Goal: Task Accomplishment & Management: Complete application form

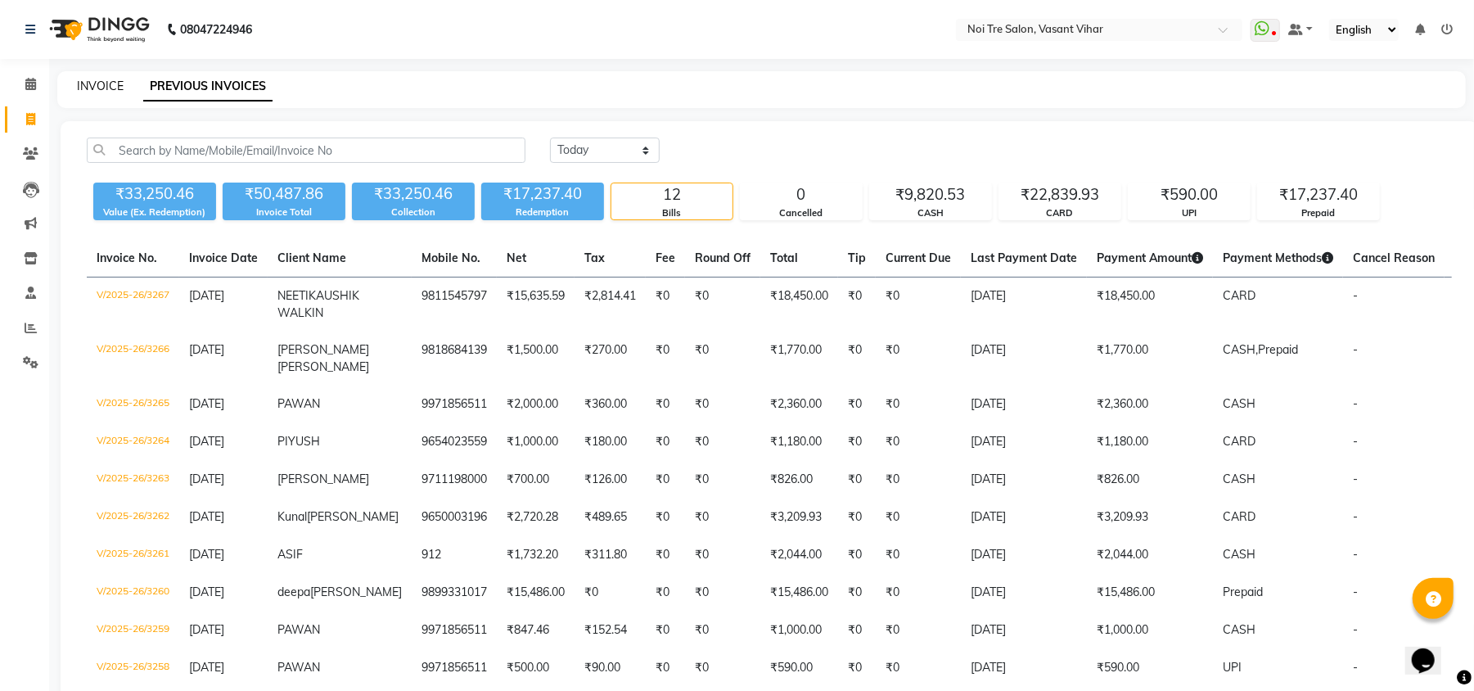
click at [103, 90] on link "INVOICE" at bounding box center [100, 86] width 47 height 15
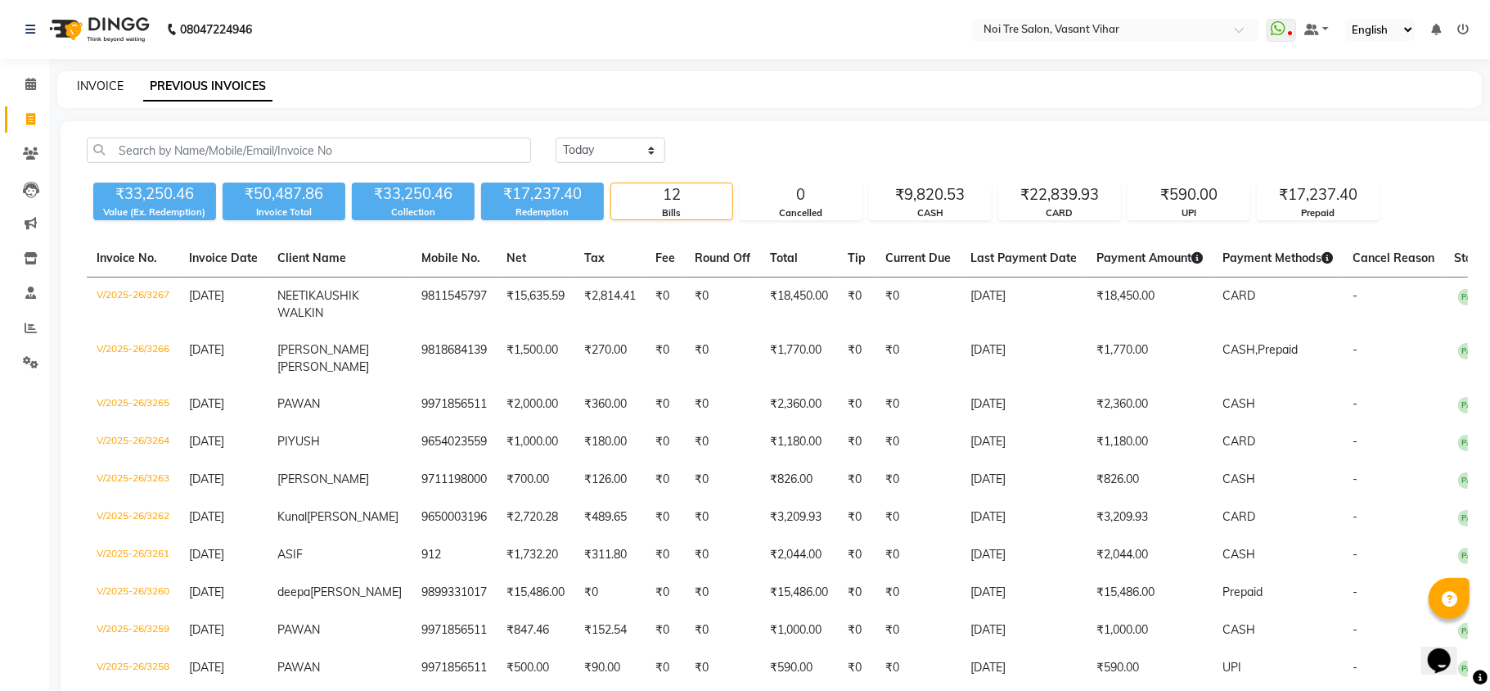
select select "3944"
select select "service"
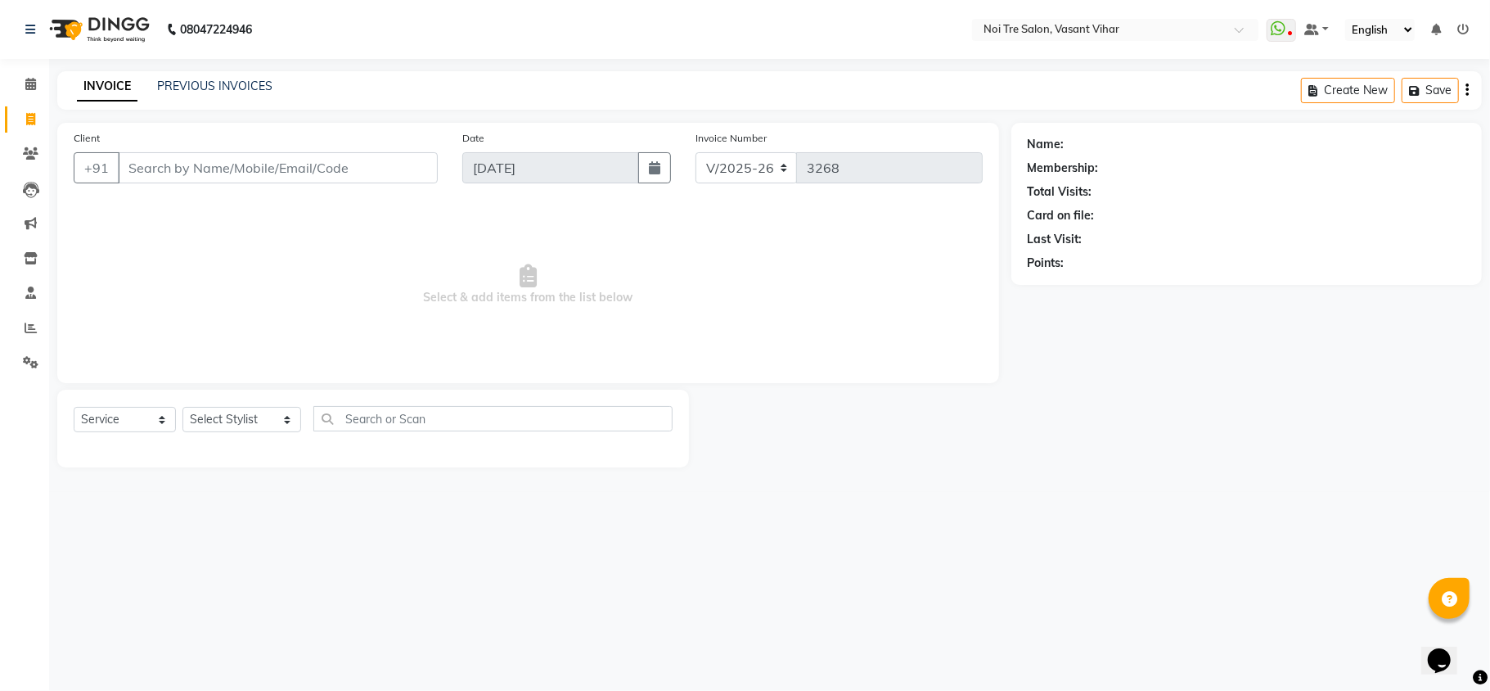
drag, startPoint x: 220, startPoint y: 288, endPoint x: 233, endPoint y: 299, distance: 16.9
click at [220, 290] on span "Select & add items from the list below" at bounding box center [528, 285] width 909 height 164
click at [193, 400] on div "Select Service Product Membership Package Voucher Prepaid Gift Card Select Styl…" at bounding box center [373, 428] width 632 height 78
click at [198, 420] on select "Select Stylist [PERSON_NAME](PUNJABI BAGH) [PERSON_NAME] GEETA [PERSON_NAME] PD…" at bounding box center [241, 419] width 119 height 25
click at [1232, 475] on main "INVOICE PREVIOUS INVOICES Create New Save Client +91 Date [DATE] Invoice Number…" at bounding box center [769, 281] width 1441 height 421
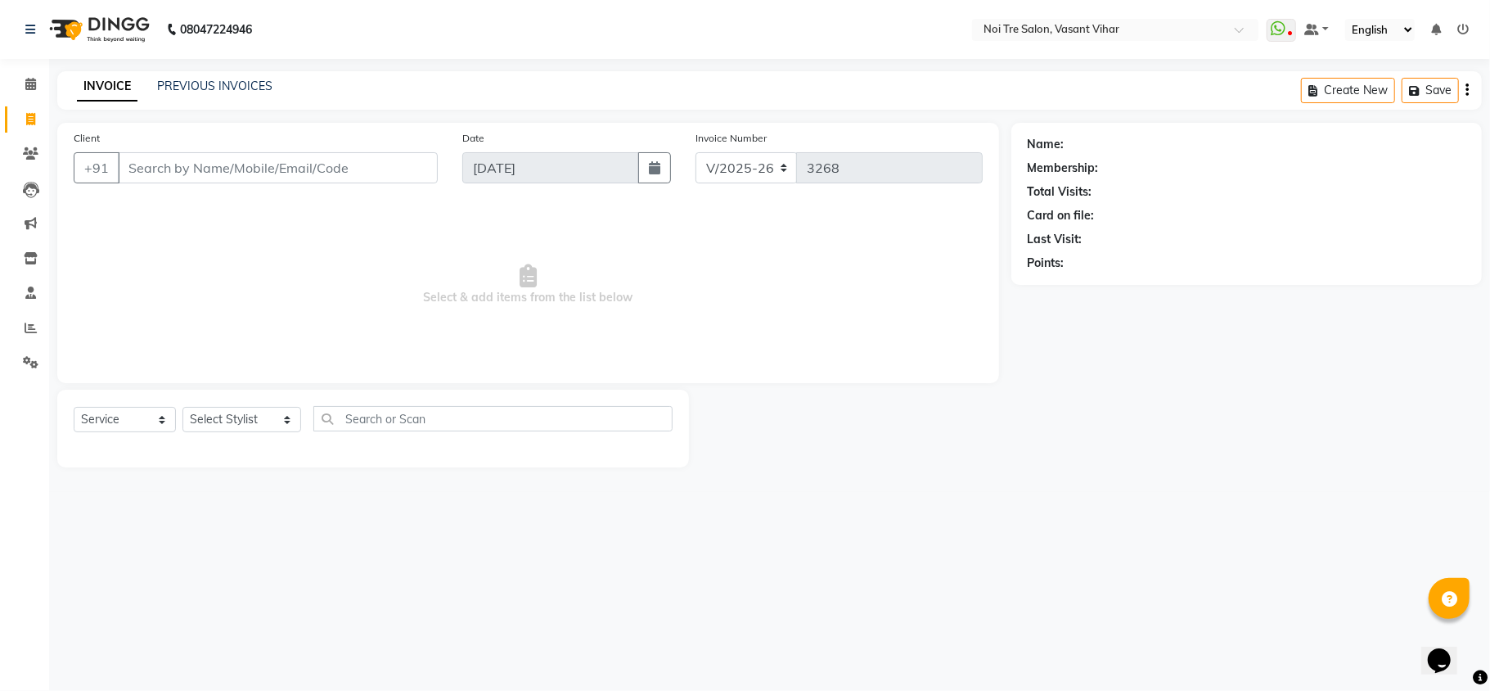
click at [250, 73] on div "INVOICE PREVIOUS INVOICES Create New Save" at bounding box center [769, 90] width 1424 height 38
click at [250, 76] on div "INVOICE PREVIOUS INVOICES Create New Save" at bounding box center [769, 90] width 1424 height 38
click at [250, 79] on link "PREVIOUS INVOICES" at bounding box center [214, 86] width 115 height 15
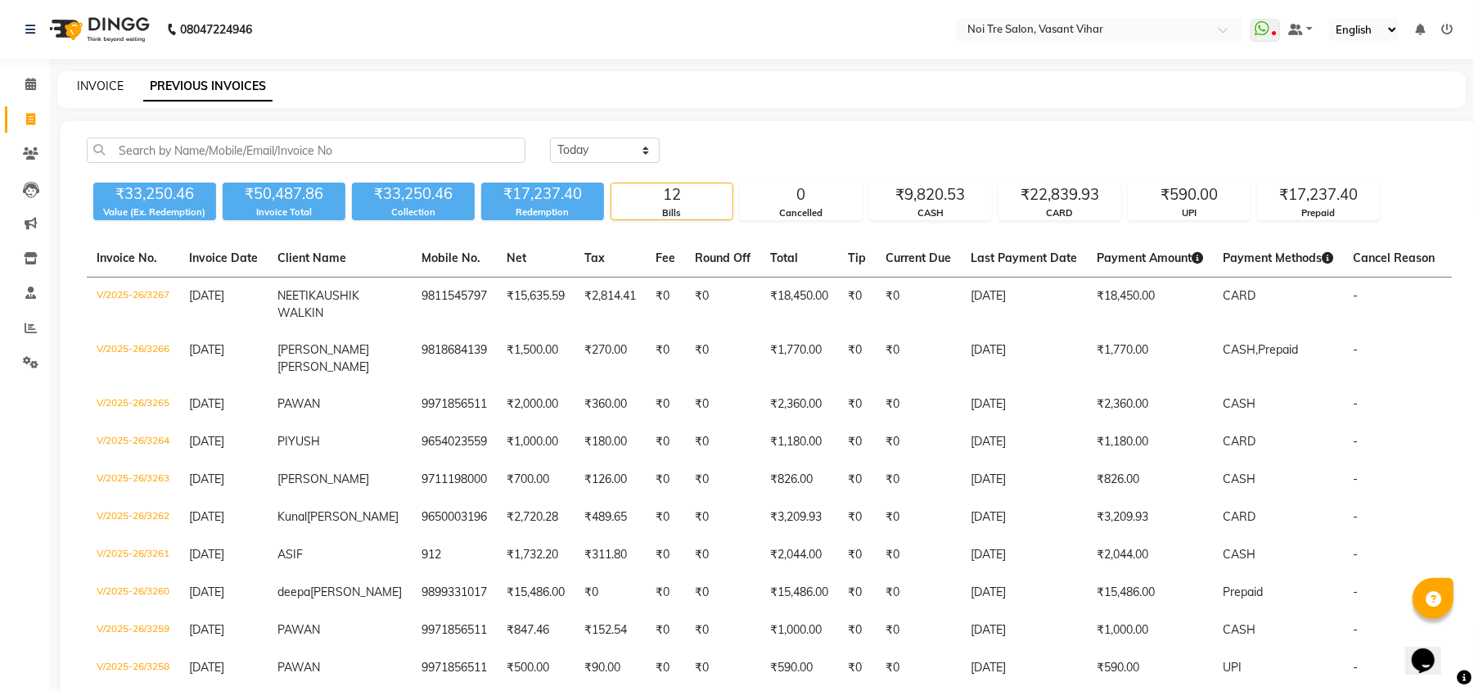
click at [100, 87] on link "INVOICE" at bounding box center [100, 86] width 47 height 15
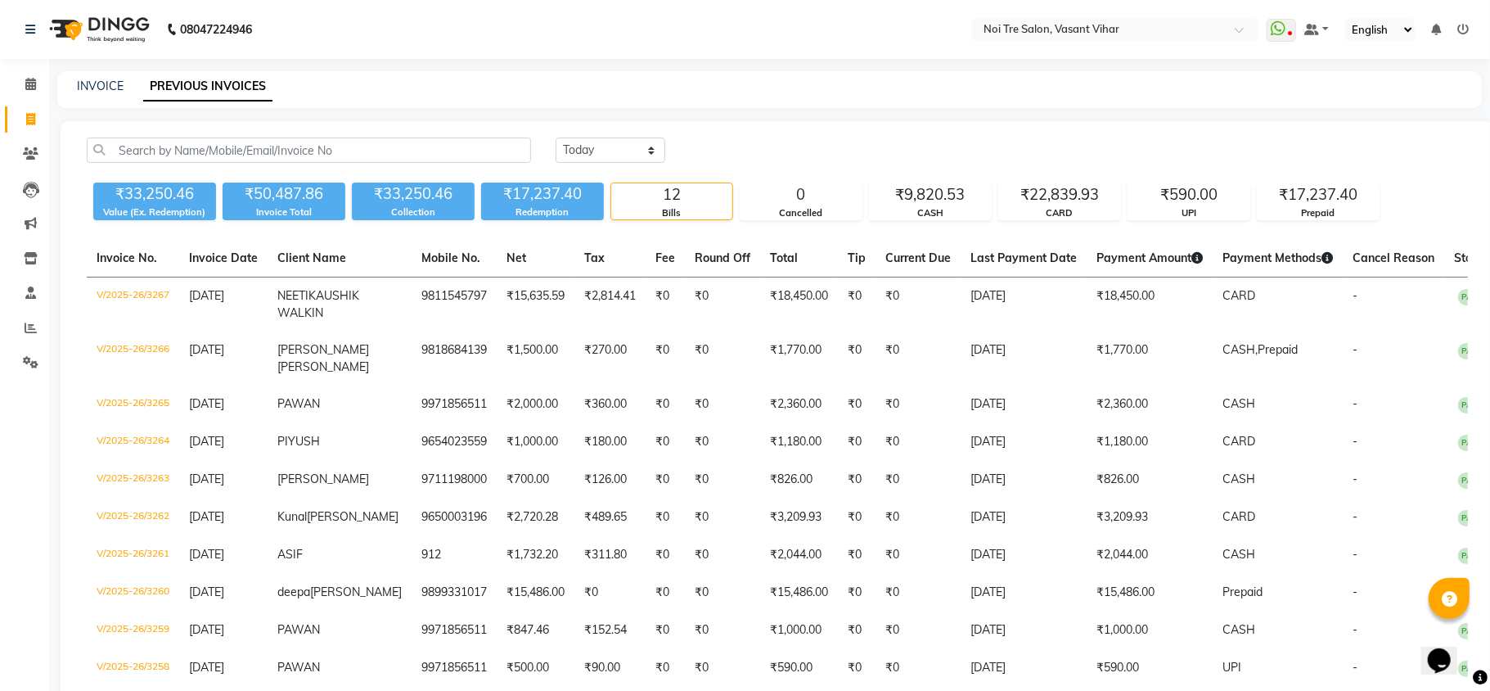
select select "3944"
select select "service"
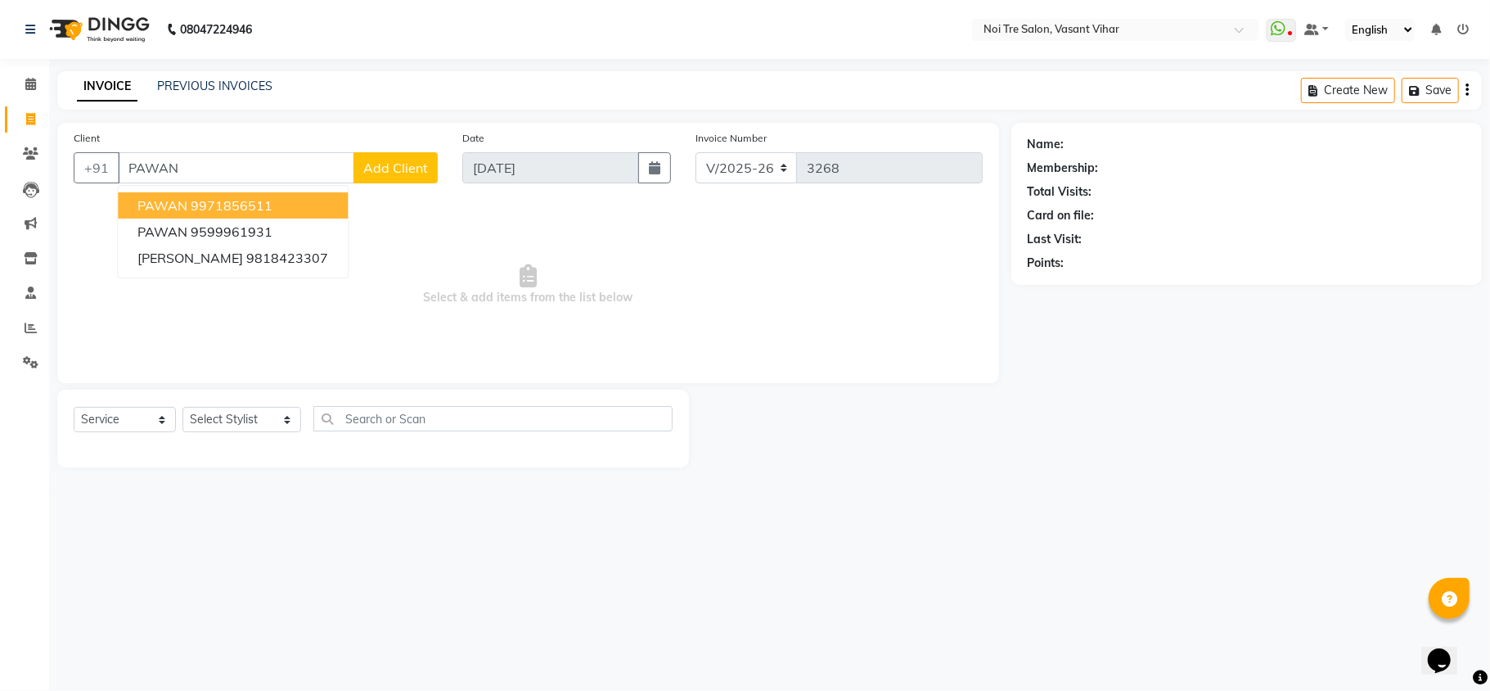
click at [178, 208] on span "PAWAN" at bounding box center [162, 205] width 50 height 16
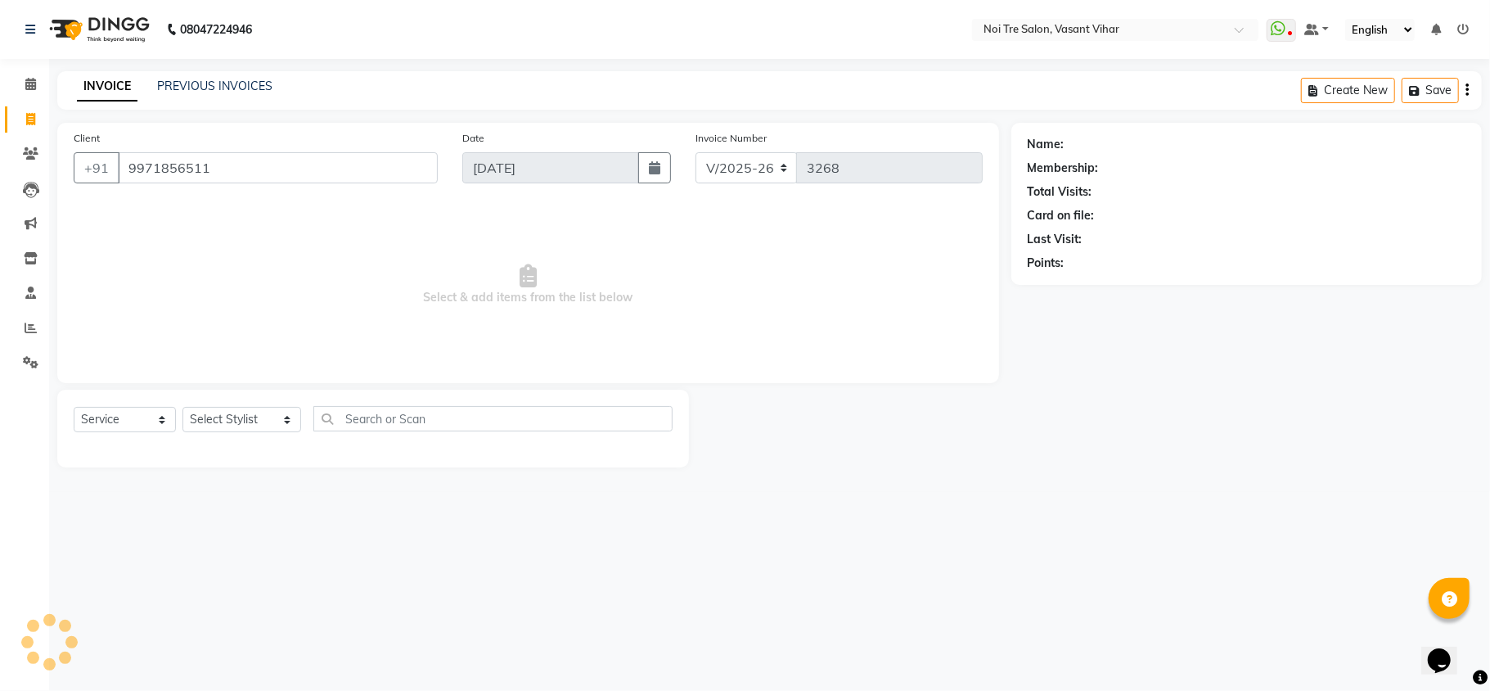
type input "9971856511"
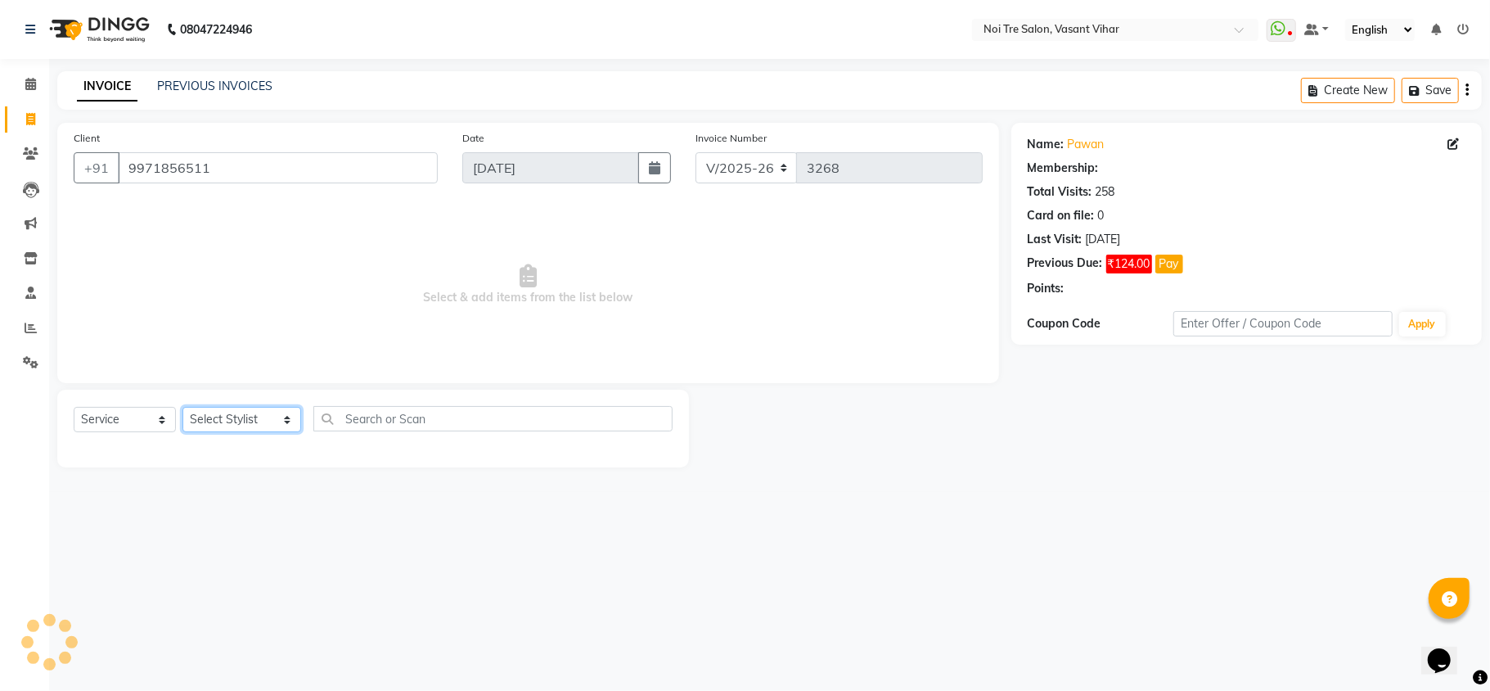
click at [196, 414] on select "Select Stylist [PERSON_NAME](PUNJABI BAGH) [PERSON_NAME] GEETA [PERSON_NAME] PD…" at bounding box center [241, 419] width 119 height 25
select select "39796"
click at [182, 407] on select "Select Stylist [PERSON_NAME](PUNJABI BAGH) [PERSON_NAME] GEETA [PERSON_NAME] PD…" at bounding box center [241, 419] width 119 height 25
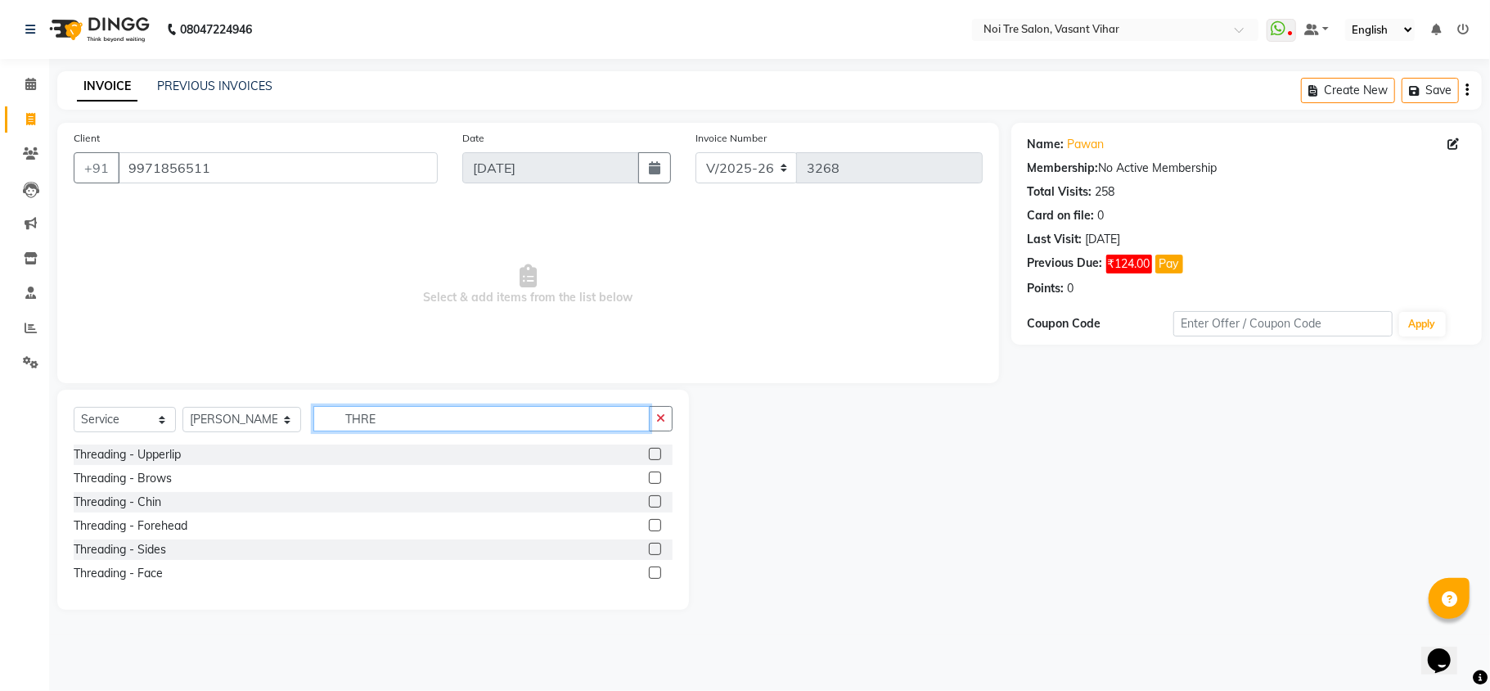
type input "THRE"
click at [655, 457] on label at bounding box center [655, 454] width 12 height 12
click at [655, 457] on input "checkbox" at bounding box center [654, 454] width 11 height 11
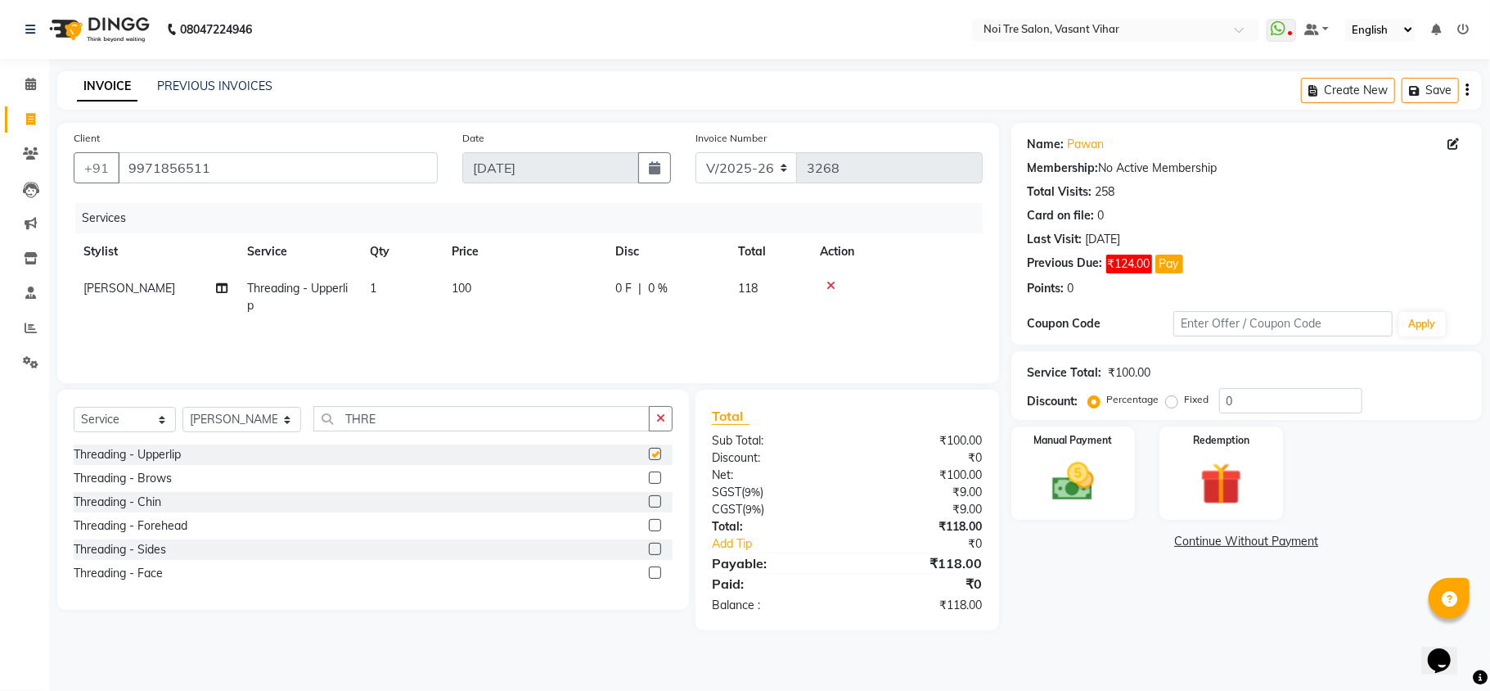
checkbox input "false"
click at [227, 410] on select "Select Stylist [PERSON_NAME](PUNJABI BAGH) [PERSON_NAME] GEETA [PERSON_NAME] PD…" at bounding box center [241, 419] width 119 height 25
select select "46585"
click at [182, 407] on select "Select Stylist [PERSON_NAME](PUNJABI BAGH) [PERSON_NAME] GEETA [PERSON_NAME] PD…" at bounding box center [241, 419] width 119 height 25
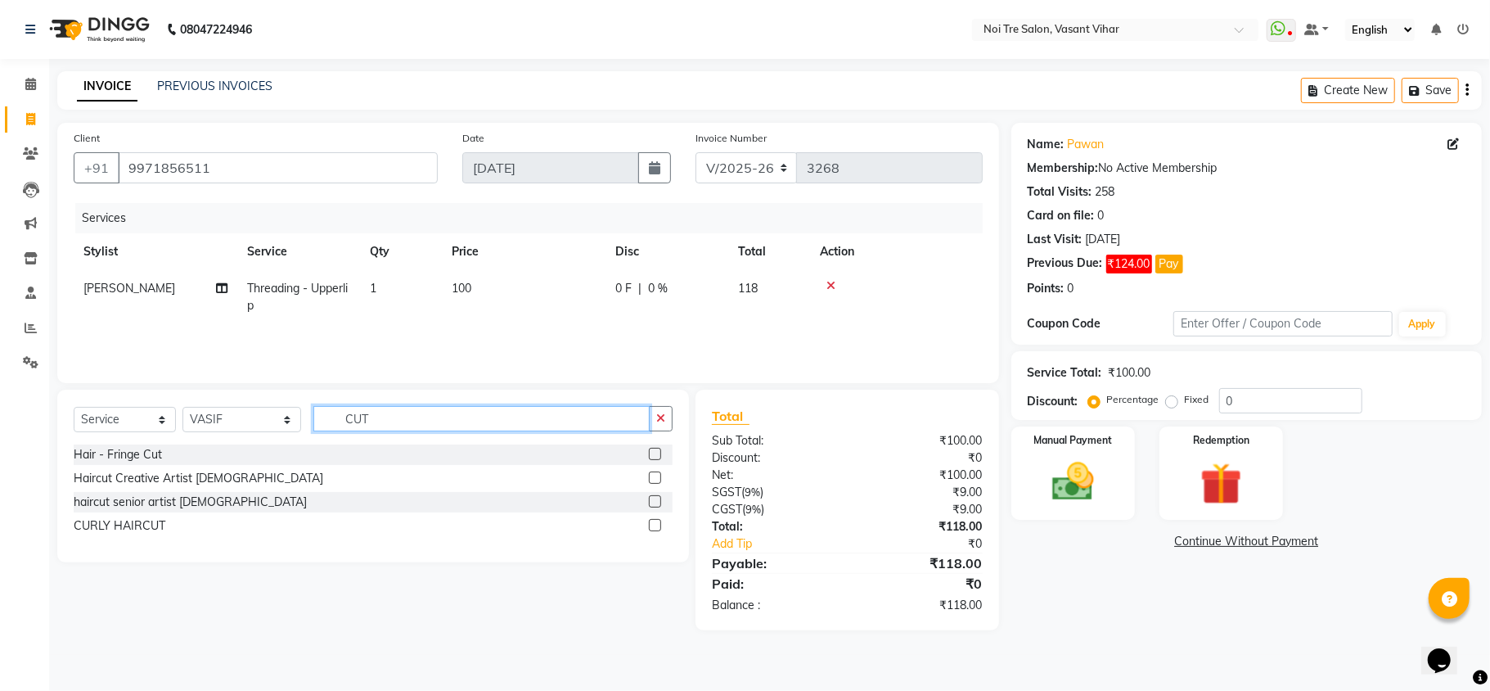
type input "CUT"
click at [659, 479] on label at bounding box center [655, 477] width 12 height 12
click at [659, 479] on input "checkbox" at bounding box center [654, 478] width 11 height 11
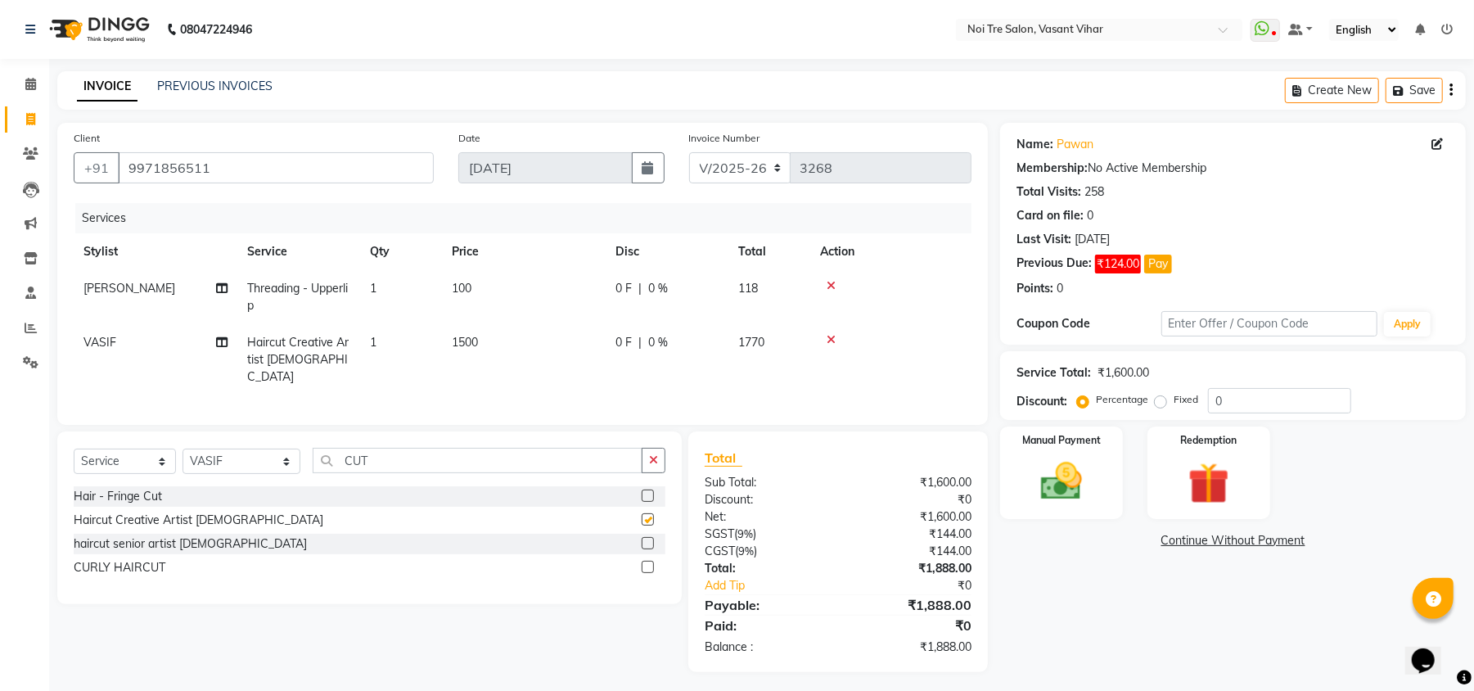
checkbox input "false"
click at [489, 319] on td "100" at bounding box center [524, 297] width 164 height 54
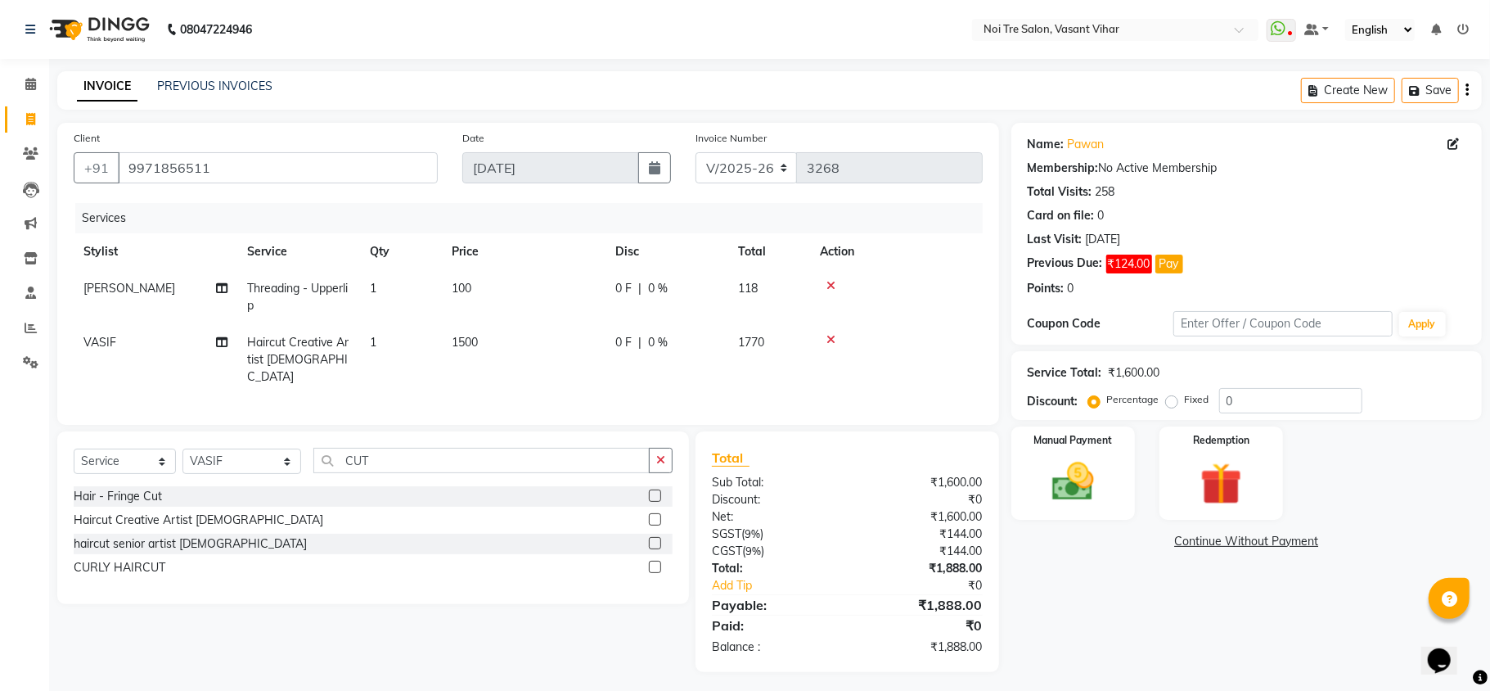
select select "39796"
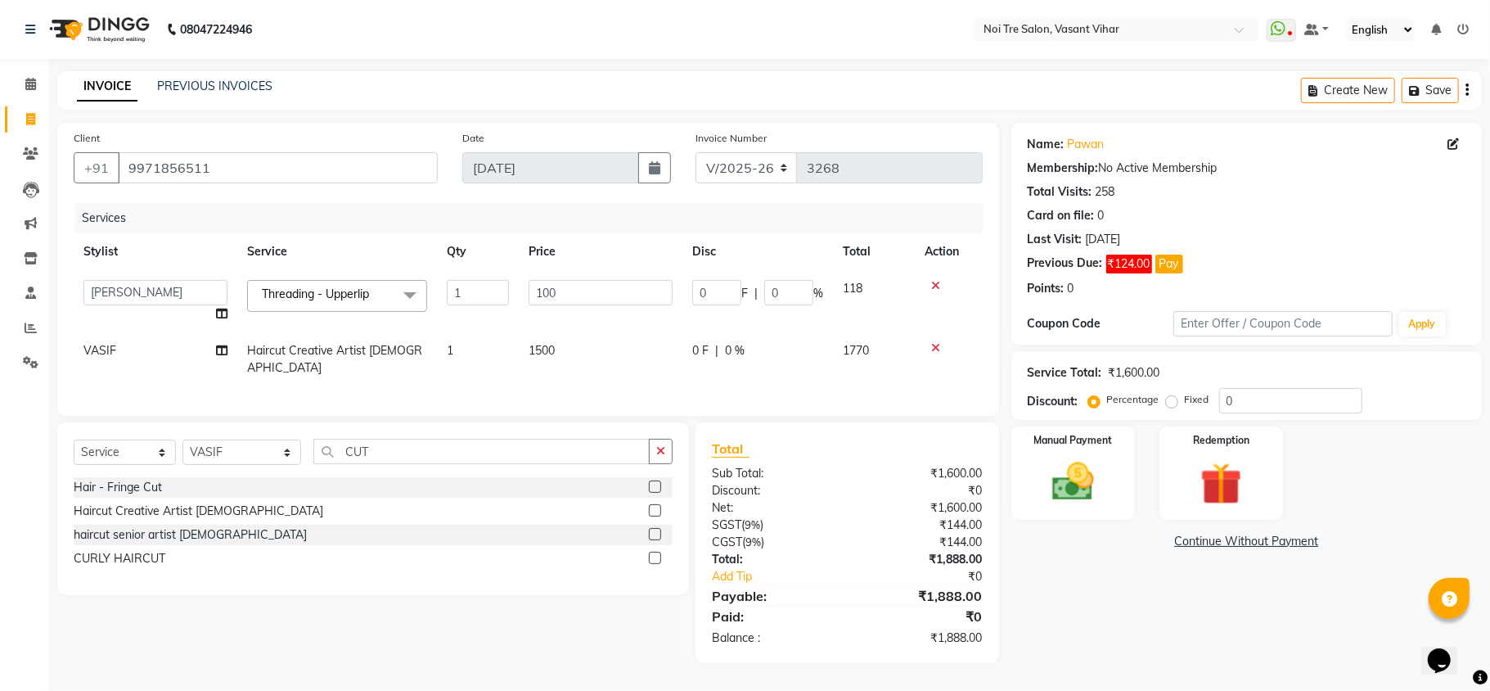
click at [568, 322] on td "100" at bounding box center [601, 301] width 164 height 62
click at [622, 347] on td "1500" at bounding box center [601, 359] width 164 height 54
select select "46585"
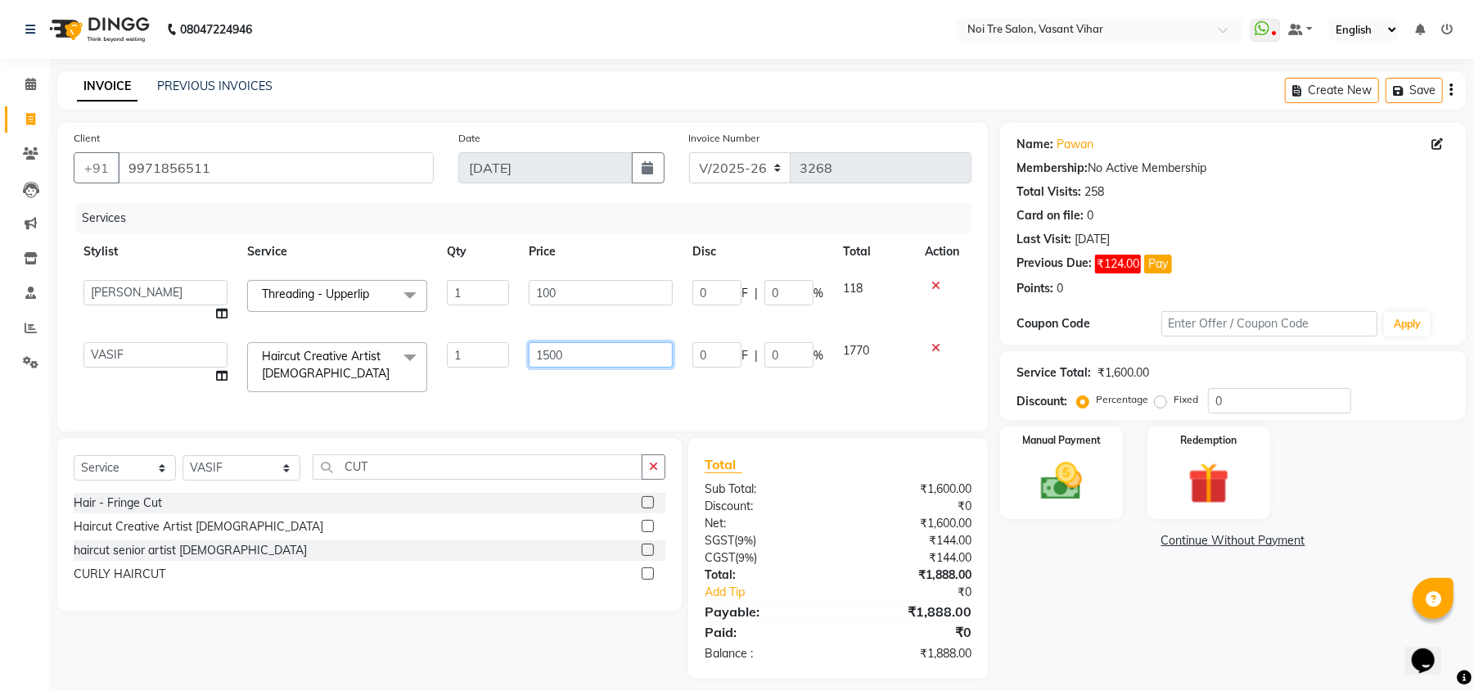
drag, startPoint x: 640, startPoint y: 348, endPoint x: 303, endPoint y: 322, distance: 338.1
click at [303, 322] on tbody "[PERSON_NAME](PUNJABI BAGH) [PERSON_NAME] GEETA [PERSON_NAME] PDC [PERSON_NAME]…" at bounding box center [523, 336] width 898 height 132
type input "1000"
click at [223, 488] on div "Select Service Product Membership Package Voucher Prepaid Gift Card Select Styl…" at bounding box center [369, 524] width 624 height 173
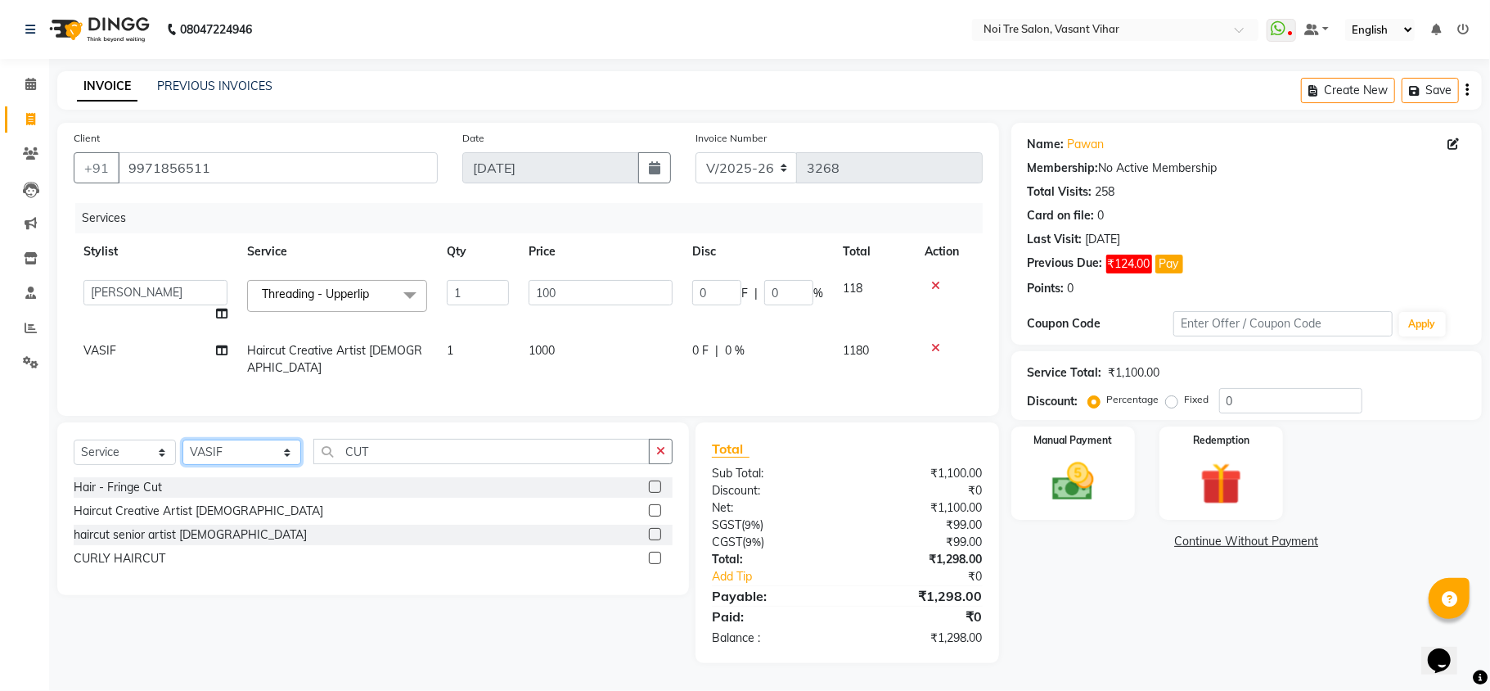
select select "20380"
click at [182, 439] on select "Select Stylist [PERSON_NAME](PUNJABI BAGH) [PERSON_NAME] GEETA [PERSON_NAME] PD…" at bounding box center [241, 451] width 119 height 25
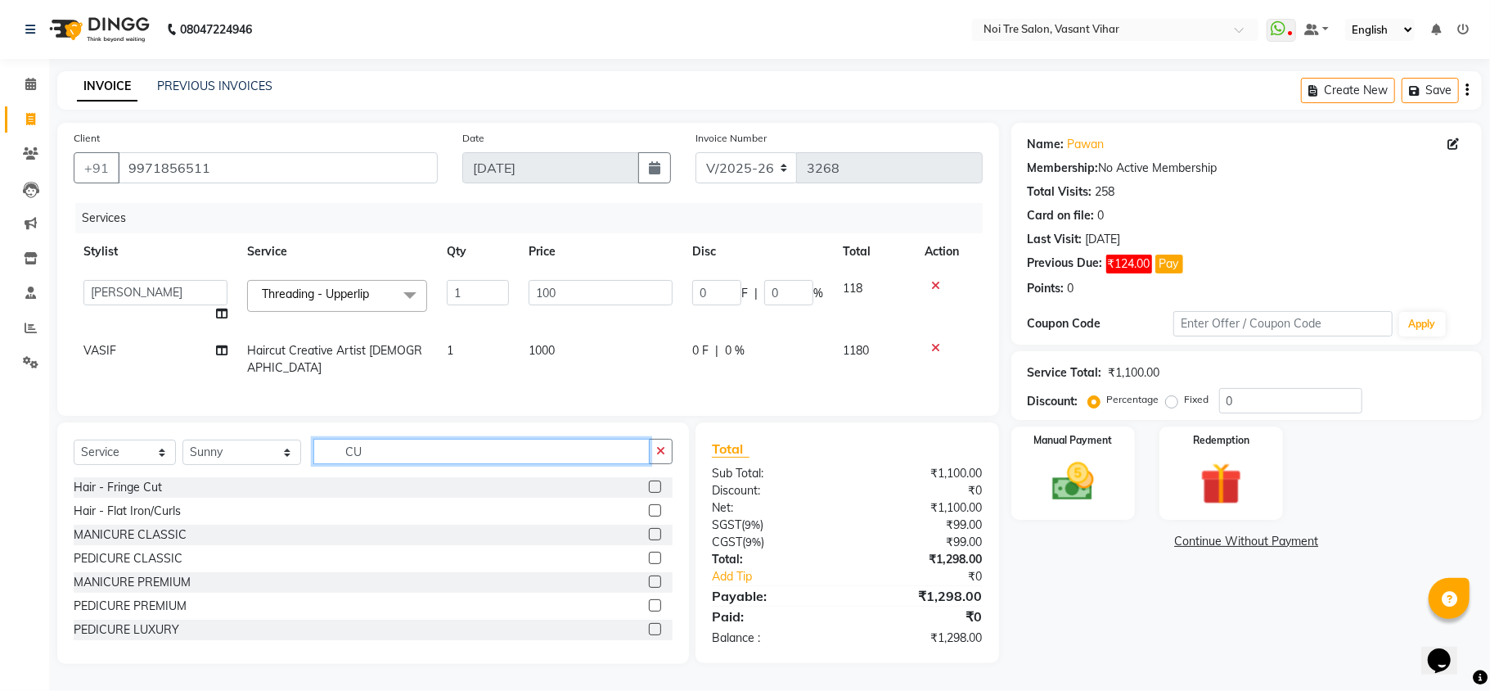
type input "CUT"
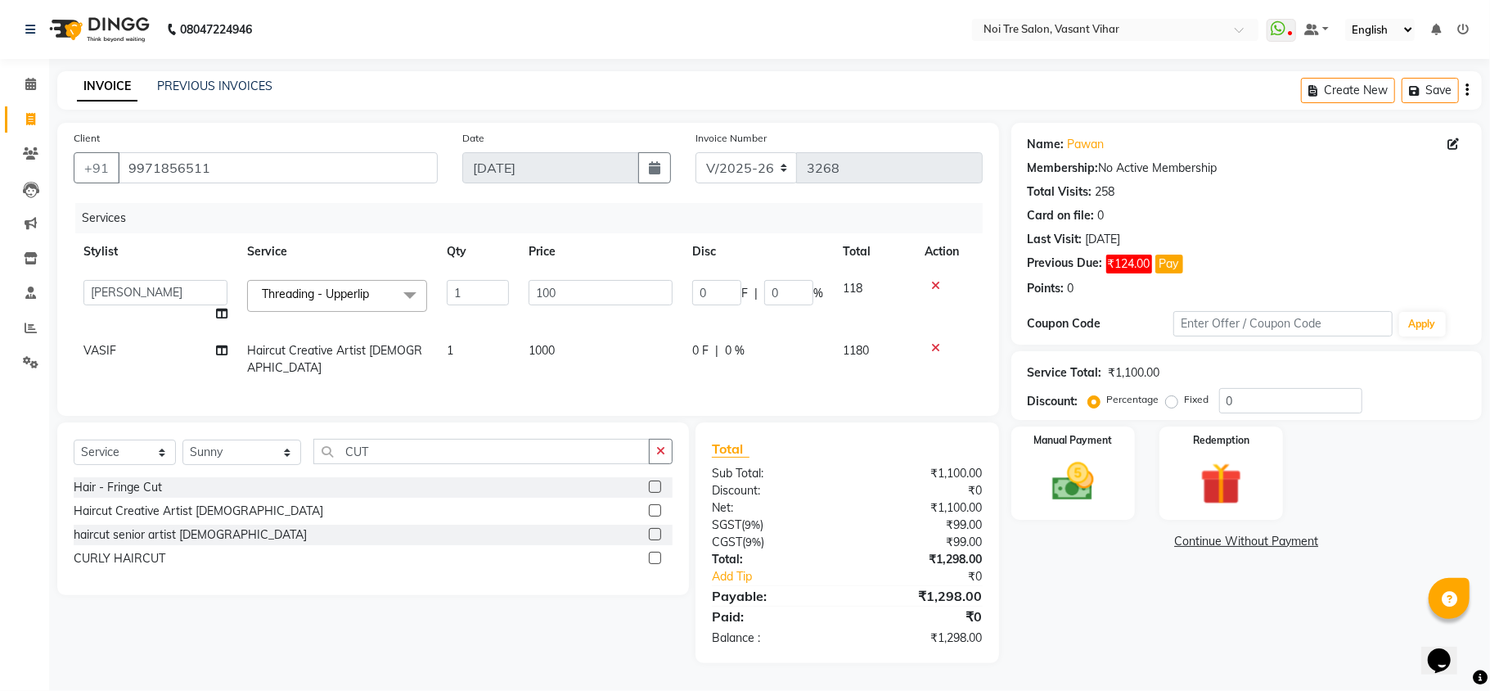
click at [655, 511] on label at bounding box center [655, 510] width 12 height 12
click at [655, 511] on input "checkbox" at bounding box center [654, 511] width 11 height 11
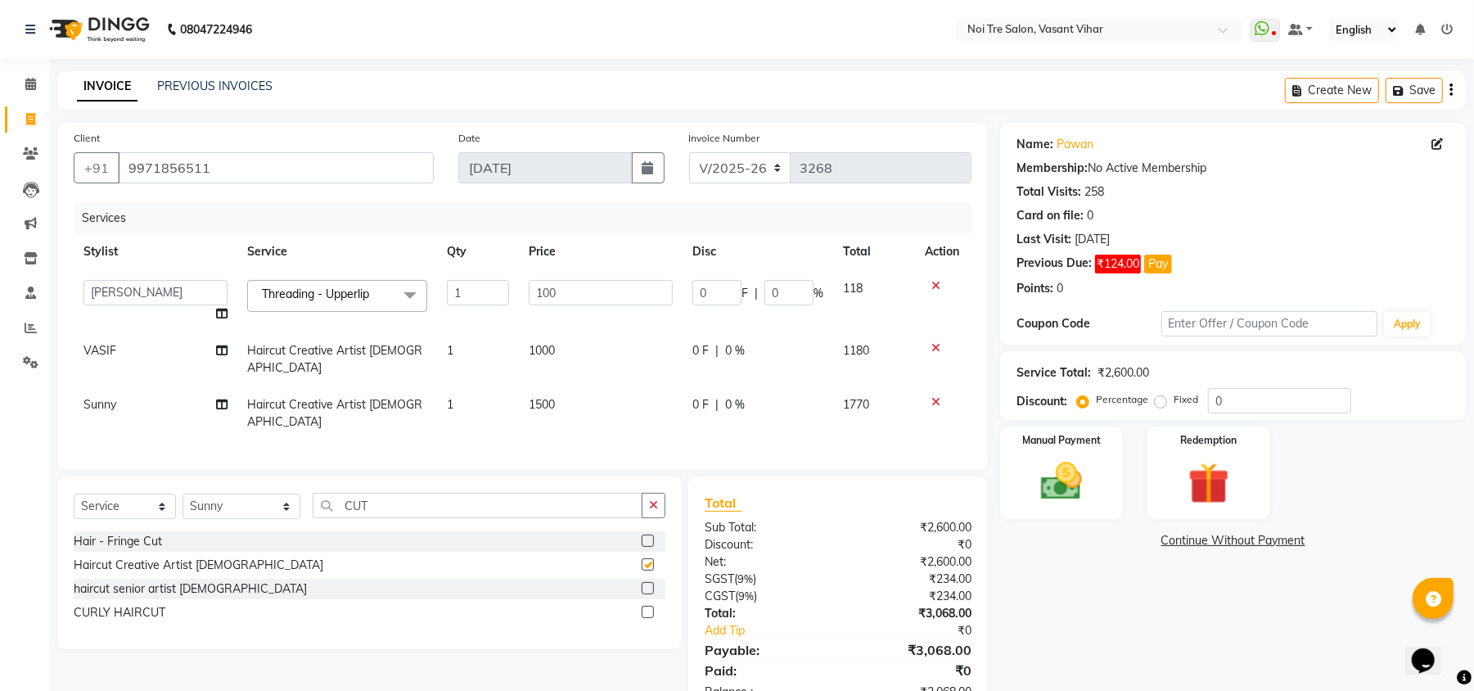
checkbox input "false"
click at [586, 410] on div "Services Stylist Service Qty Price Disc Total Action [PERSON_NAME](PUNJABI BAGH…" at bounding box center [523, 328] width 898 height 250
click at [623, 390] on td "1500" at bounding box center [601, 413] width 164 height 54
select select "20380"
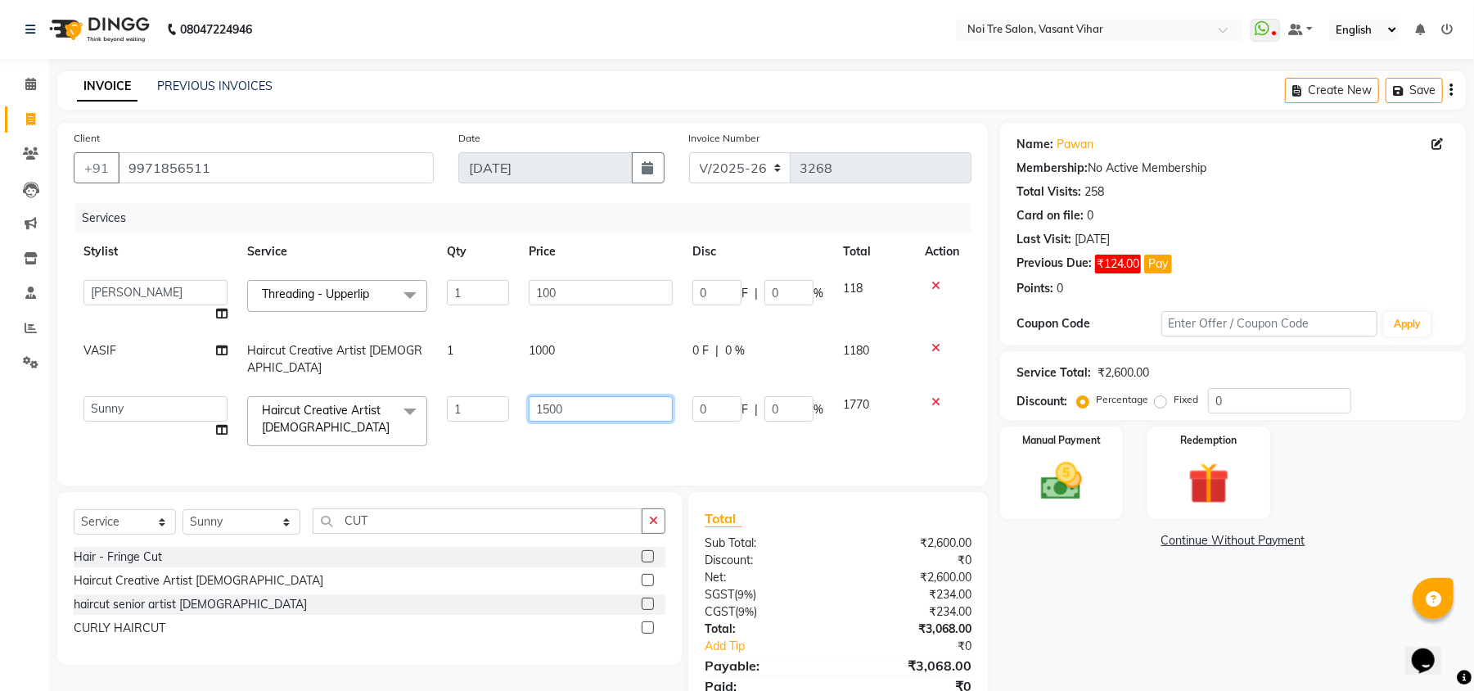
drag, startPoint x: 629, startPoint y: 384, endPoint x: 394, endPoint y: 332, distance: 241.2
click at [394, 332] on tbody "[PERSON_NAME](PUNJABI BAGH) [PERSON_NAME] GEETA [PERSON_NAME] PDC [PERSON_NAME]…" at bounding box center [523, 363] width 898 height 186
type input "800"
click at [1321, 596] on div "Name: Pawan Membership: No Active Membership Total Visits: 258 Card on file: 0 …" at bounding box center [1239, 428] width 478 height 610
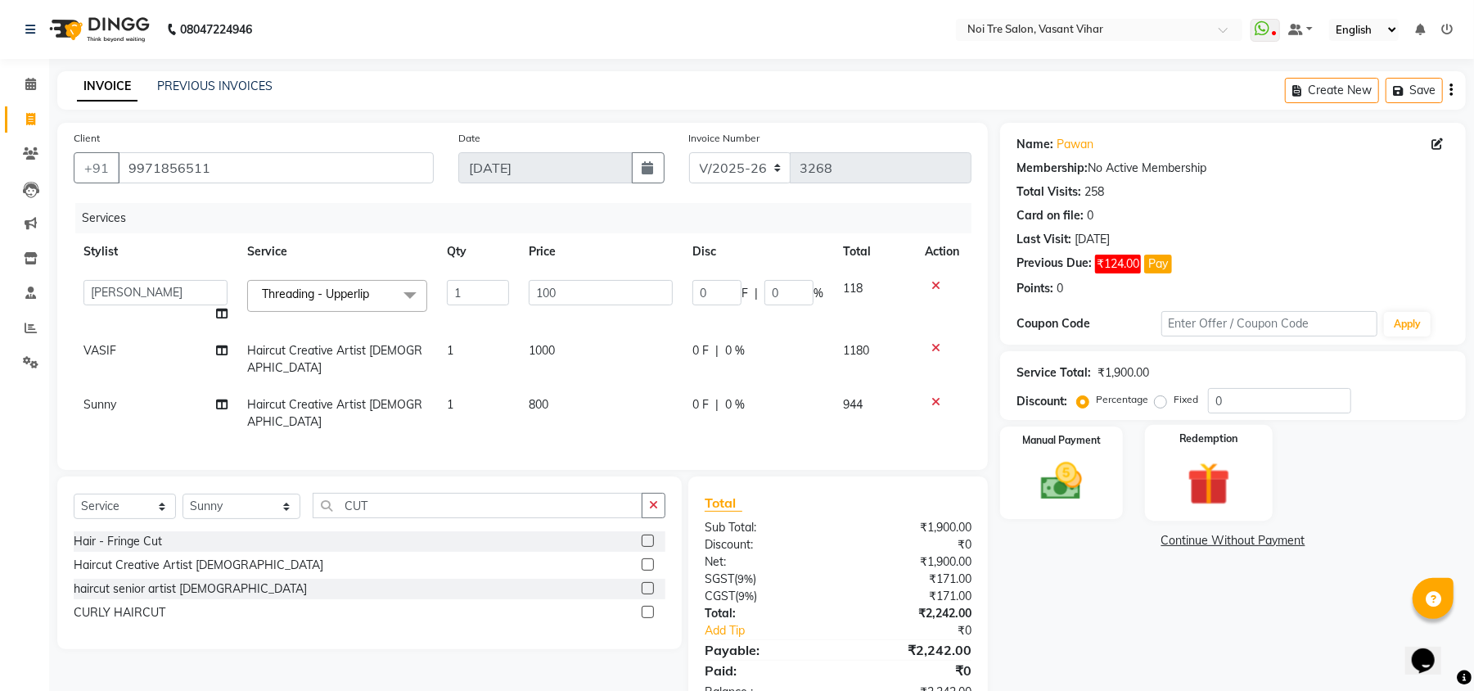
click at [1248, 482] on div "Redemption" at bounding box center [1209, 473] width 128 height 96
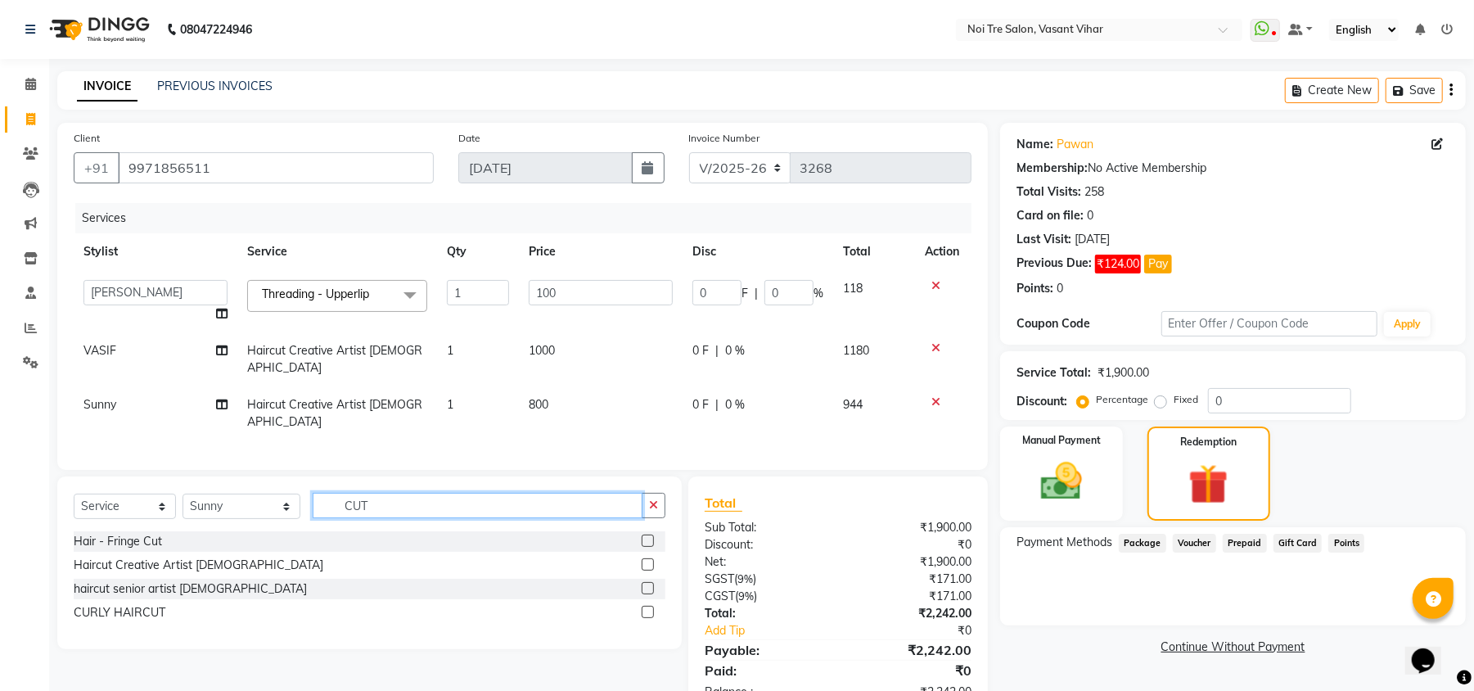
drag, startPoint x: 414, startPoint y: 494, endPoint x: 255, endPoint y: 497, distance: 158.8
click at [268, 499] on div "Select Service Product Membership Package Voucher Prepaid Gift Card Select Styl…" at bounding box center [370, 512] width 592 height 38
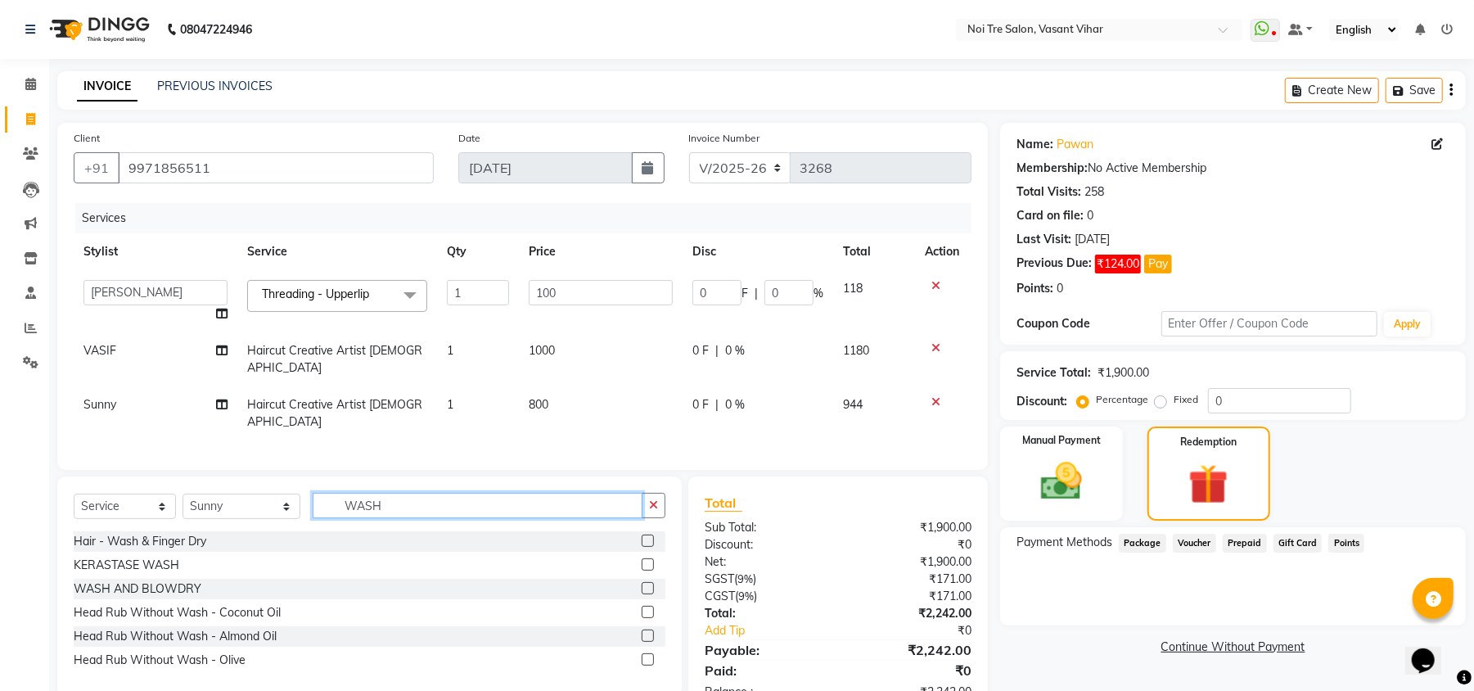
type input "WASH"
click at [650, 534] on label at bounding box center [647, 540] width 12 height 12
click at [650, 536] on input "checkbox" at bounding box center [646, 541] width 11 height 11
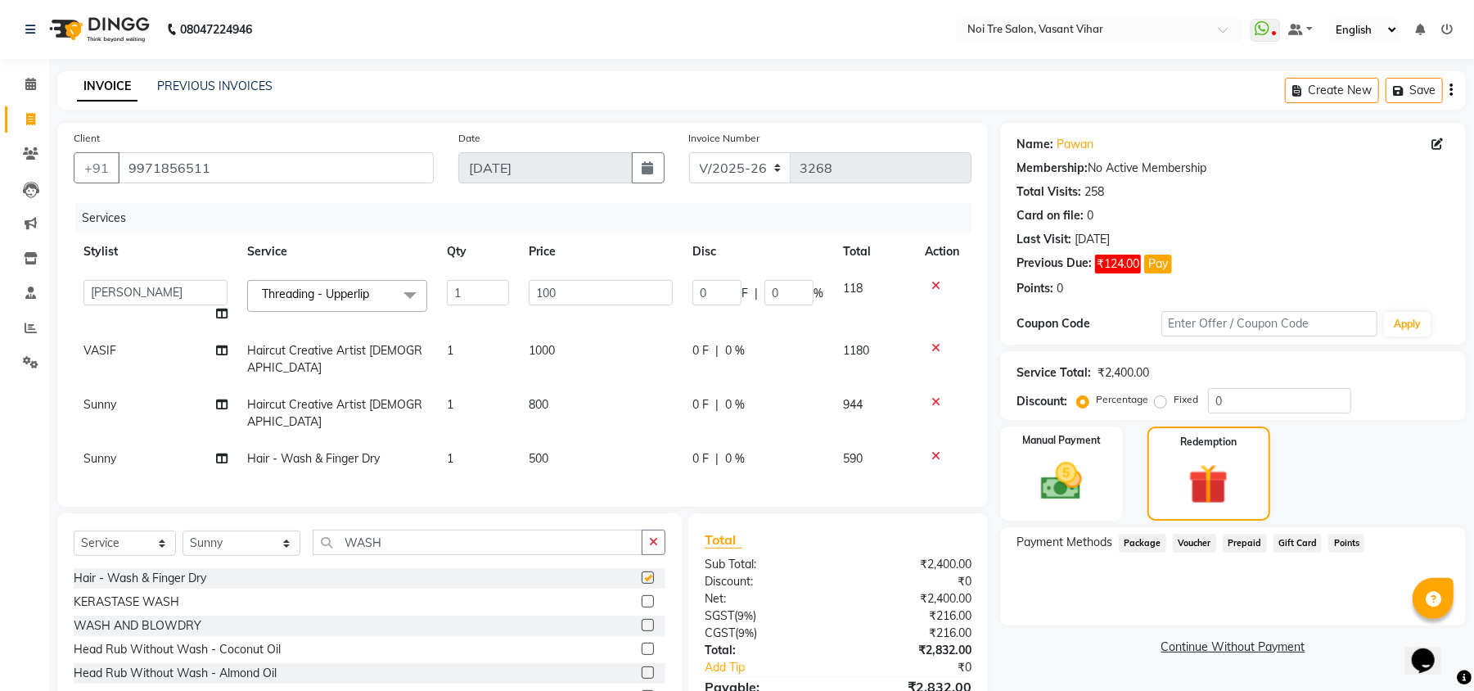
checkbox input "false"
click at [574, 440] on td "500" at bounding box center [601, 458] width 164 height 37
select select "20380"
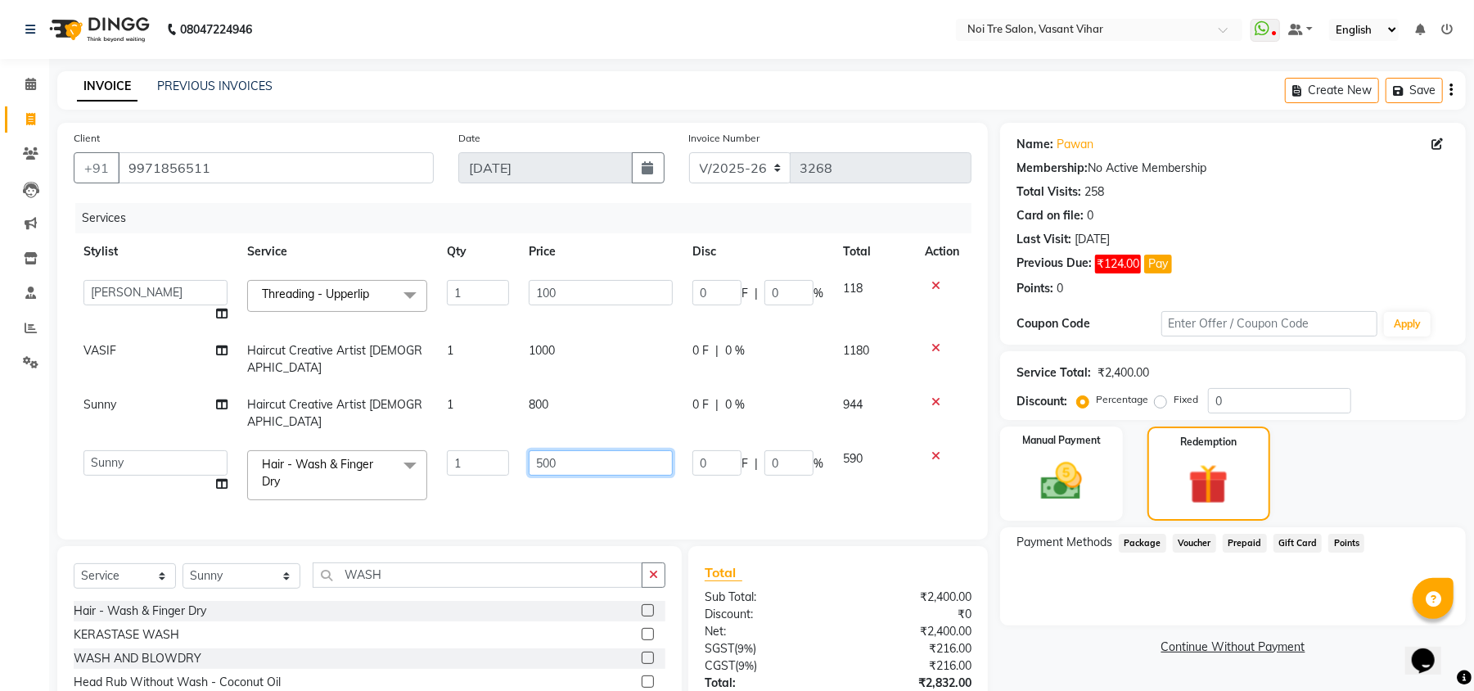
click at [390, 386] on tbody "[PERSON_NAME](PUNJABI BAGH) [PERSON_NAME] GEETA [PERSON_NAME] PDC [PERSON_NAME]…" at bounding box center [523, 390] width 898 height 240
drag, startPoint x: 580, startPoint y: 416, endPoint x: 410, endPoint y: 400, distance: 171.0
click at [410, 400] on tbody "[PERSON_NAME](PUNJABI BAGH) [PERSON_NAME] GEETA [PERSON_NAME] PDC [PERSON_NAME]…" at bounding box center [523, 390] width 898 height 240
type input "600"
click at [218, 566] on div "Select Service Product Membership Package Voucher Prepaid Gift Card Select Styl…" at bounding box center [369, 656] width 624 height 220
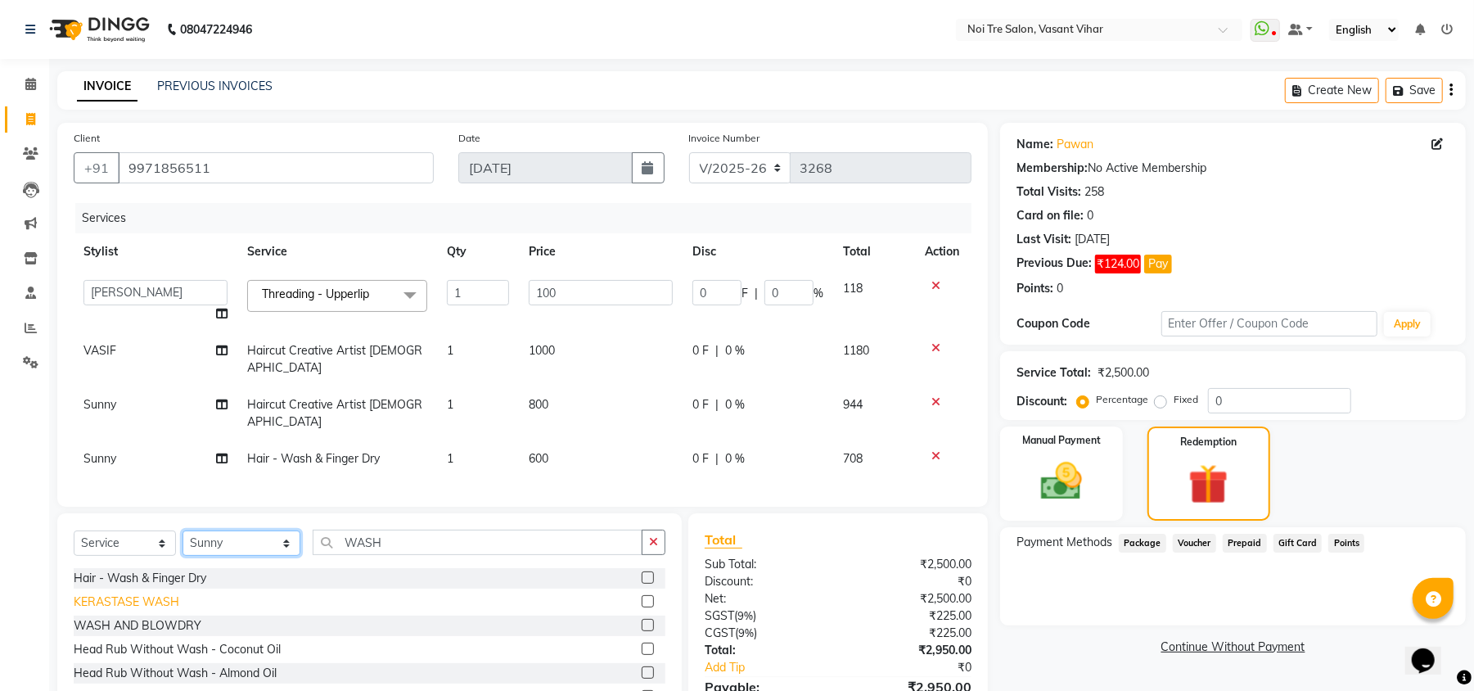
select select "41769"
click at [182, 530] on select "Select Stylist [PERSON_NAME](PUNJABI BAGH) [PERSON_NAME] GEETA [PERSON_NAME] PD…" at bounding box center [241, 542] width 118 height 25
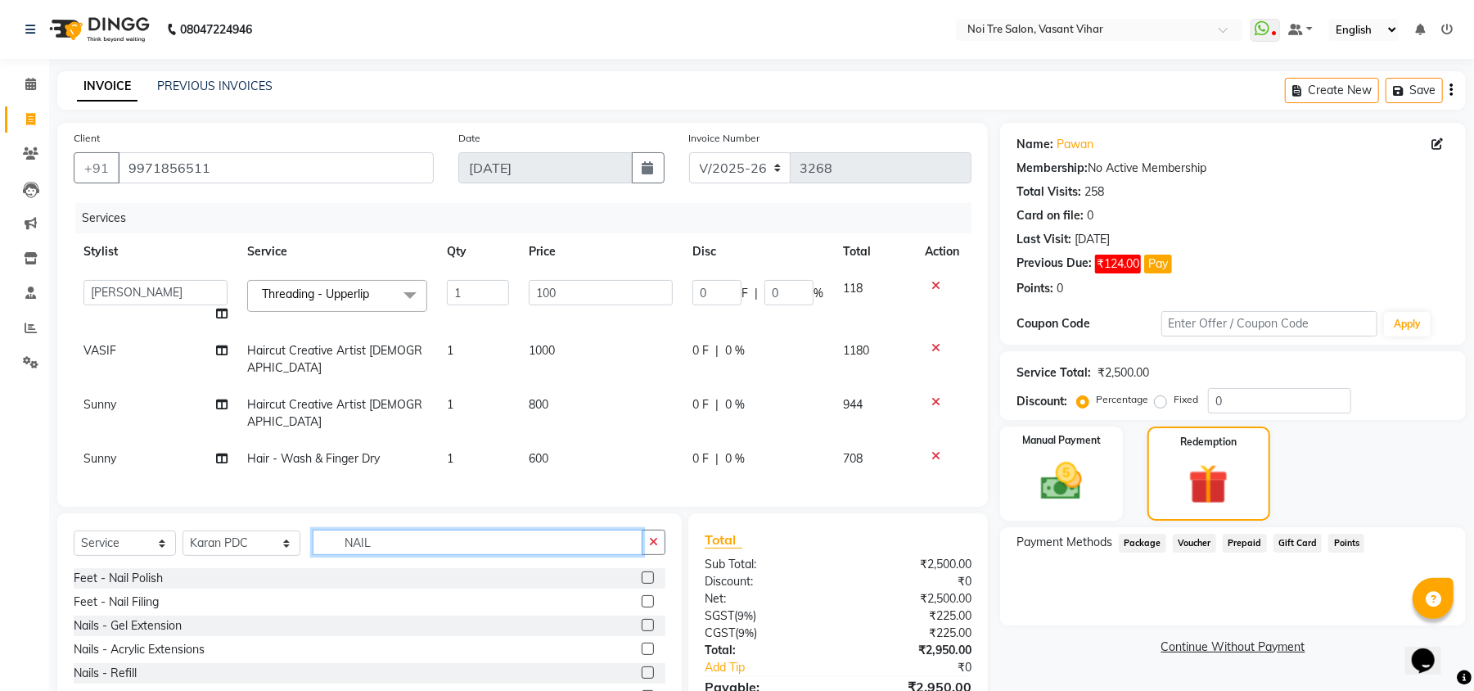
type input "NAIL"
click at [641, 571] on label at bounding box center [647, 577] width 12 height 12
click at [641, 573] on input "checkbox" at bounding box center [646, 578] width 11 height 11
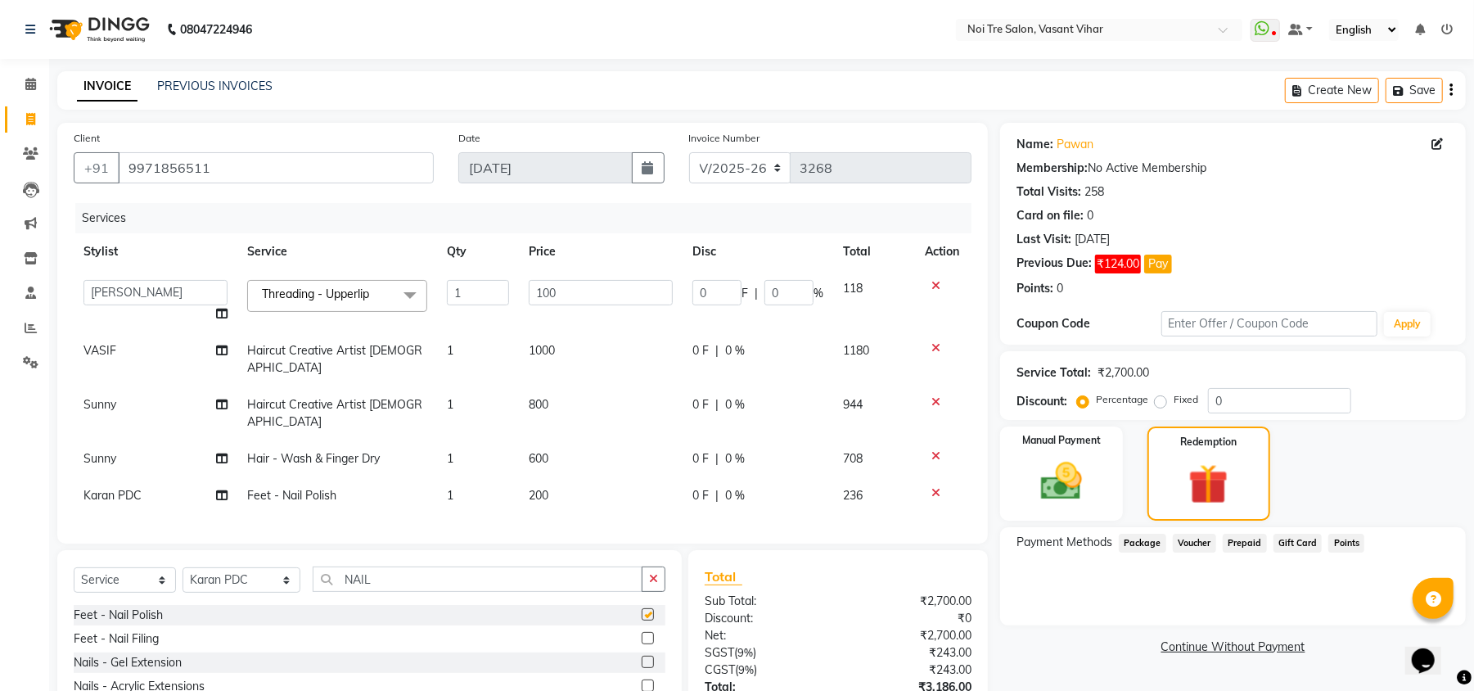
checkbox input "false"
click at [570, 477] on td "200" at bounding box center [601, 495] width 164 height 37
select select "41769"
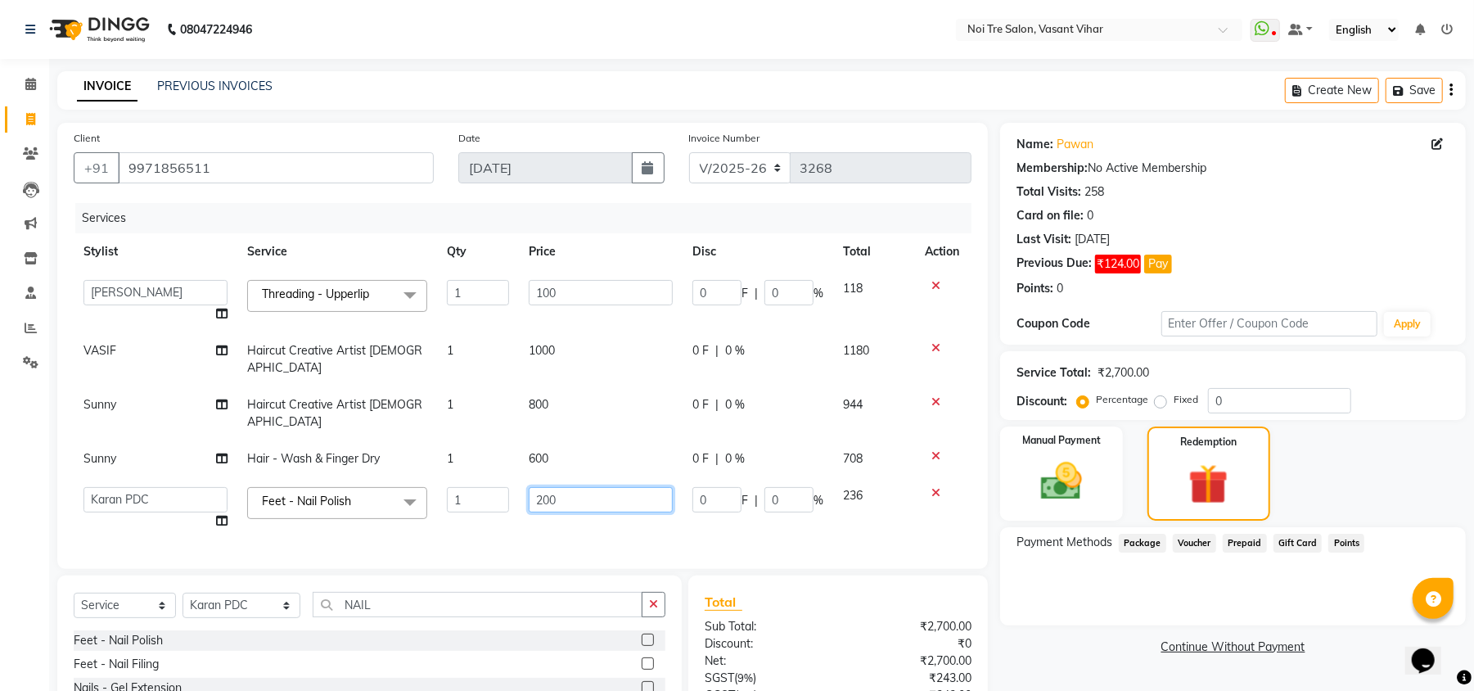
drag, startPoint x: 607, startPoint y: 470, endPoint x: 393, endPoint y: 385, distance: 230.6
click at [397, 387] on tbody "[PERSON_NAME](PUNJABI BAGH) [PERSON_NAME] GEETA [PERSON_NAME] PDC [PERSON_NAME]…" at bounding box center [523, 404] width 898 height 269
click at [610, 440] on td "600" at bounding box center [601, 458] width 164 height 37
select select "20380"
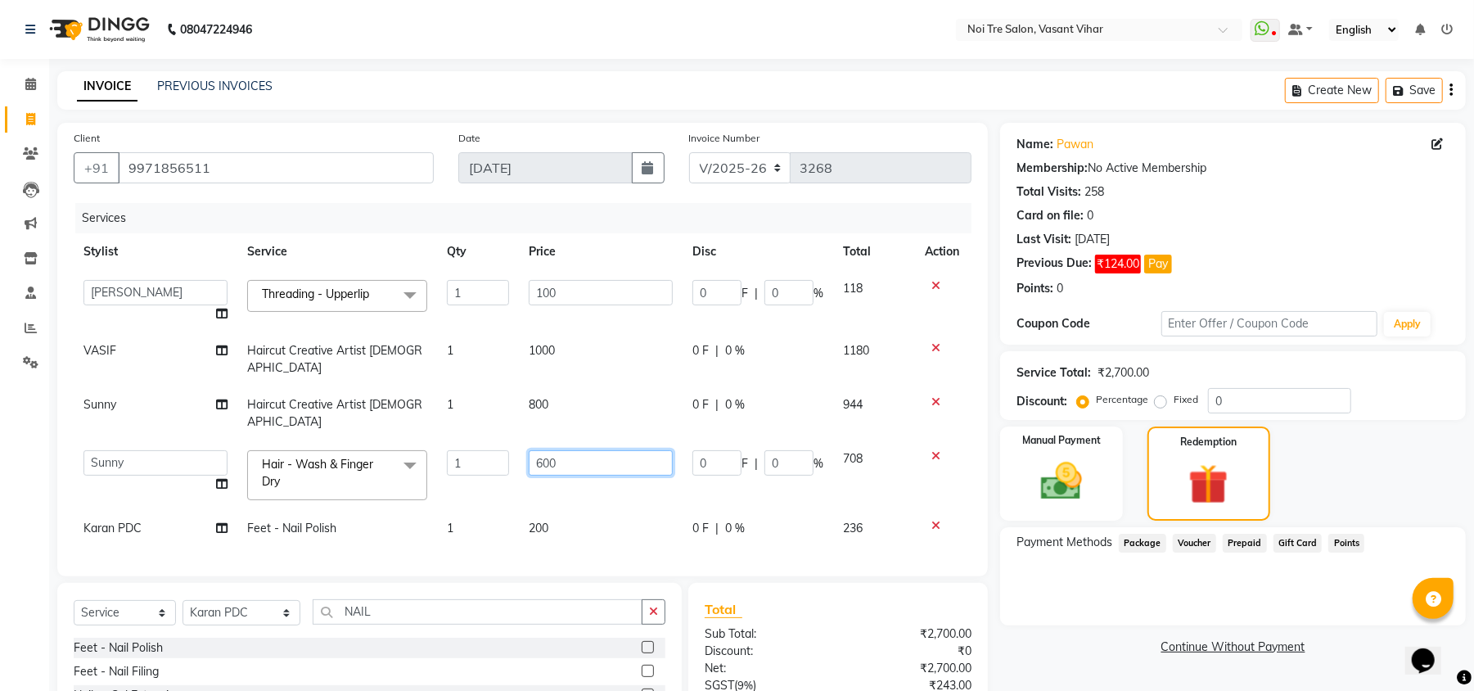
drag, startPoint x: 617, startPoint y: 416, endPoint x: 453, endPoint y: 375, distance: 168.7
click at [453, 375] on tbody "[PERSON_NAME](PUNJABI BAGH) [PERSON_NAME] GEETA [PERSON_NAME] PDC [PERSON_NAME]…" at bounding box center [523, 408] width 898 height 277
type input "500"
click at [593, 447] on tbody "[PERSON_NAME](PUNJABI BAGH) [PERSON_NAME] GEETA [PERSON_NAME] PDC [PERSON_NAME]…" at bounding box center [523, 408] width 898 height 277
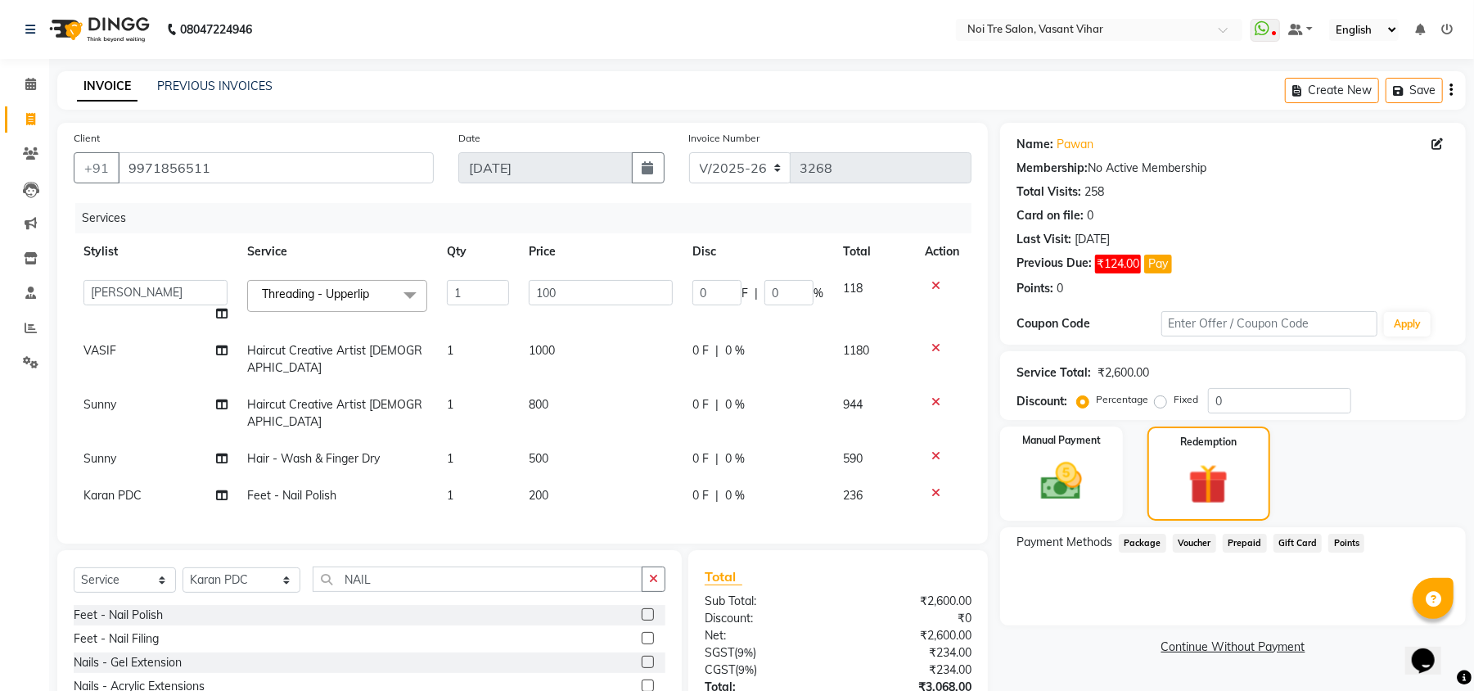
click at [115, 451] on span "Sunny" at bounding box center [99, 458] width 33 height 15
select select "20380"
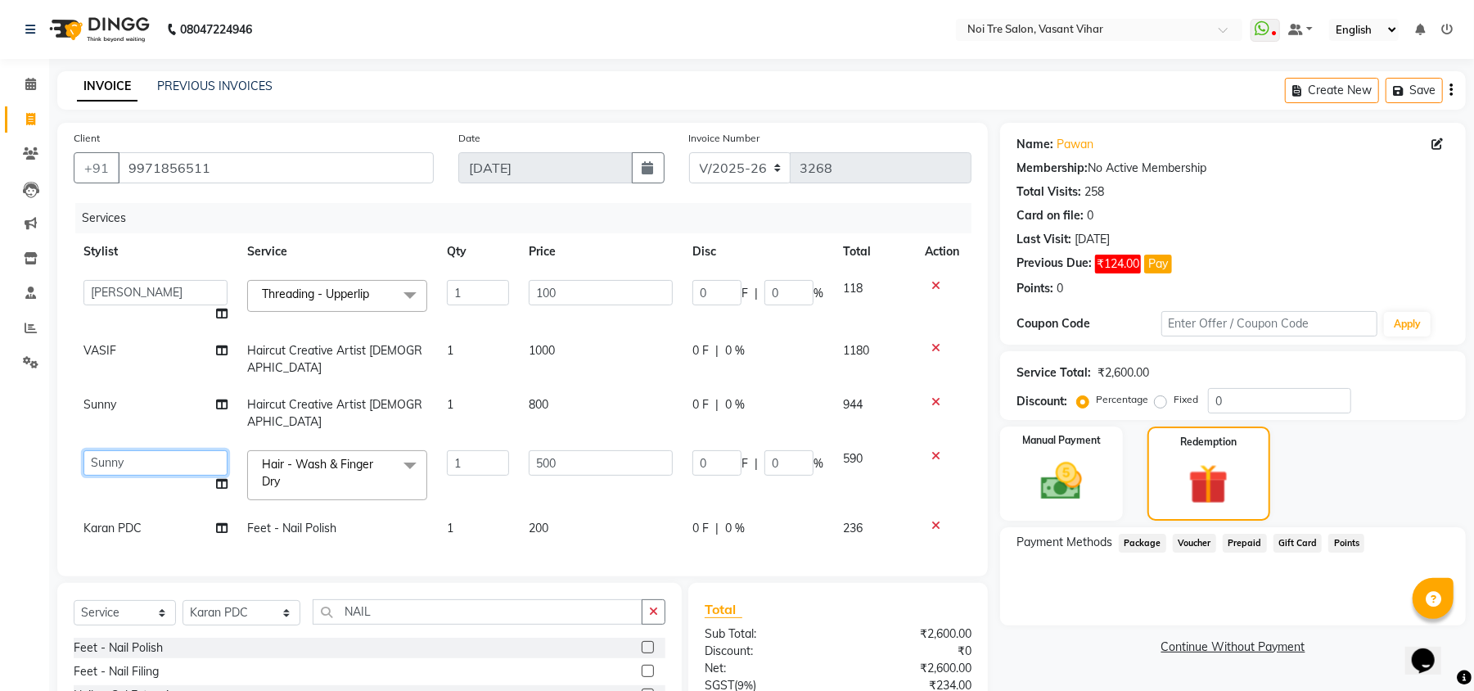
click at [115, 450] on select "[PERSON_NAME](PUNJABI BAGH) [PERSON_NAME] GEETA [PERSON_NAME] PDC [PERSON_NAME]…" at bounding box center [155, 462] width 144 height 25
select select "20379"
click at [623, 470] on td "500" at bounding box center [601, 475] width 164 height 70
click at [1091, 465] on img at bounding box center [1061, 482] width 70 height 50
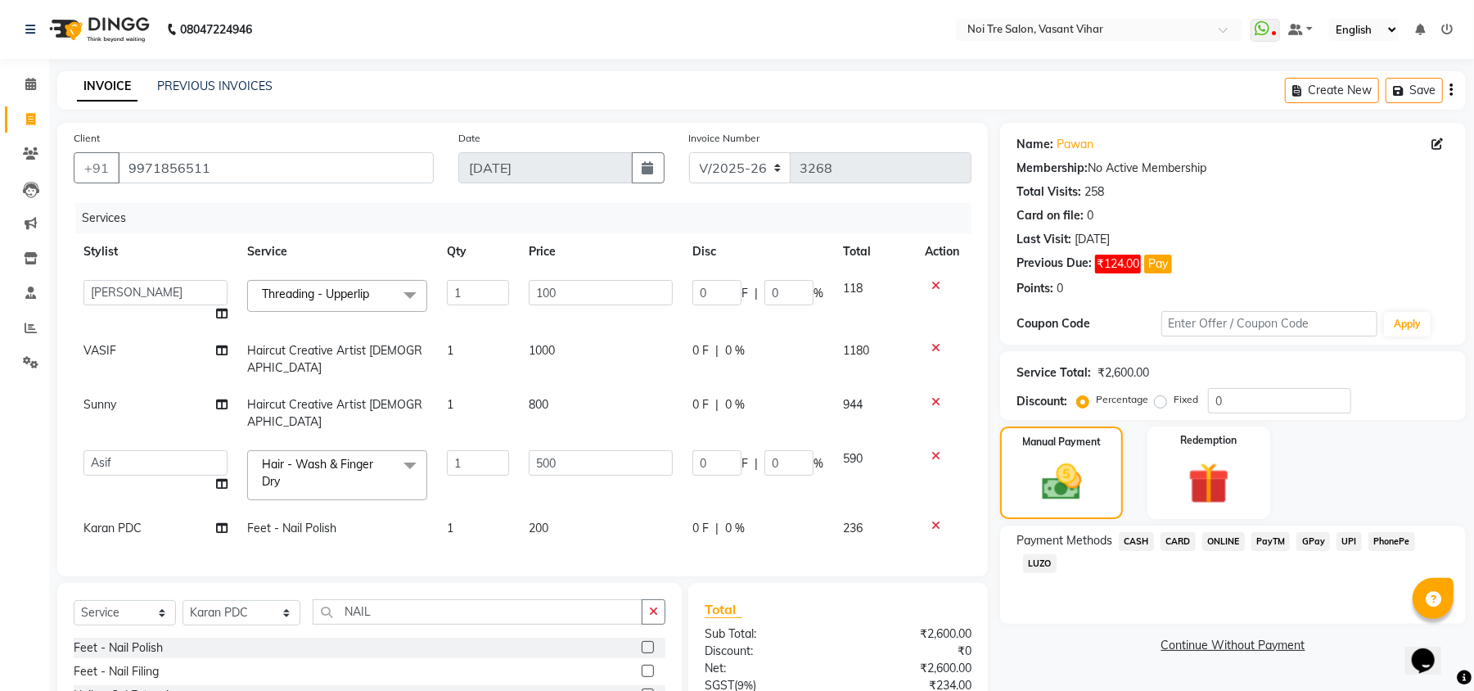
click at [1340, 542] on span "UPI" at bounding box center [1348, 541] width 25 height 19
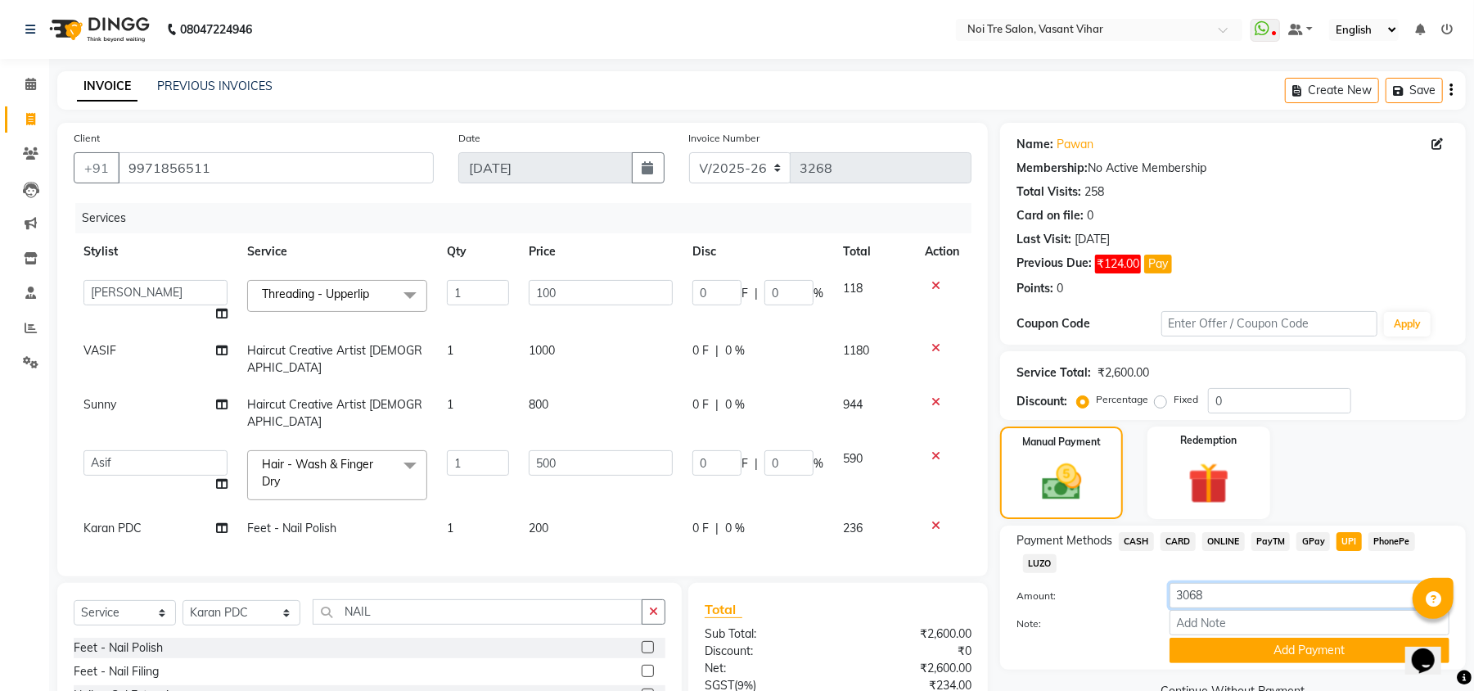
drag, startPoint x: 1231, startPoint y: 583, endPoint x: 964, endPoint y: 540, distance: 270.2
click at [964, 540] on div "Client [PHONE_NUMBER] Date [DATE] Invoice Number V/2025 V/[PHONE_NUMBER] Servic…" at bounding box center [761, 473] width 1433 height 701
type input "118"
click at [1348, 639] on button "Add Payment" at bounding box center [1309, 649] width 280 height 25
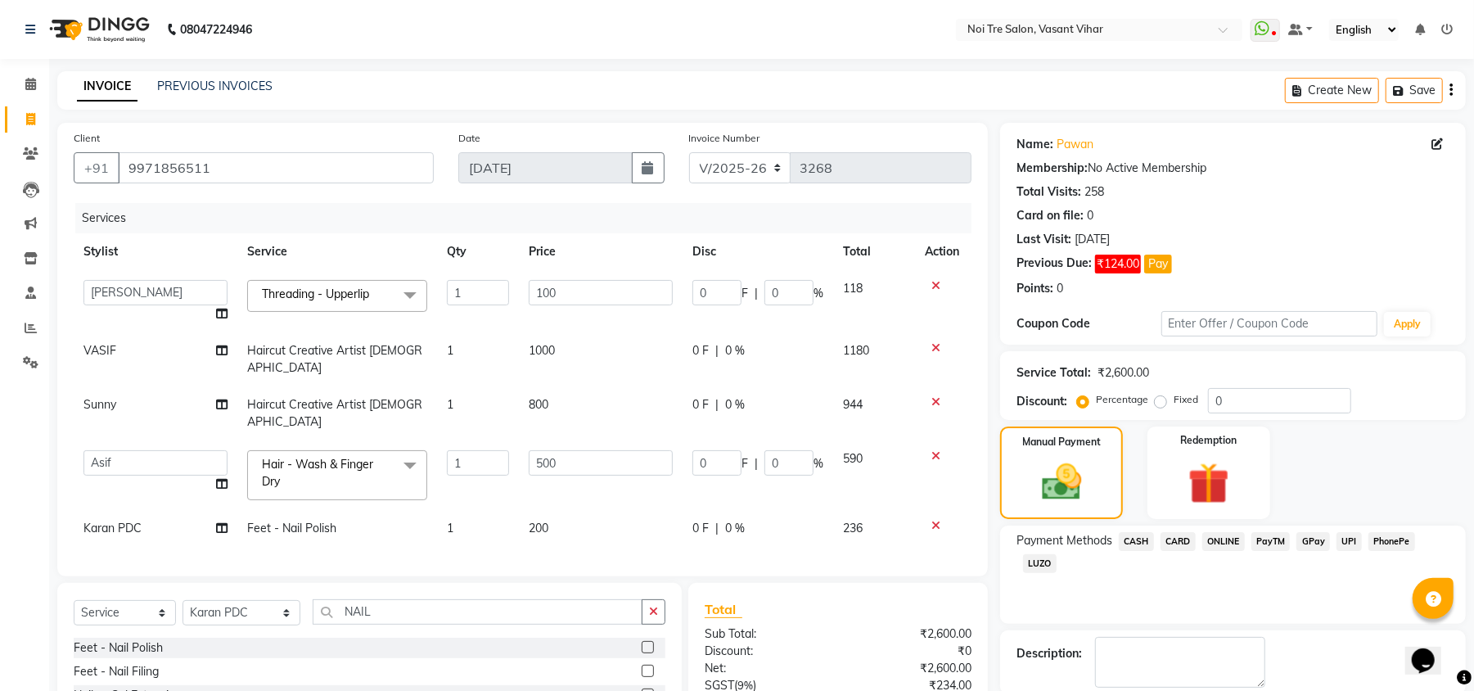
click at [1356, 545] on span "UPI" at bounding box center [1348, 541] width 25 height 19
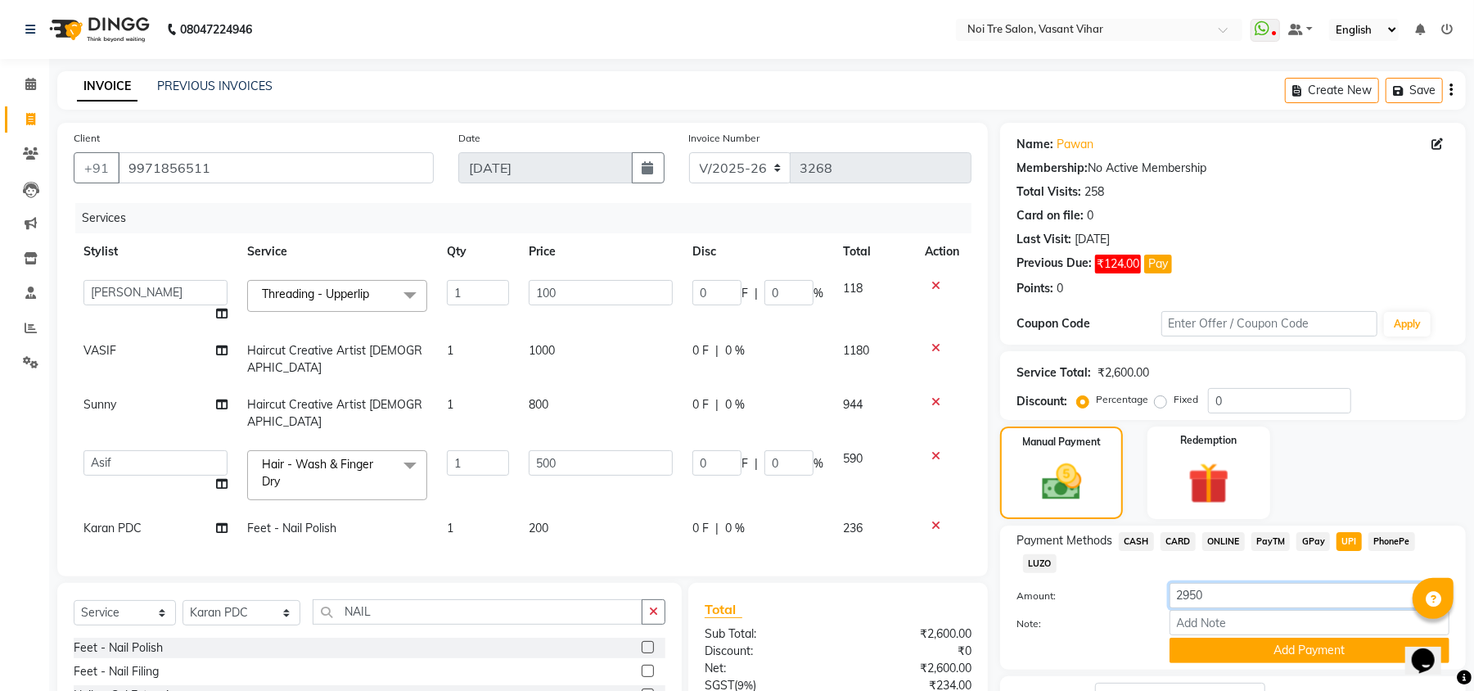
drag, startPoint x: 1228, startPoint y: 596, endPoint x: 1044, endPoint y: 591, distance: 184.2
click at [1044, 591] on div "Amount: 2950" at bounding box center [1232, 597] width 457 height 28
type input "826"
click at [1257, 645] on button "Add Payment" at bounding box center [1309, 649] width 280 height 25
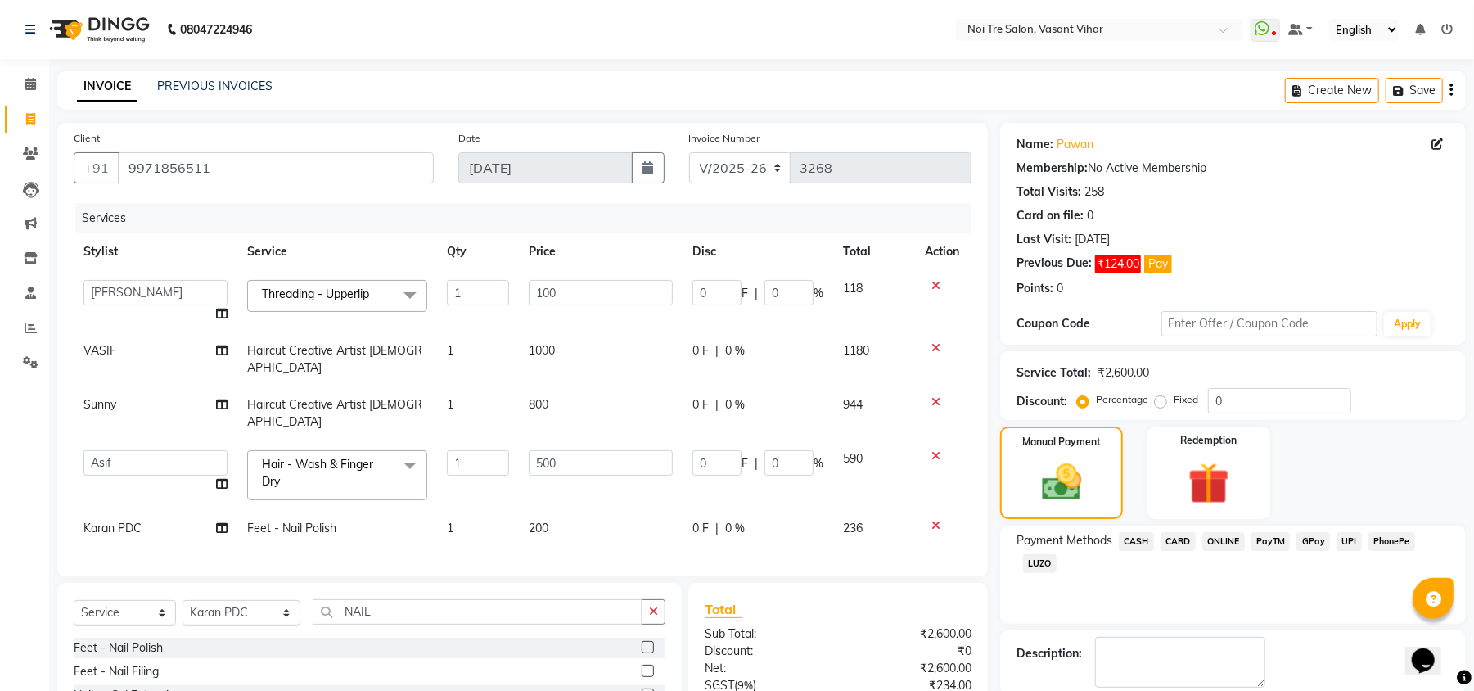
click at [1358, 535] on span "UPI" at bounding box center [1348, 541] width 25 height 19
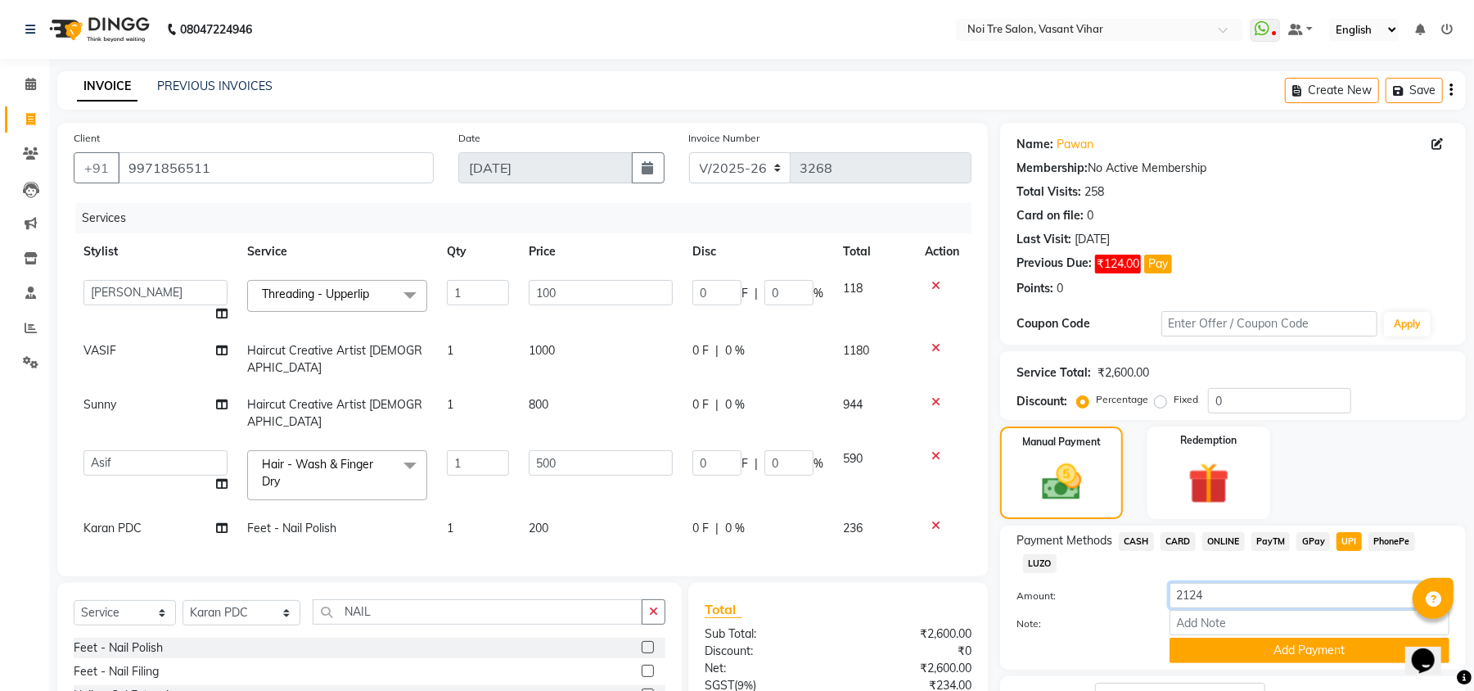
drag, startPoint x: 1271, startPoint y: 596, endPoint x: 724, endPoint y: 511, distance: 553.1
click at [764, 528] on div "Client [PHONE_NUMBER] Date [DATE] Invoice Number V/2025 V/[PHONE_NUMBER] Servic…" at bounding box center [761, 490] width 1433 height 735
type input "944"
click at [1258, 645] on button "Add Payment" at bounding box center [1309, 649] width 280 height 25
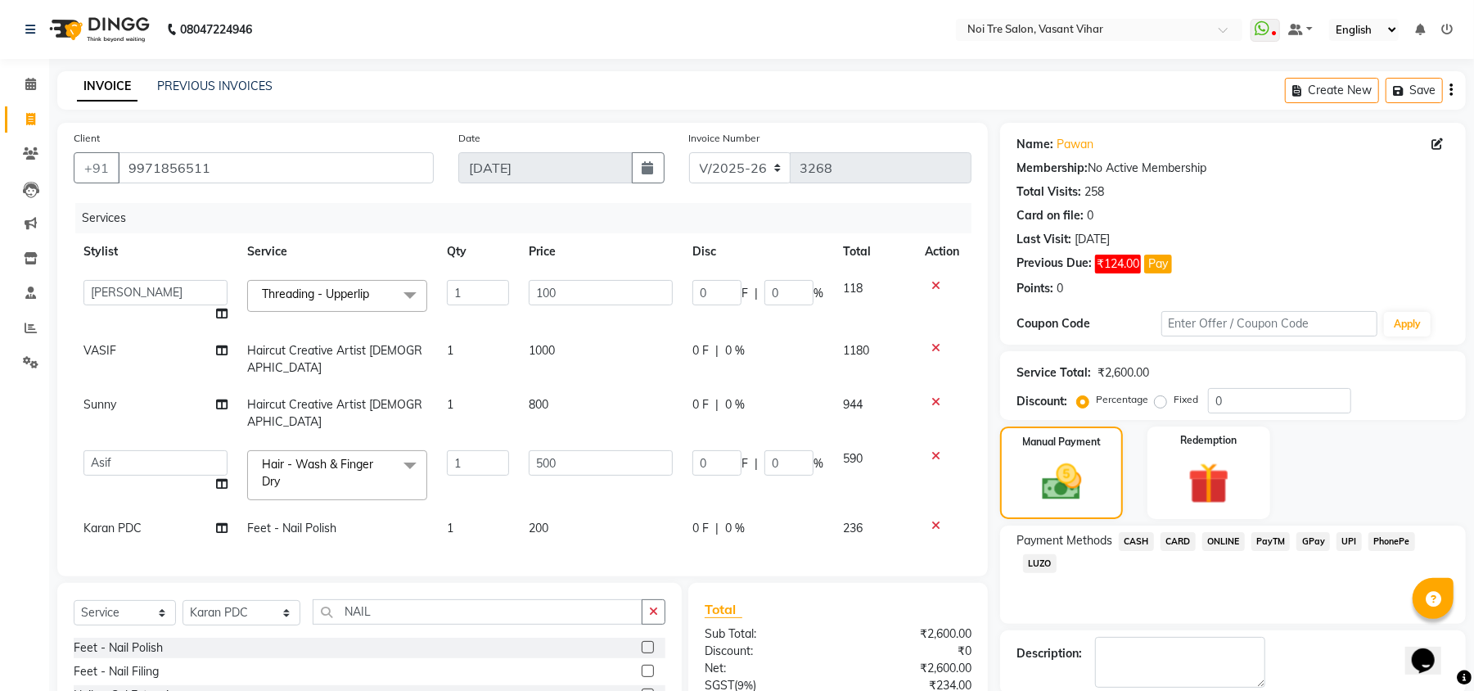
scroll to position [174, 0]
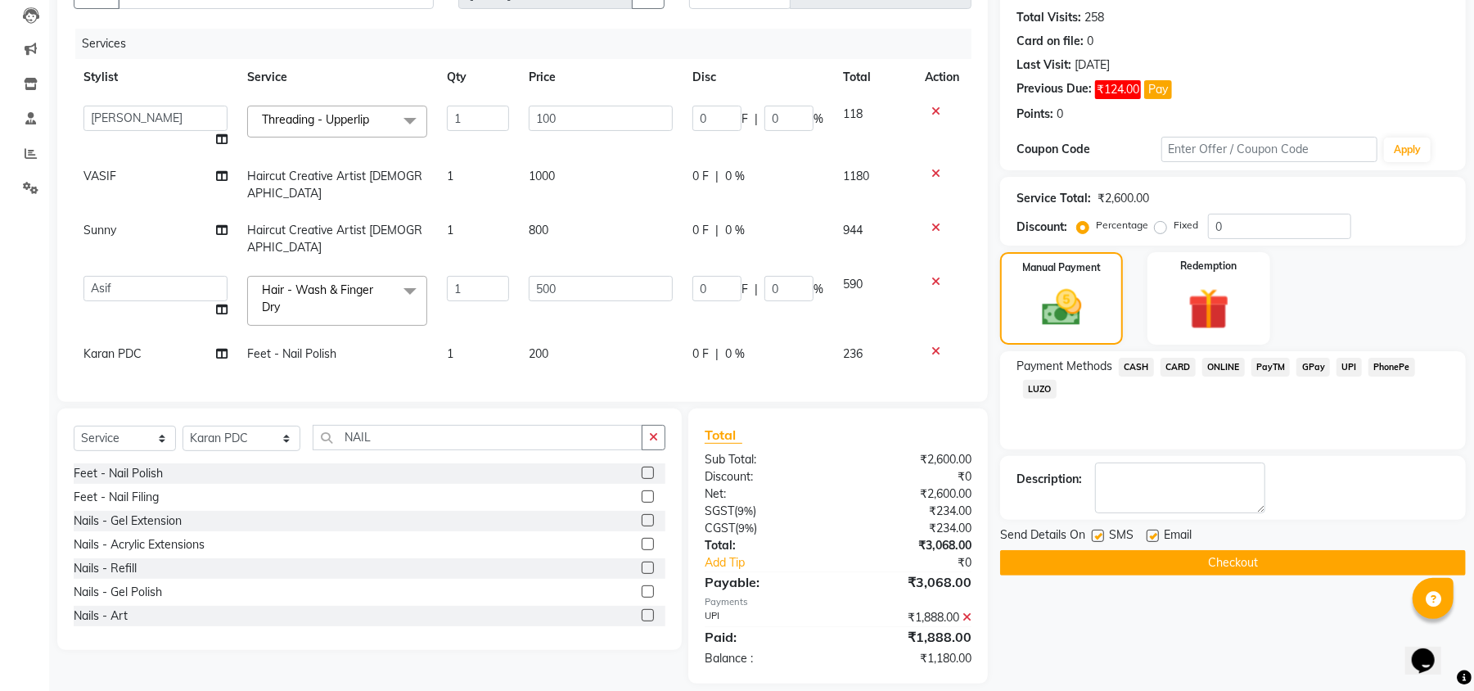
click at [1159, 378] on div "CARD" at bounding box center [1175, 369] width 42 height 22
click at [1349, 365] on span "UPI" at bounding box center [1348, 367] width 25 height 19
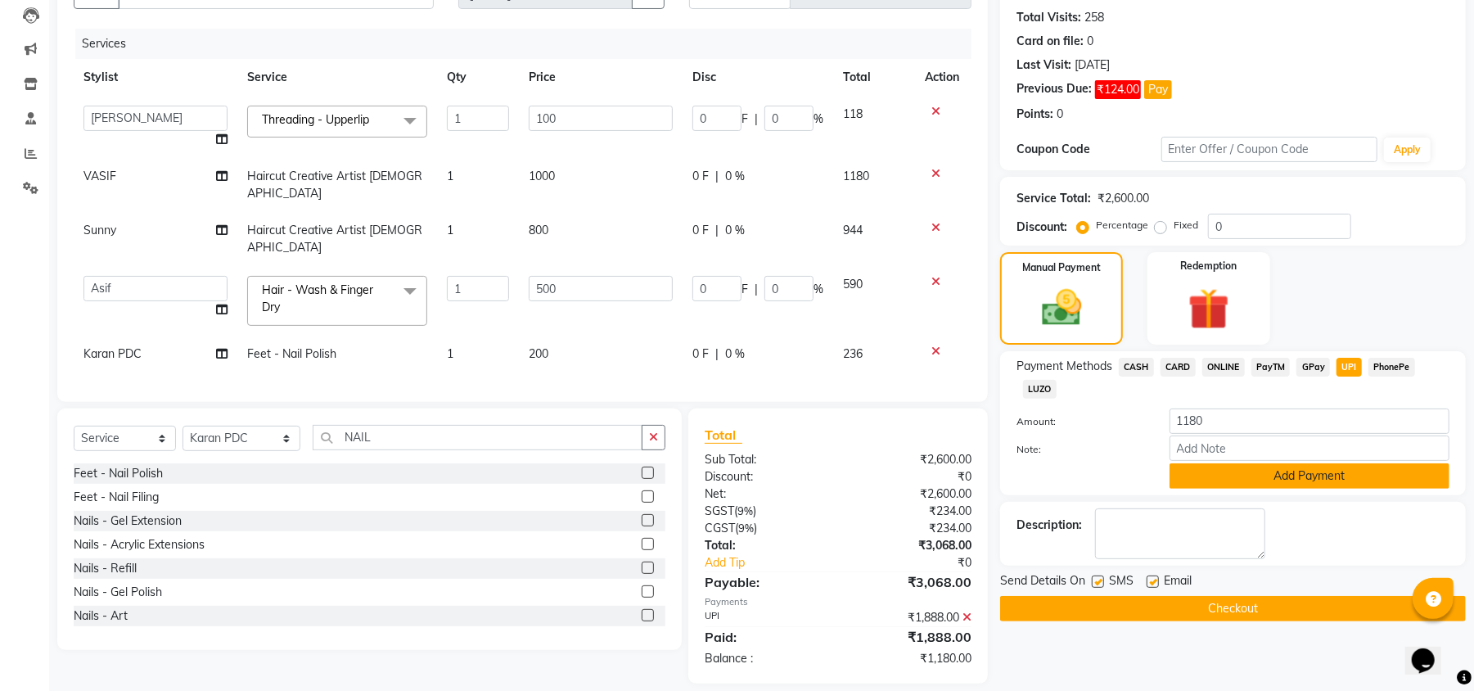
click at [1342, 473] on button "Add Payment" at bounding box center [1309, 475] width 280 height 25
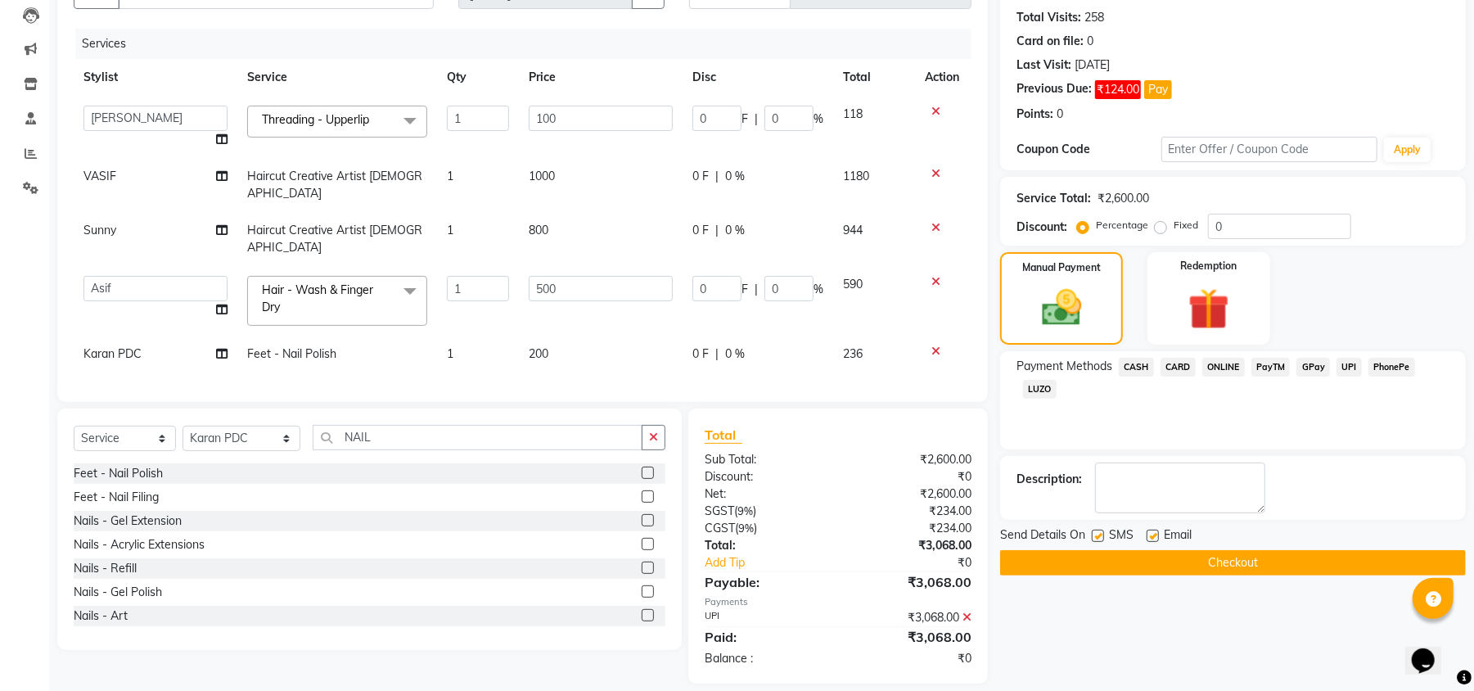
click at [1309, 567] on button "Checkout" at bounding box center [1233, 562] width 466 height 25
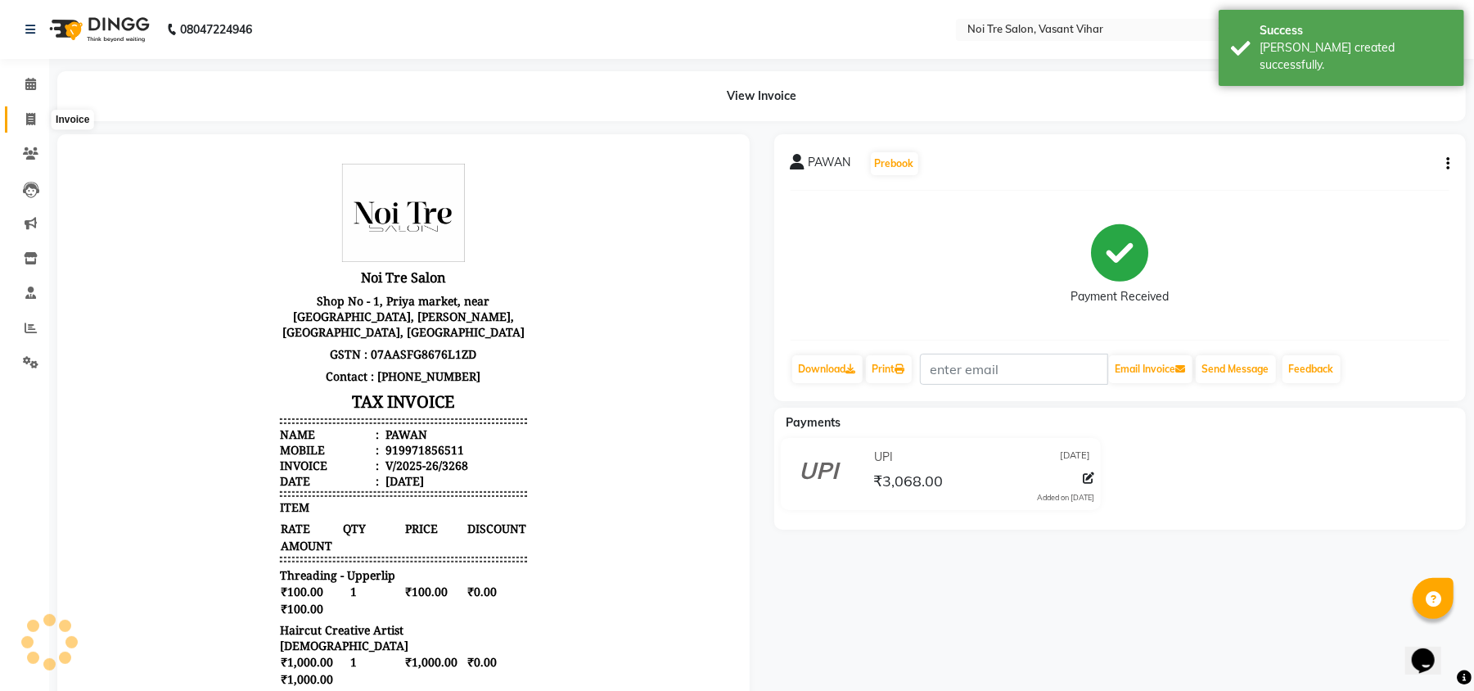
drag, startPoint x: 33, startPoint y: 116, endPoint x: 43, endPoint y: 118, distance: 10.8
click at [33, 116] on icon at bounding box center [30, 119] width 9 height 12
select select "service"
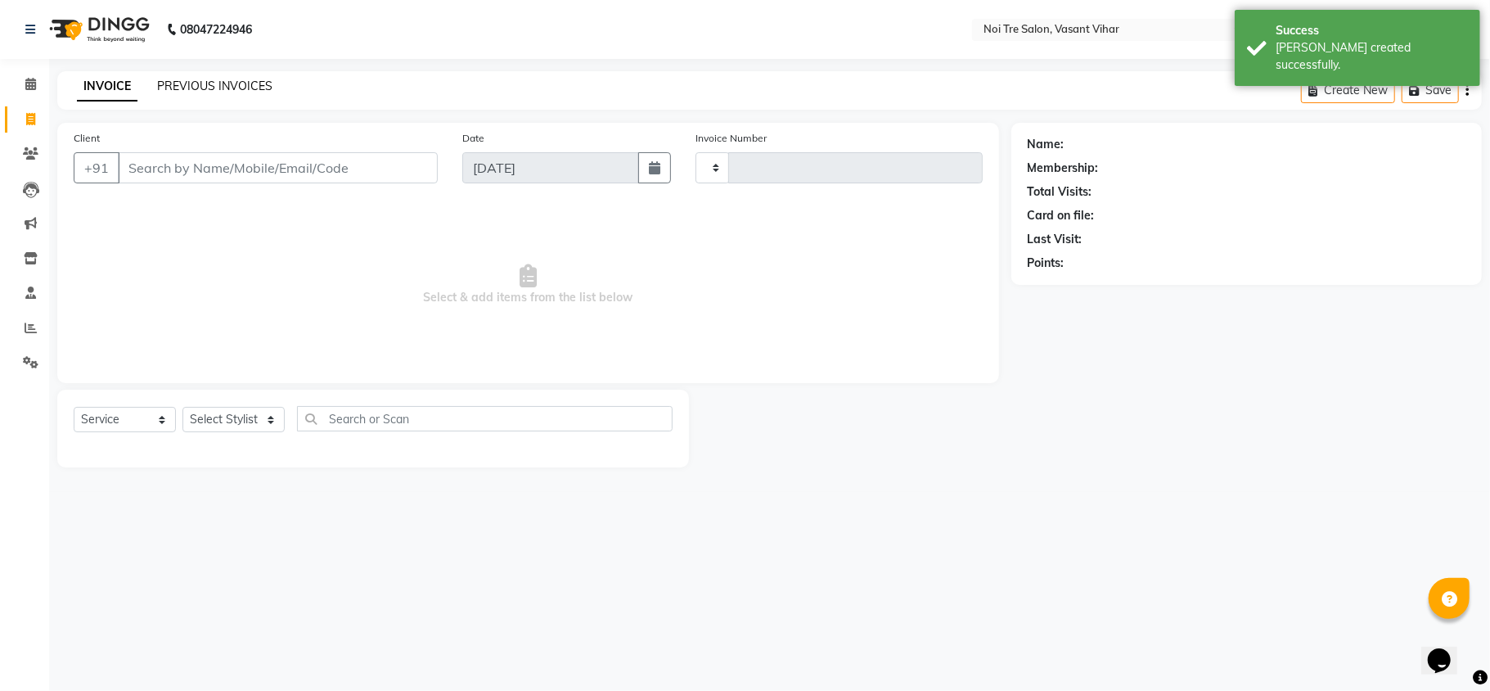
type input "3269"
select select "3944"
click at [208, 79] on link "PREVIOUS INVOICES" at bounding box center [214, 86] width 115 height 15
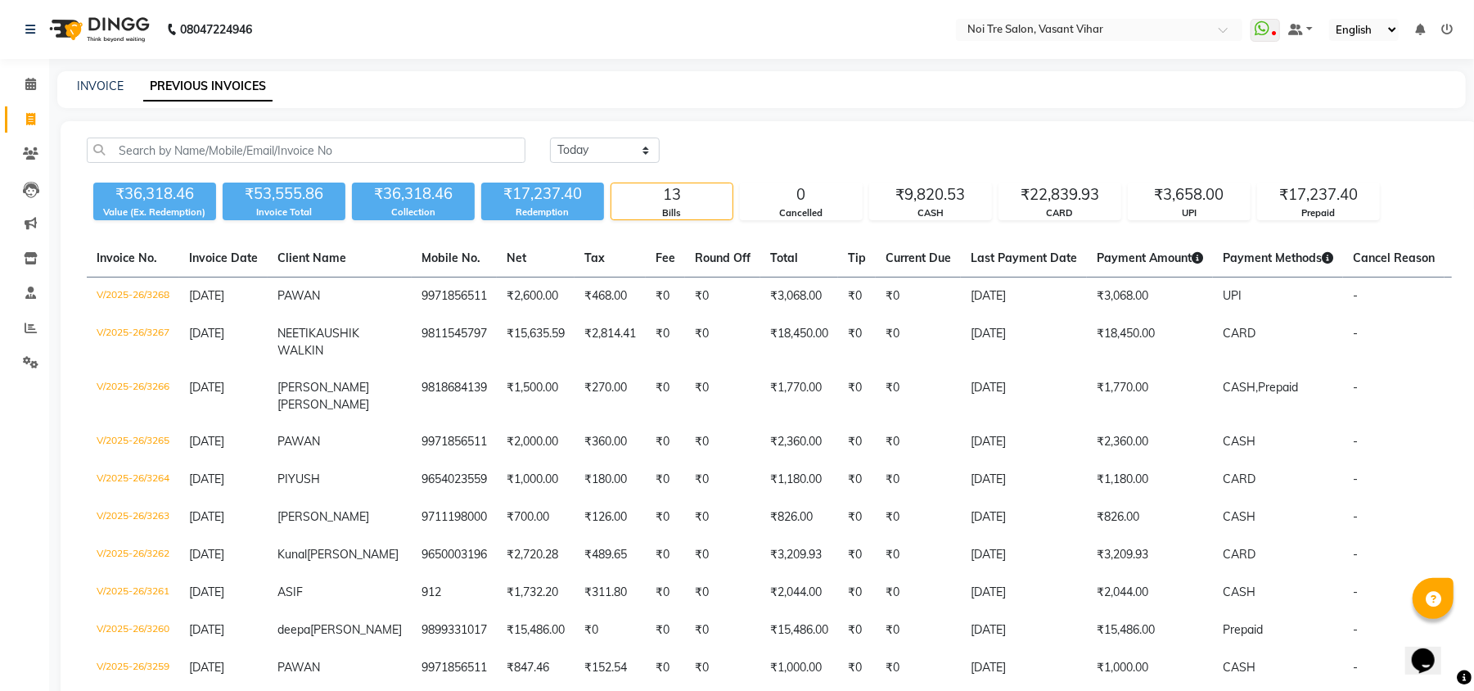
click at [1100, 149] on div "[DATE] [DATE] Custom Range" at bounding box center [1001, 149] width 902 height 25
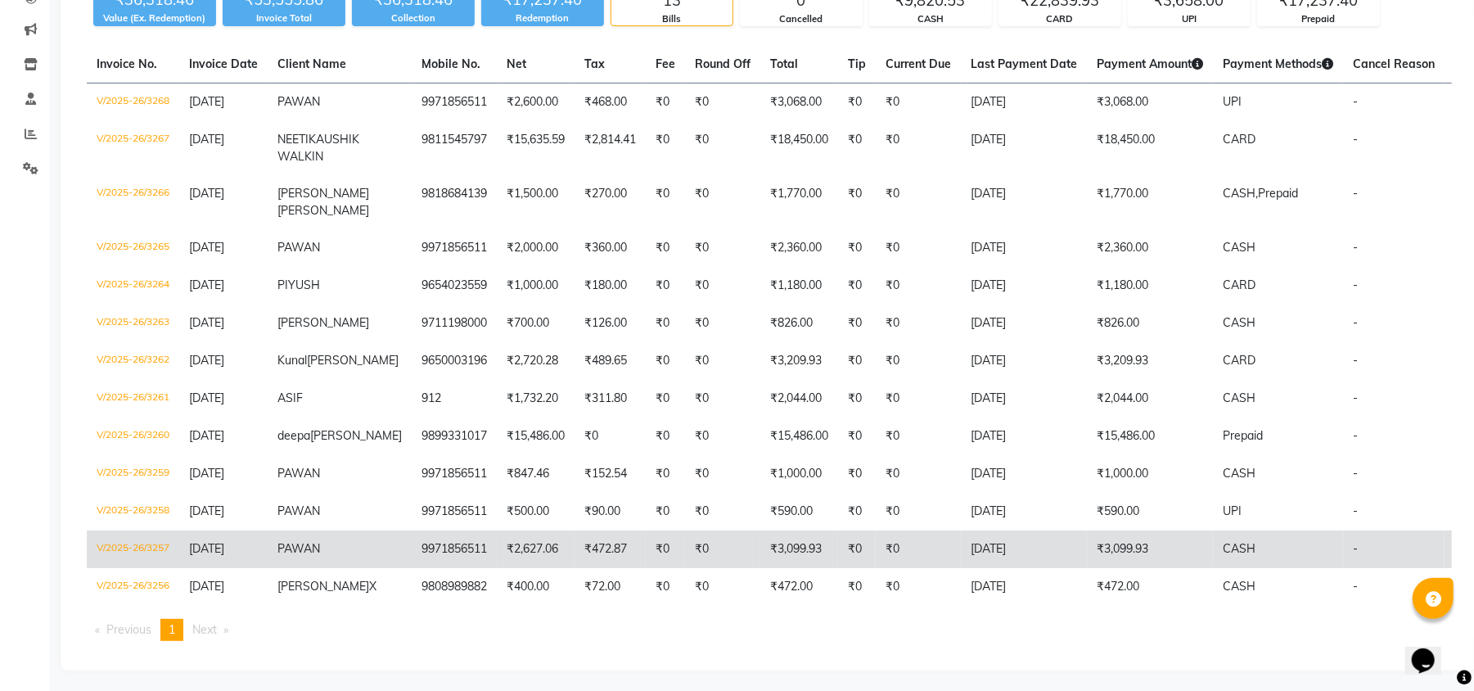
click at [1140, 564] on td "₹3,099.93" at bounding box center [1150, 549] width 126 height 38
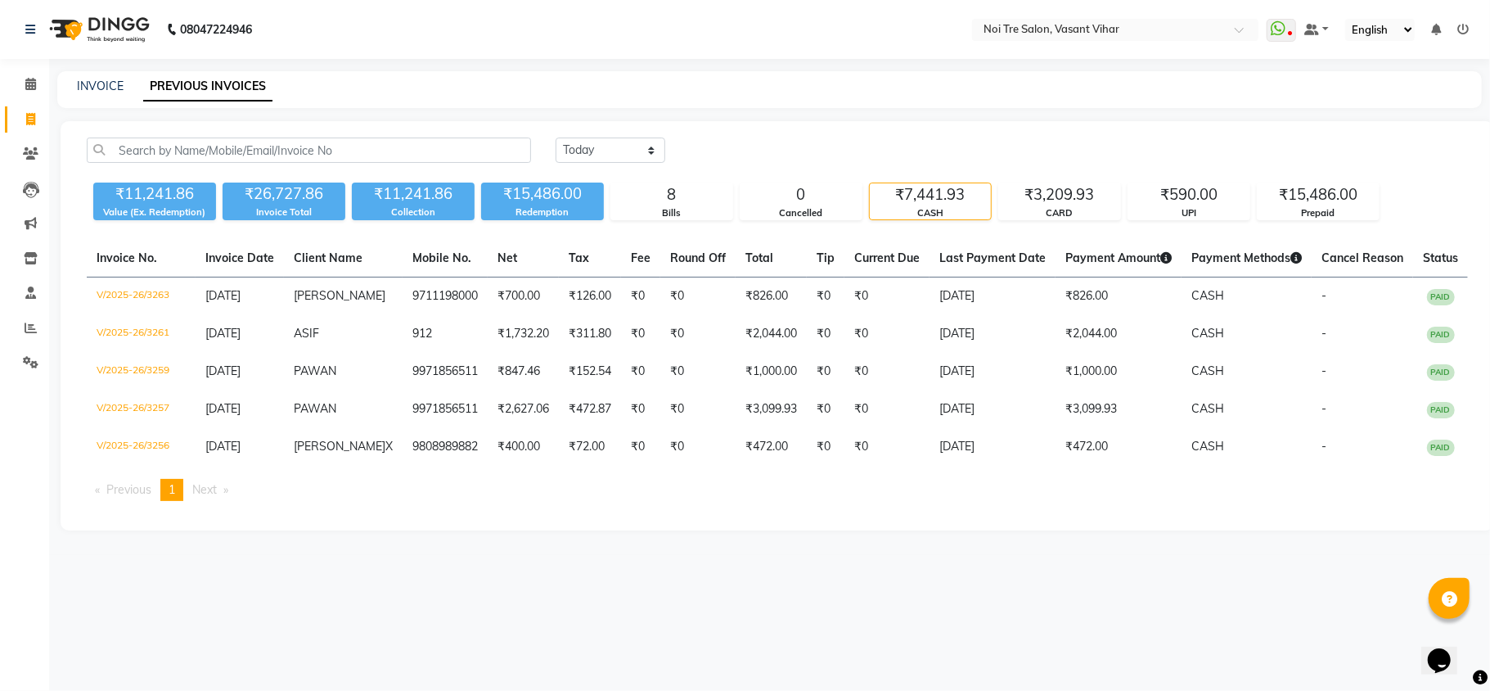
click at [918, 87] on div "INVOICE PREVIOUS INVOICES" at bounding box center [759, 86] width 1405 height 17
click at [85, 75] on div "INVOICE PREVIOUS INVOICES" at bounding box center [769, 89] width 1424 height 37
click at [96, 92] on link "INVOICE" at bounding box center [100, 86] width 47 height 15
select select "service"
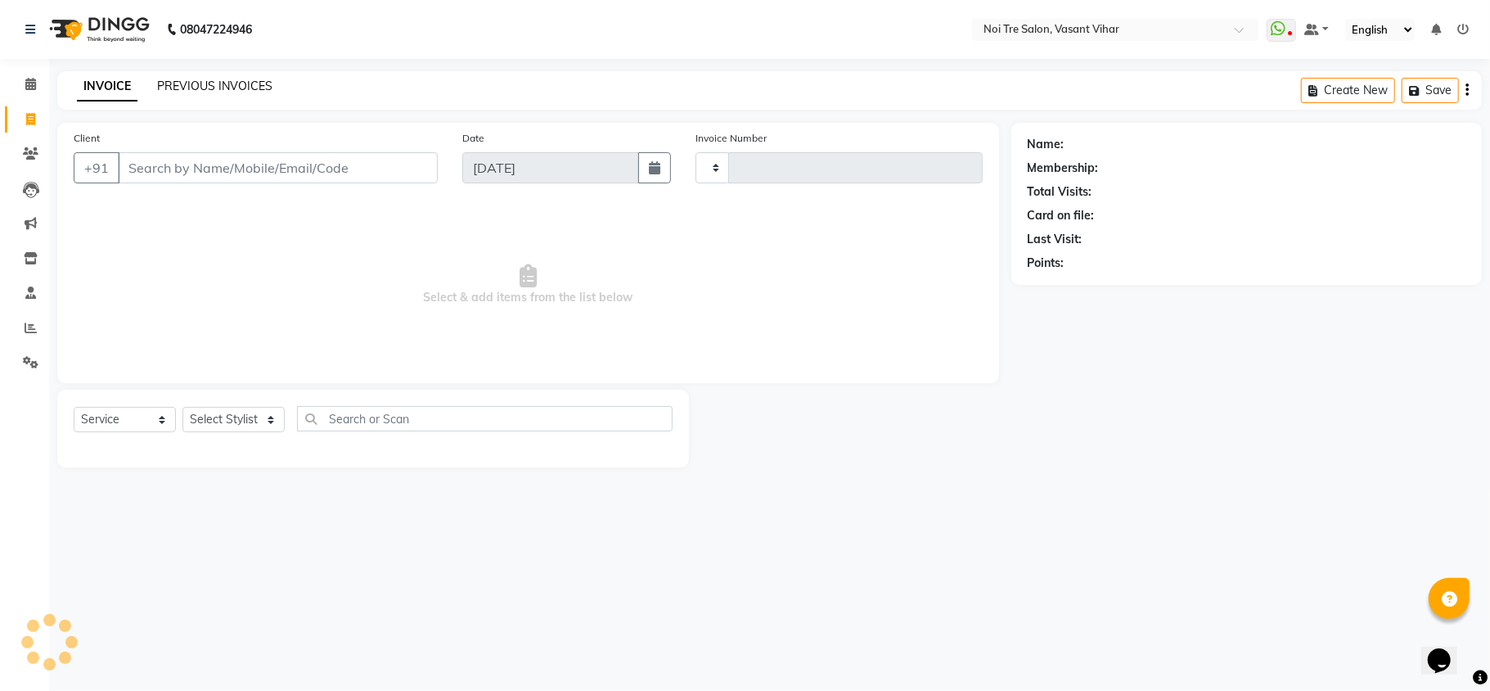
type input "3268"
click at [200, 80] on link "PREVIOUS INVOICES" at bounding box center [214, 86] width 115 height 15
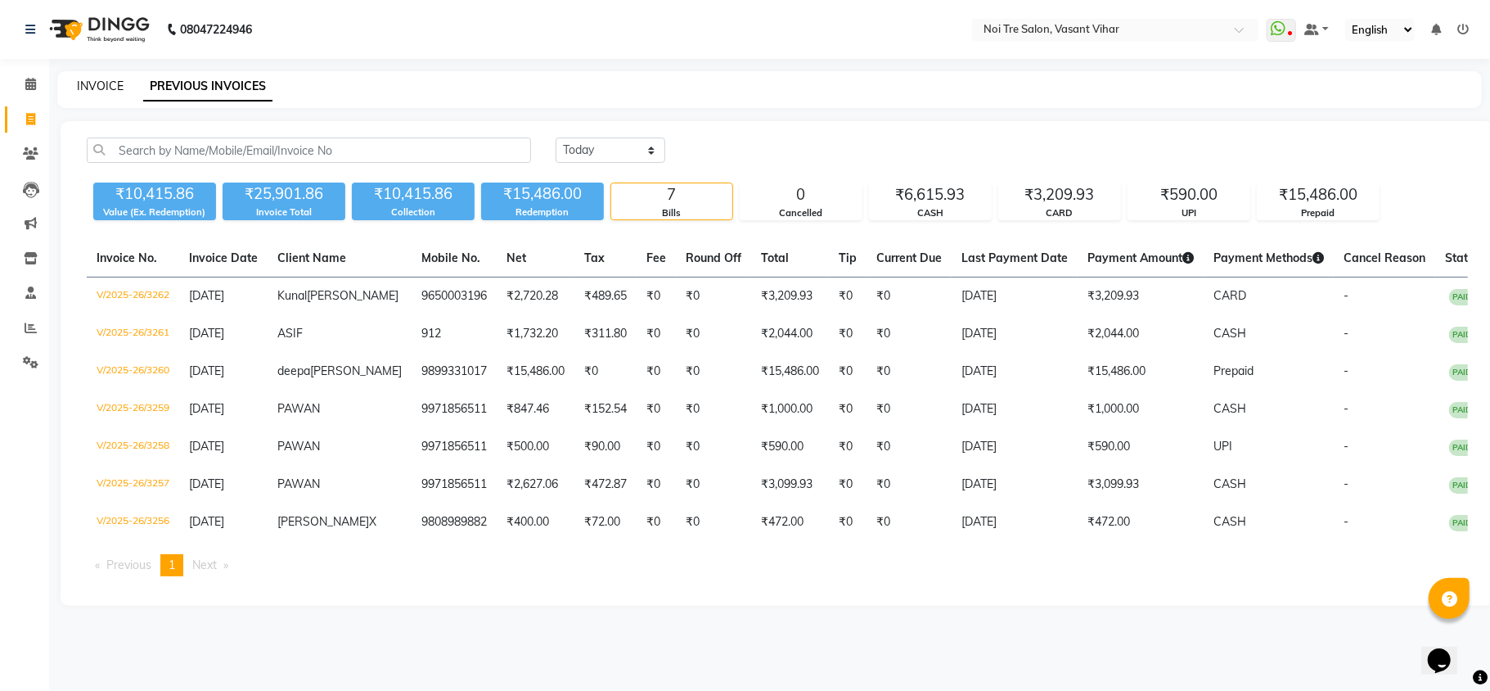
click at [92, 82] on link "INVOICE" at bounding box center [100, 86] width 47 height 15
select select "service"
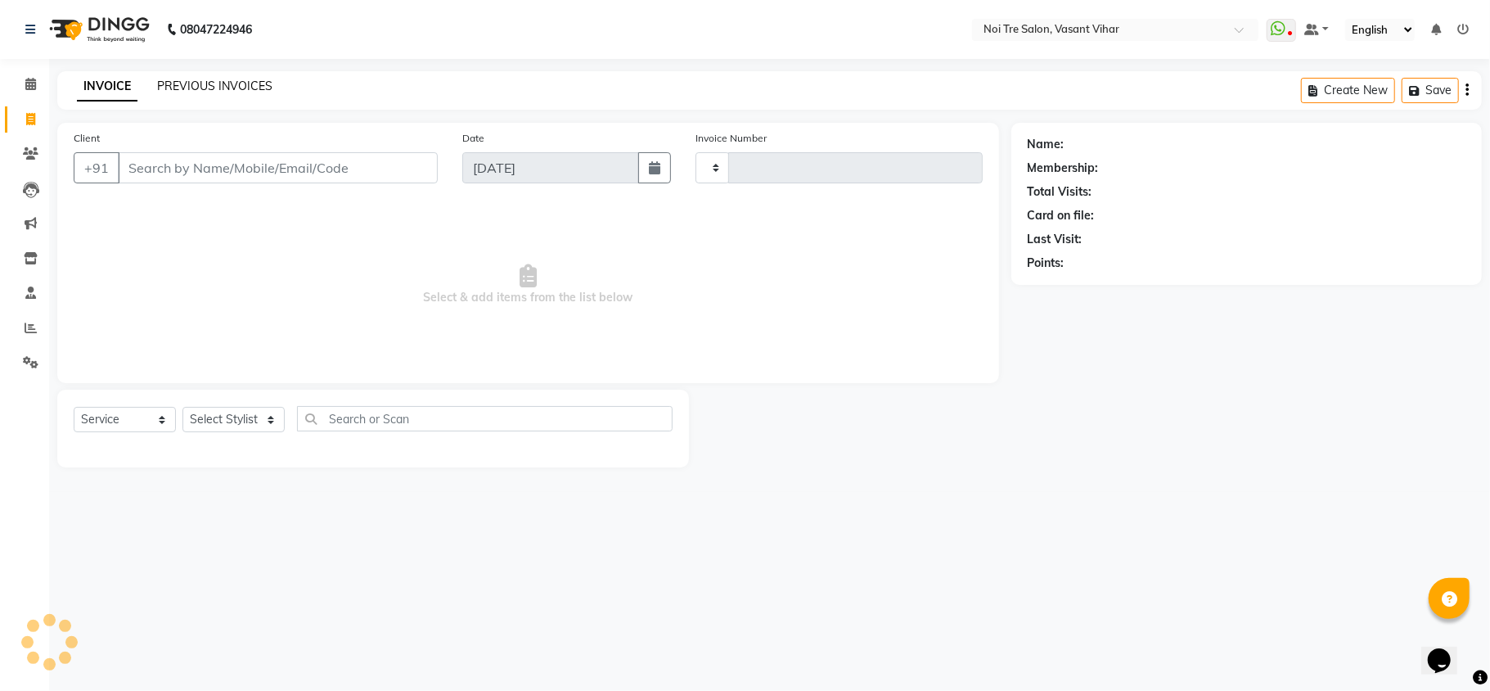
type input "3268"
select select "3944"
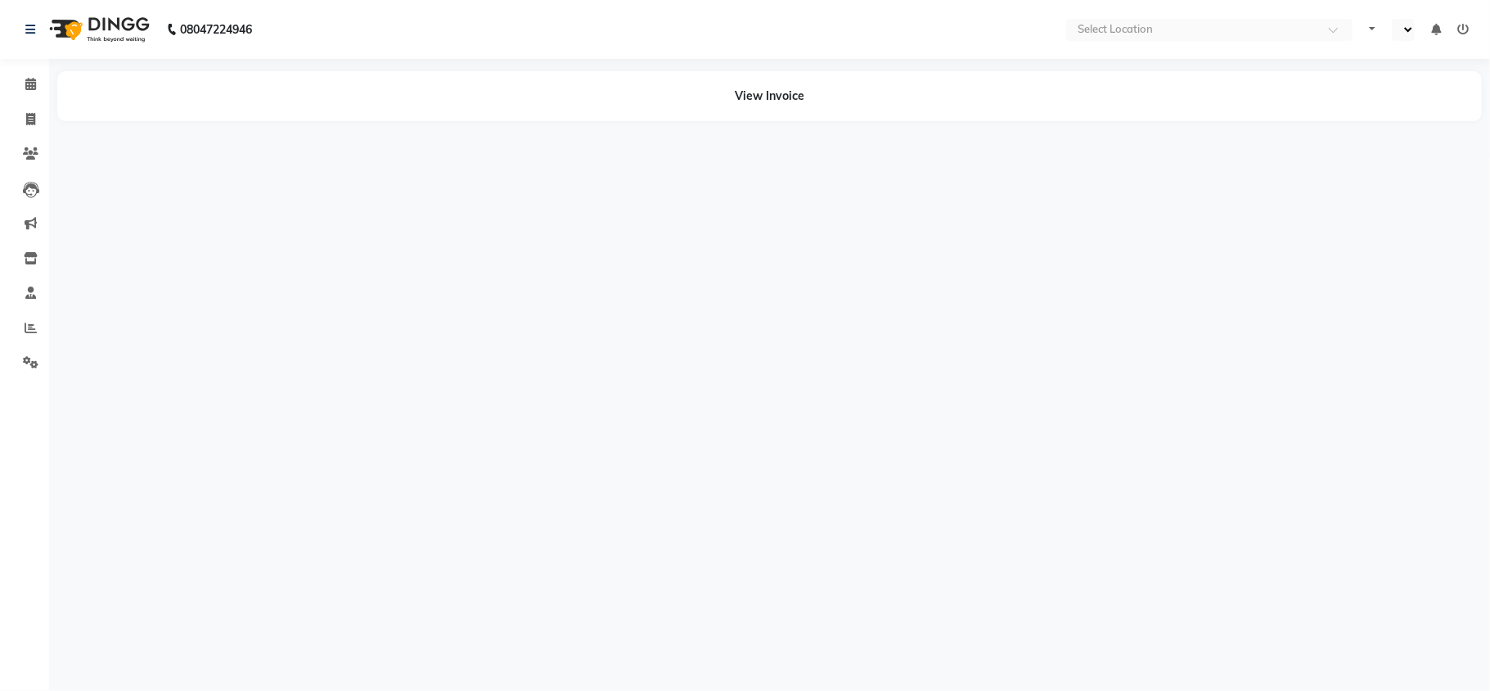
select select "en"
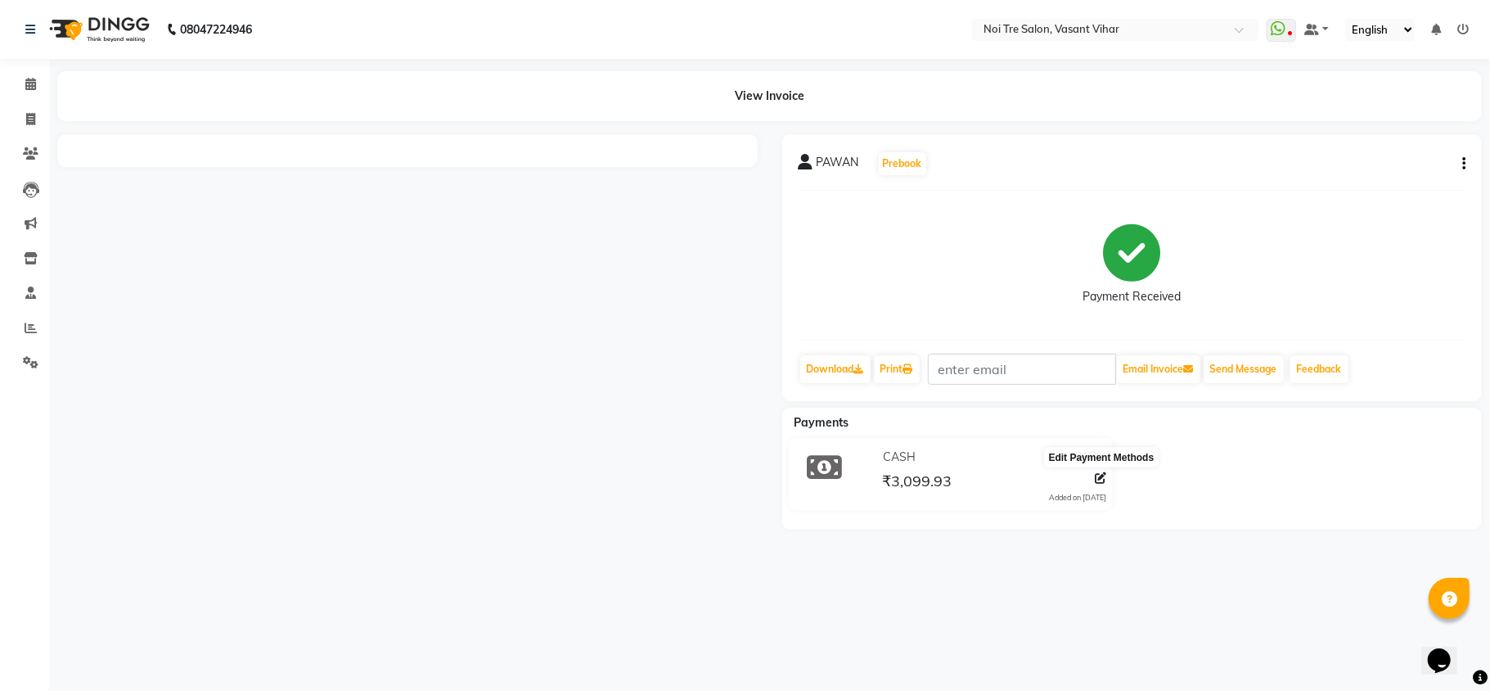
click at [1097, 485] on span at bounding box center [1100, 478] width 11 height 17
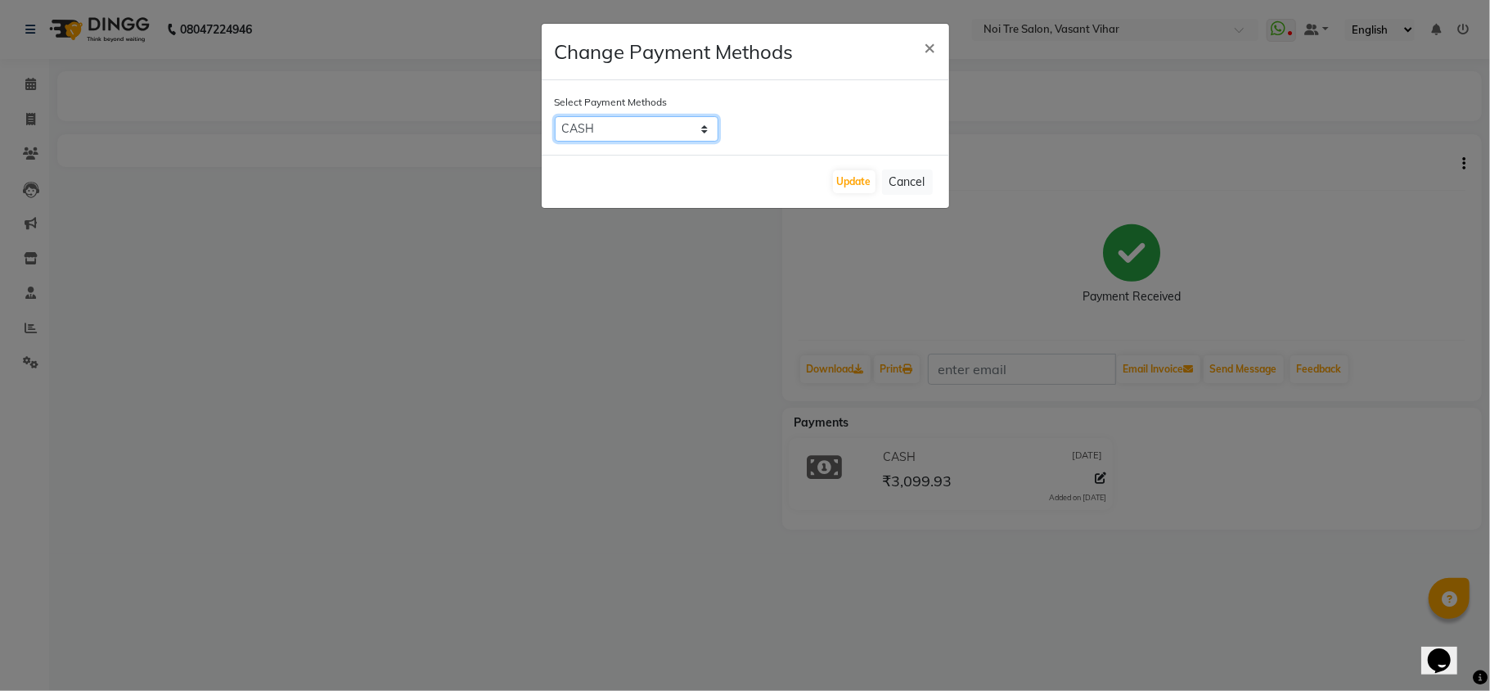
drag, startPoint x: 630, startPoint y: 119, endPoint x: 629, endPoint y: 136, distance: 16.4
click at [630, 119] on select "CASH CARD ONLINE PayTM GPay UPI PhonePe LUZO" at bounding box center [637, 128] width 164 height 25
click at [555, 116] on select "CASH CARD ONLINE PayTM GPay UPI PhonePe LUZO" at bounding box center [637, 128] width 164 height 25
click at [607, 139] on select "CASH CARD ONLINE PayTM GPay UPI PhonePe LUZO" at bounding box center [637, 128] width 164 height 25
select select "8"
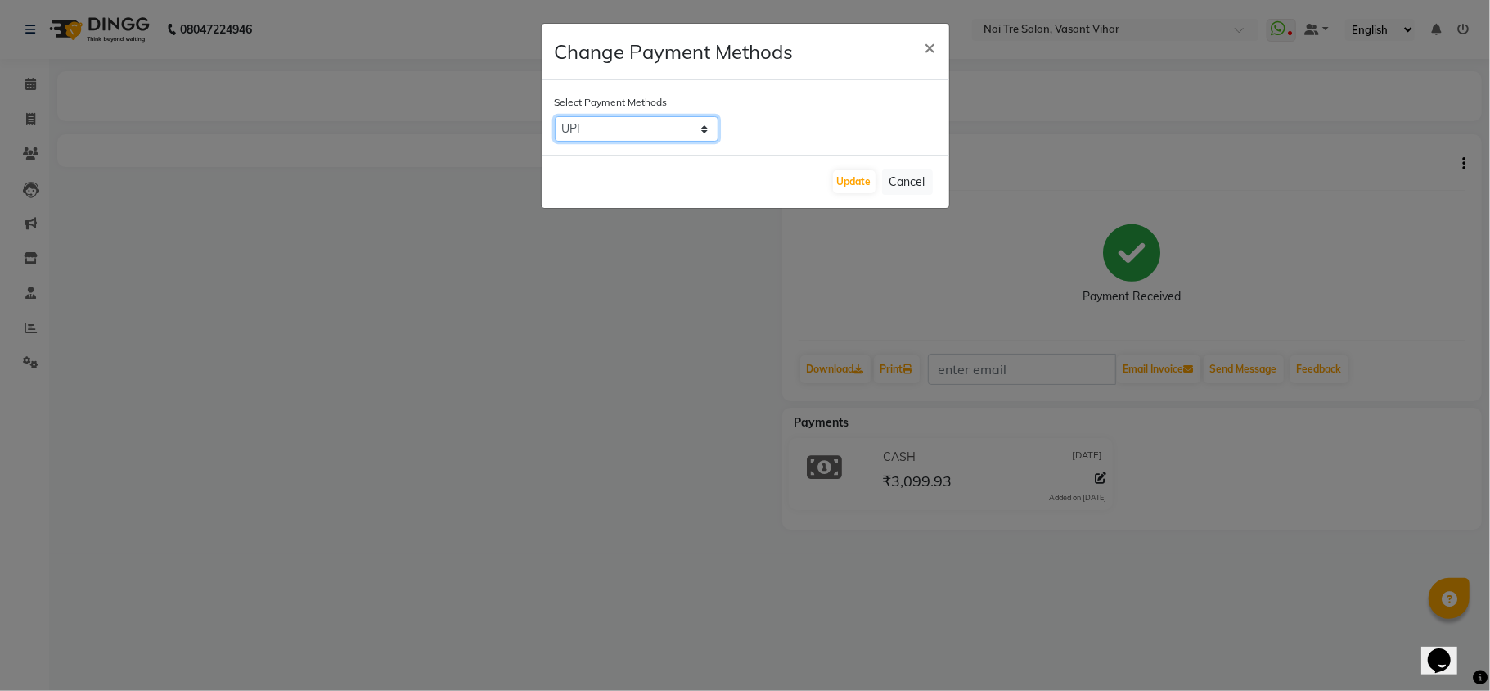
click at [555, 116] on select "CASH CARD ONLINE PayTM GPay UPI PhonePe LUZO" at bounding box center [637, 128] width 164 height 25
click at [833, 183] on button "Update" at bounding box center [854, 181] width 43 height 23
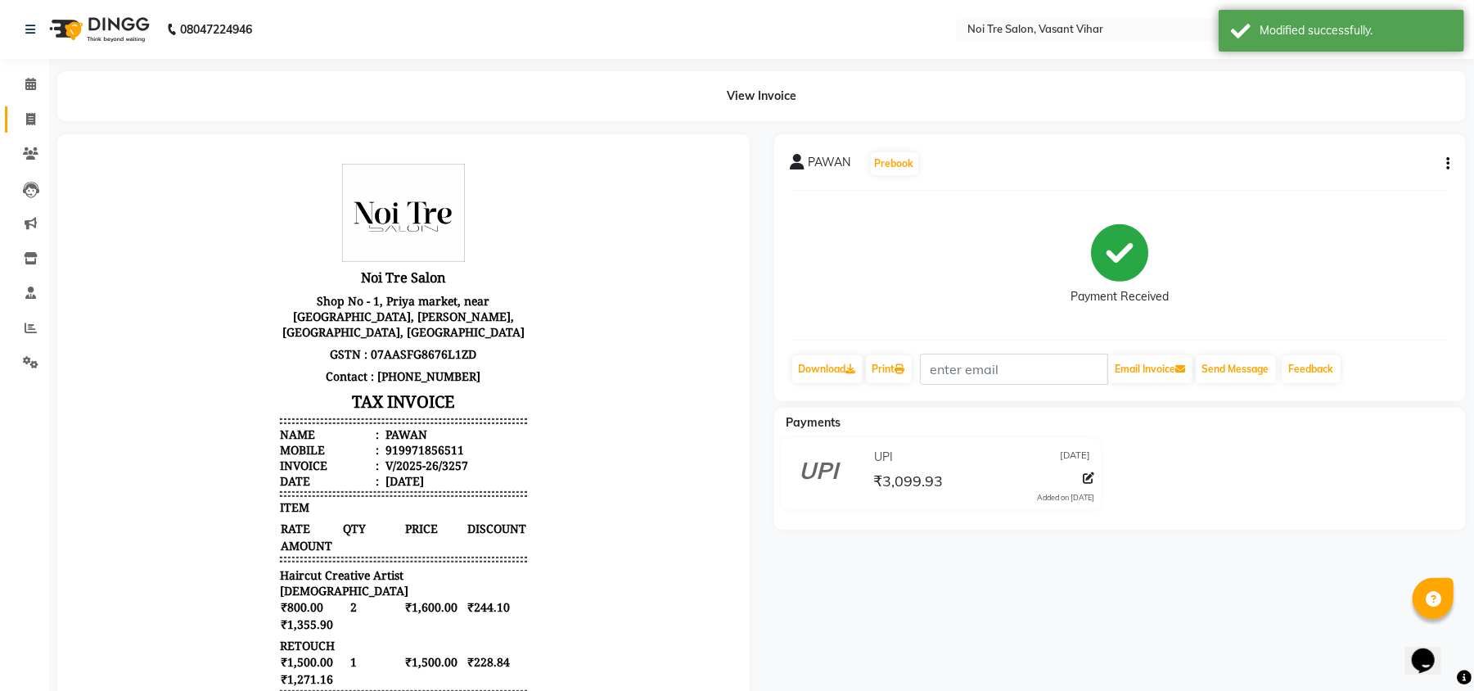
click at [24, 129] on link "Invoice" at bounding box center [24, 119] width 39 height 27
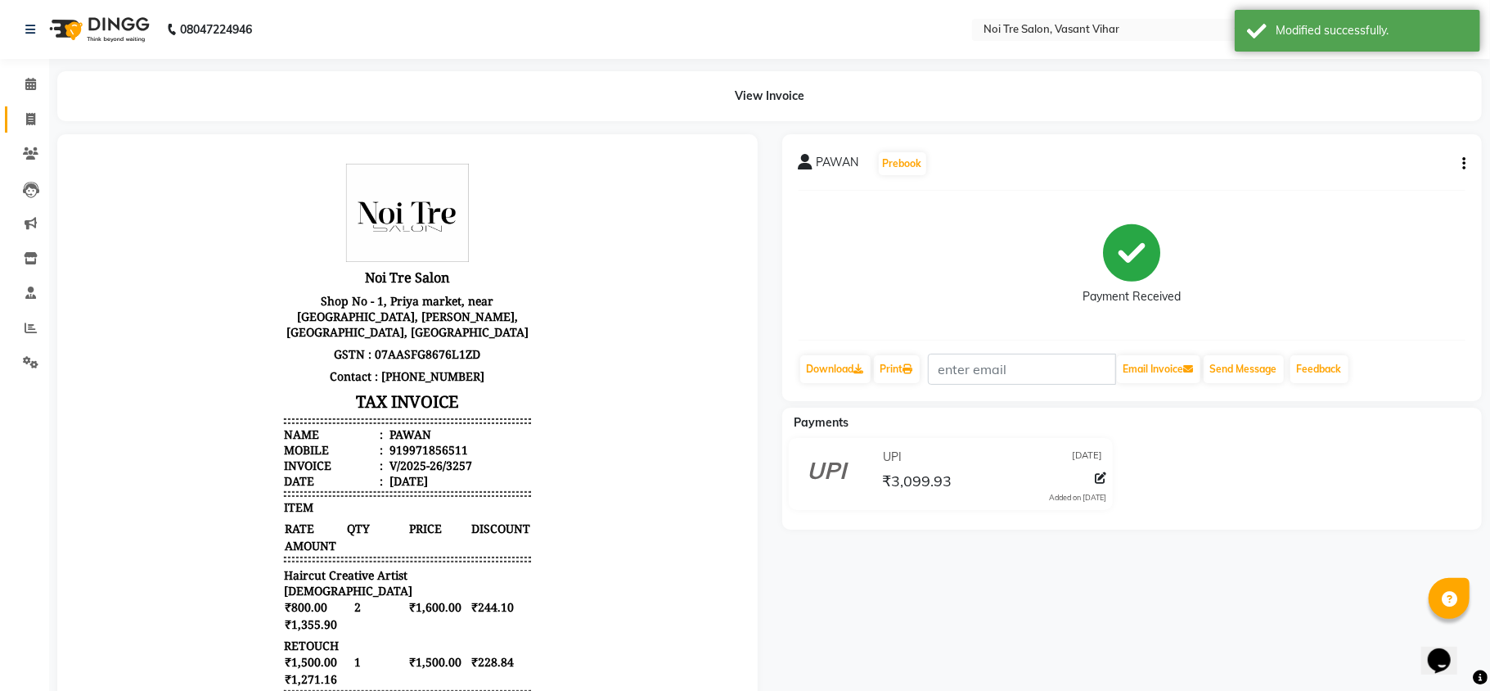
select select "3944"
select select "service"
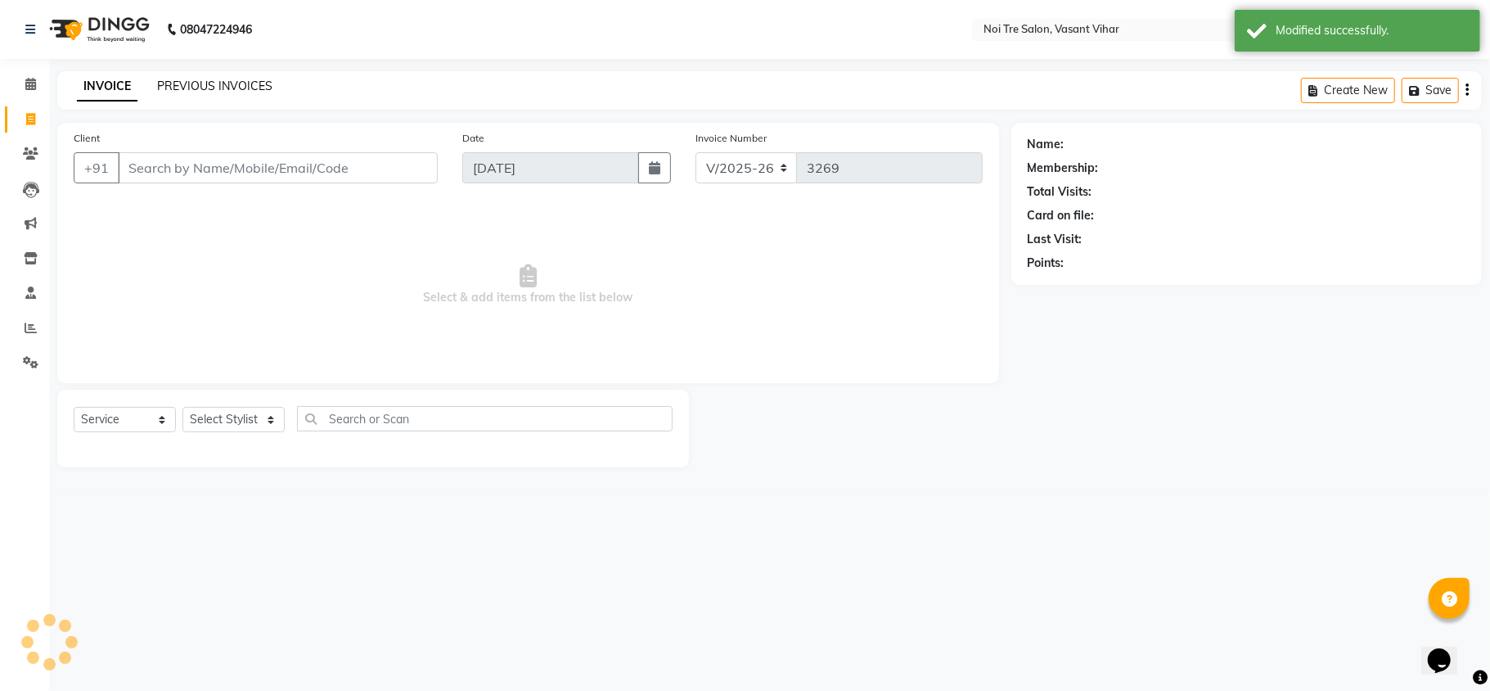
click at [237, 83] on link "PREVIOUS INVOICES" at bounding box center [214, 86] width 115 height 15
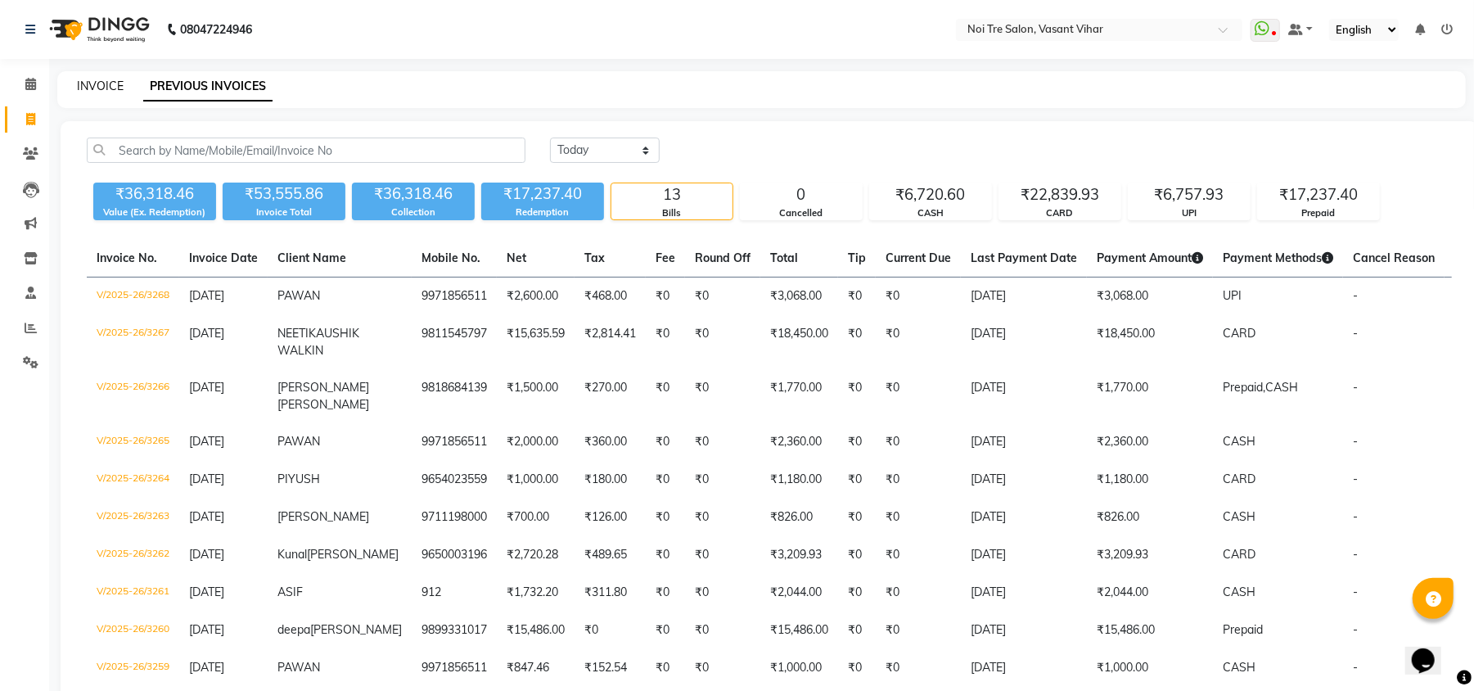
click at [122, 88] on link "INVOICE" at bounding box center [100, 86] width 47 height 15
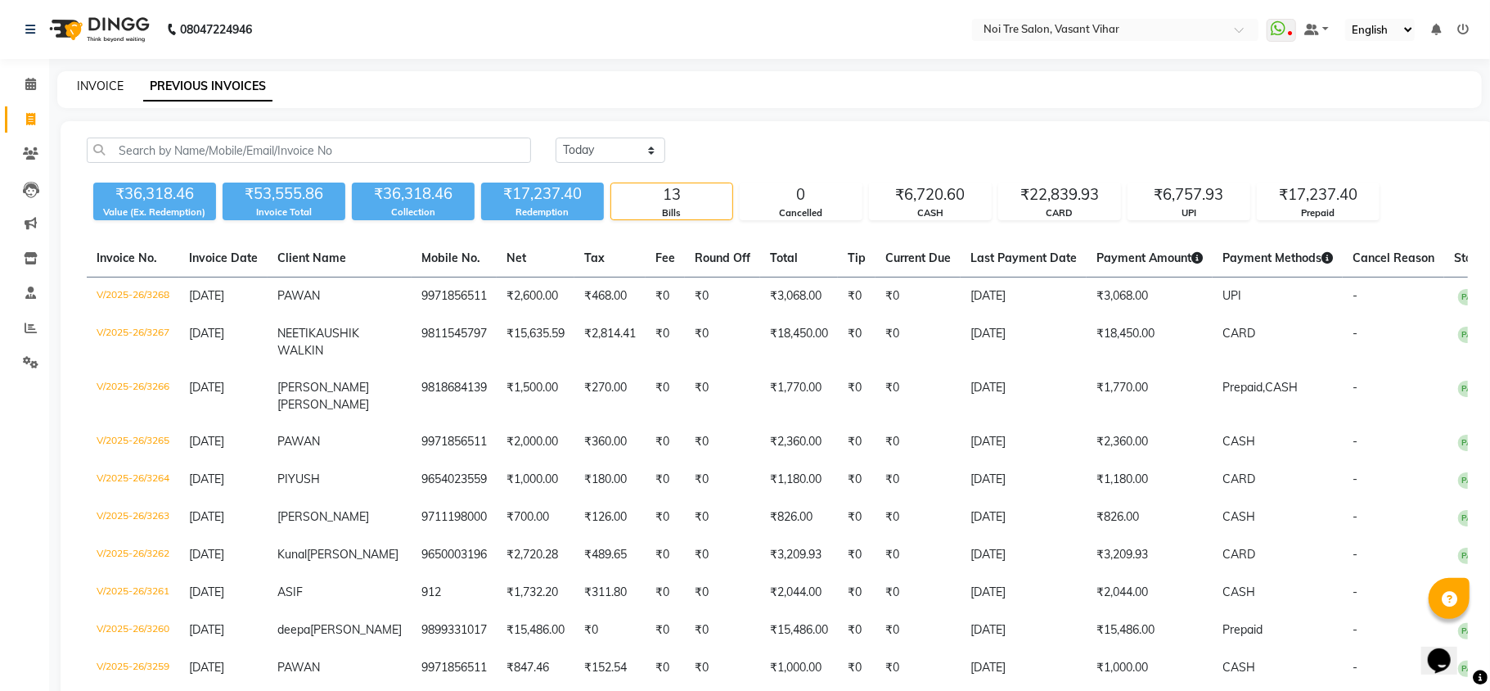
select select "3944"
select select "service"
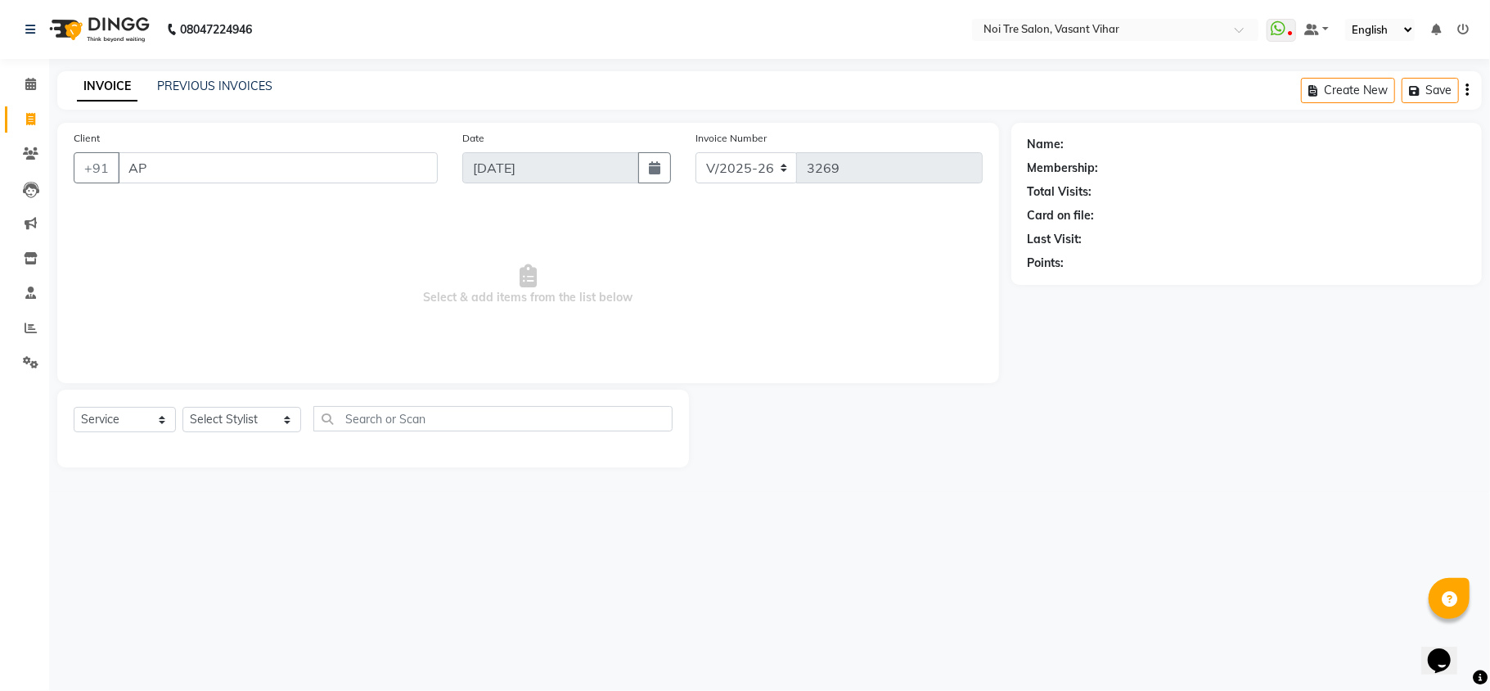
type input "A"
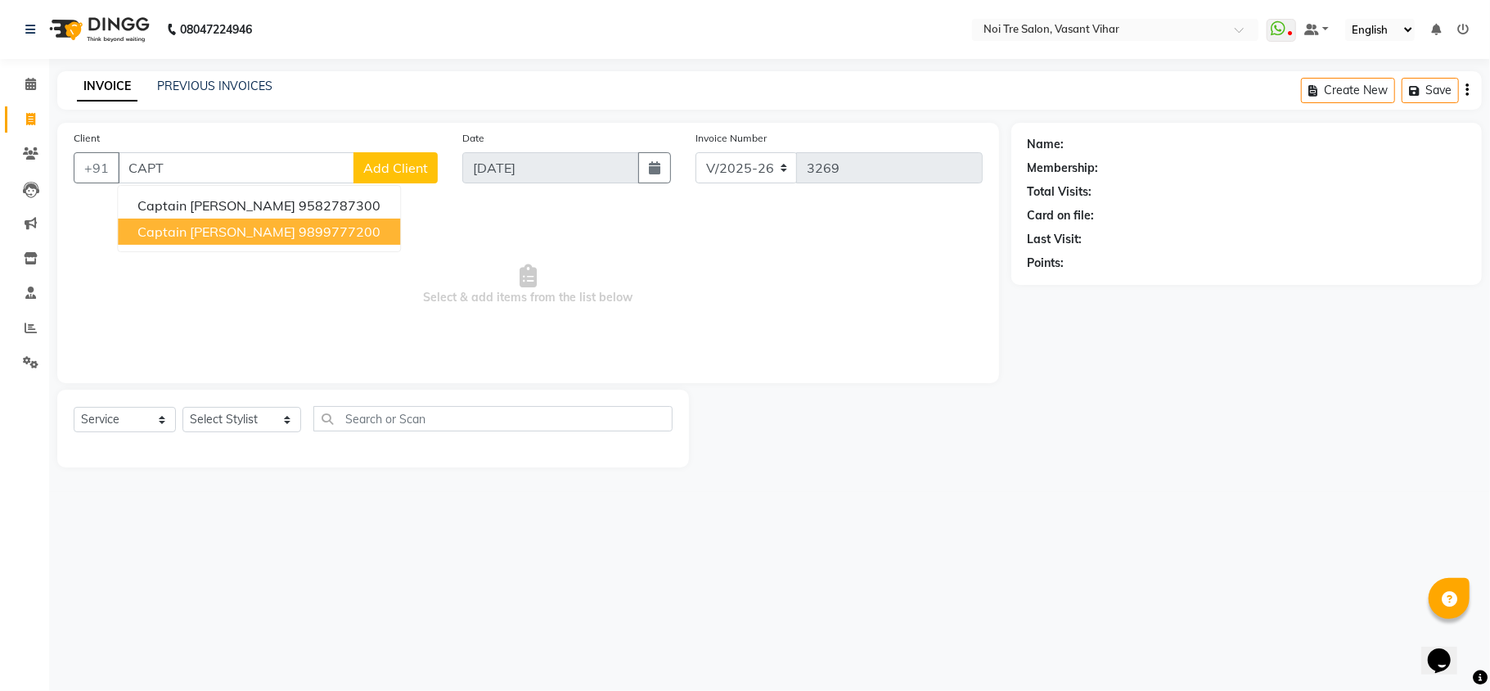
drag, startPoint x: 279, startPoint y: 232, endPoint x: 245, endPoint y: 317, distance: 91.5
click at [279, 230] on span "Captain Sambhav Sharma" at bounding box center [216, 231] width 158 height 16
type input "9899777200"
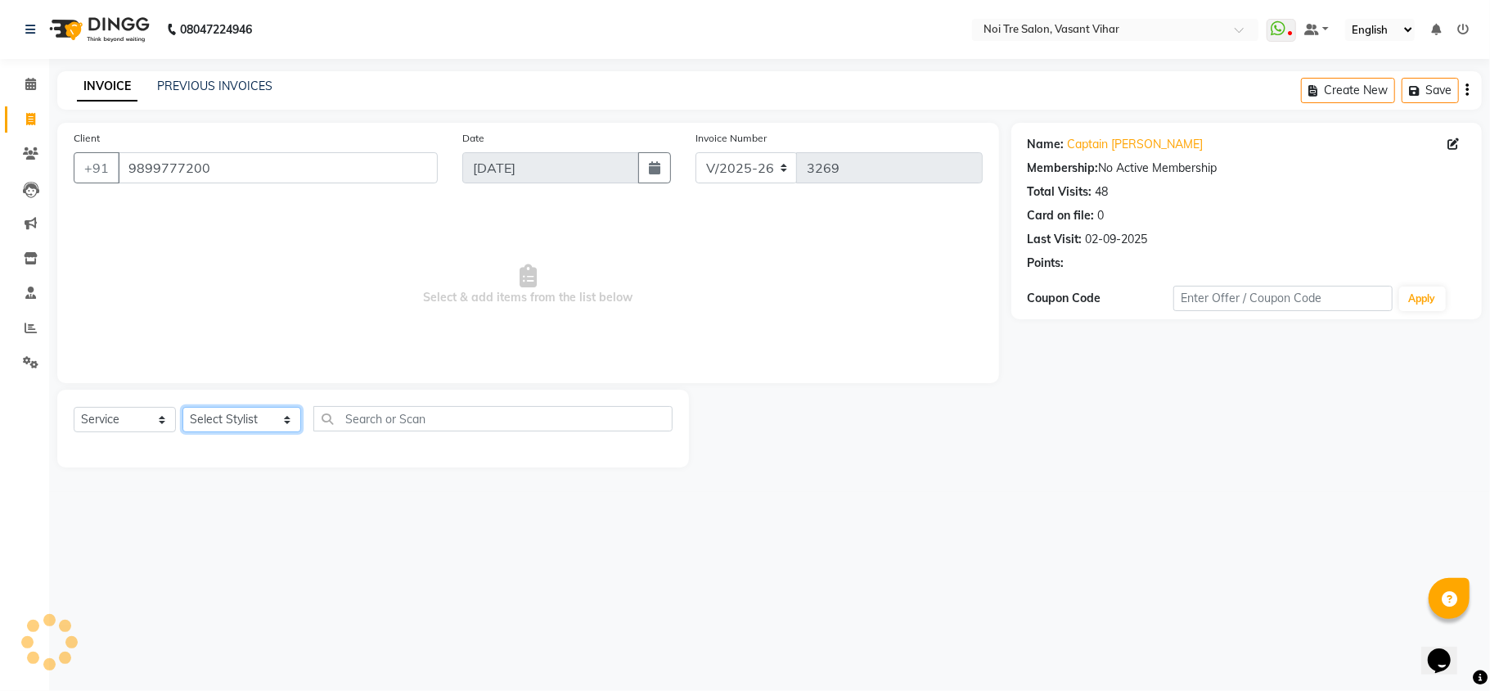
click at [198, 407] on select "Select Stylist [PERSON_NAME](PUNJABI BAGH) [PERSON_NAME] GEETA [PERSON_NAME] PD…" at bounding box center [241, 419] width 119 height 25
select select "20380"
click at [182, 407] on select "Select Stylist [PERSON_NAME](PUNJABI BAGH) [PERSON_NAME] GEETA [PERSON_NAME] PD…" at bounding box center [241, 419] width 119 height 25
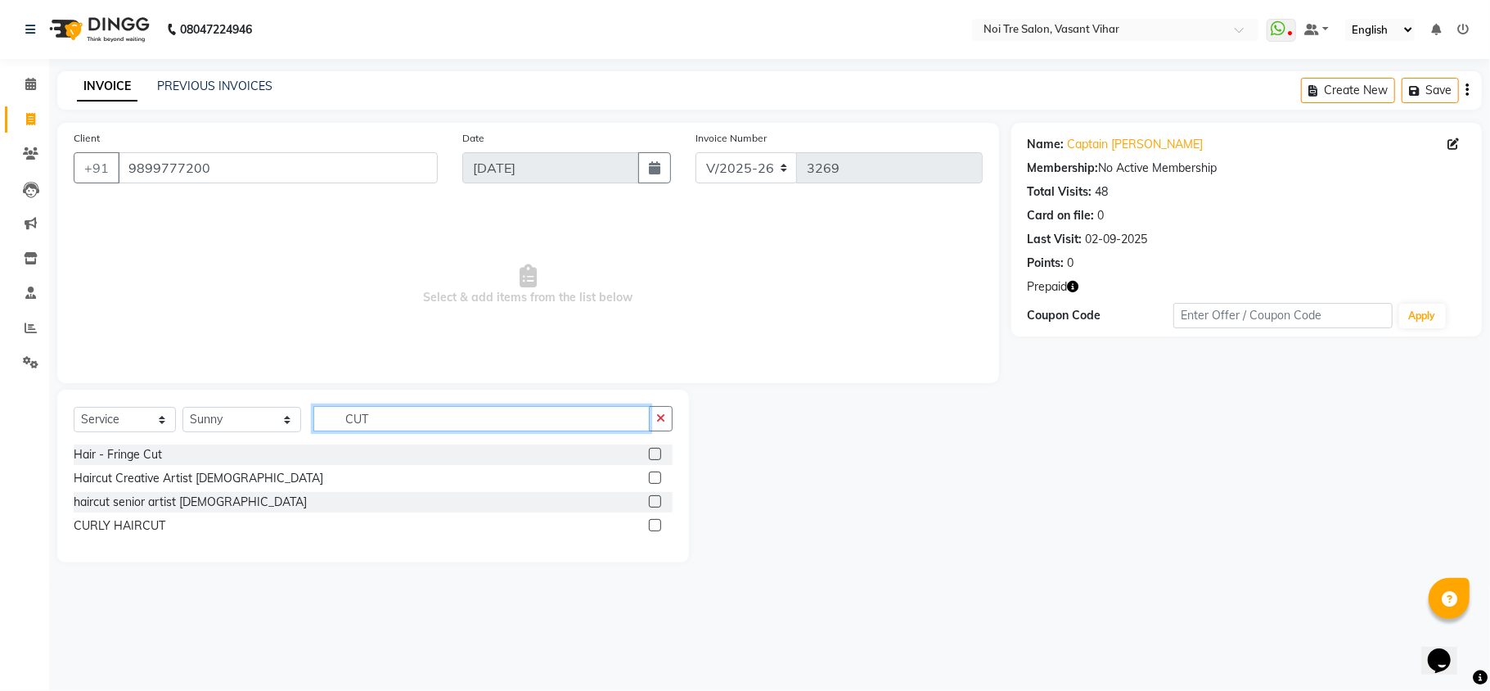
type input "CUT"
click at [659, 476] on label at bounding box center [655, 477] width 12 height 12
click at [659, 476] on input "checkbox" at bounding box center [654, 478] width 11 height 11
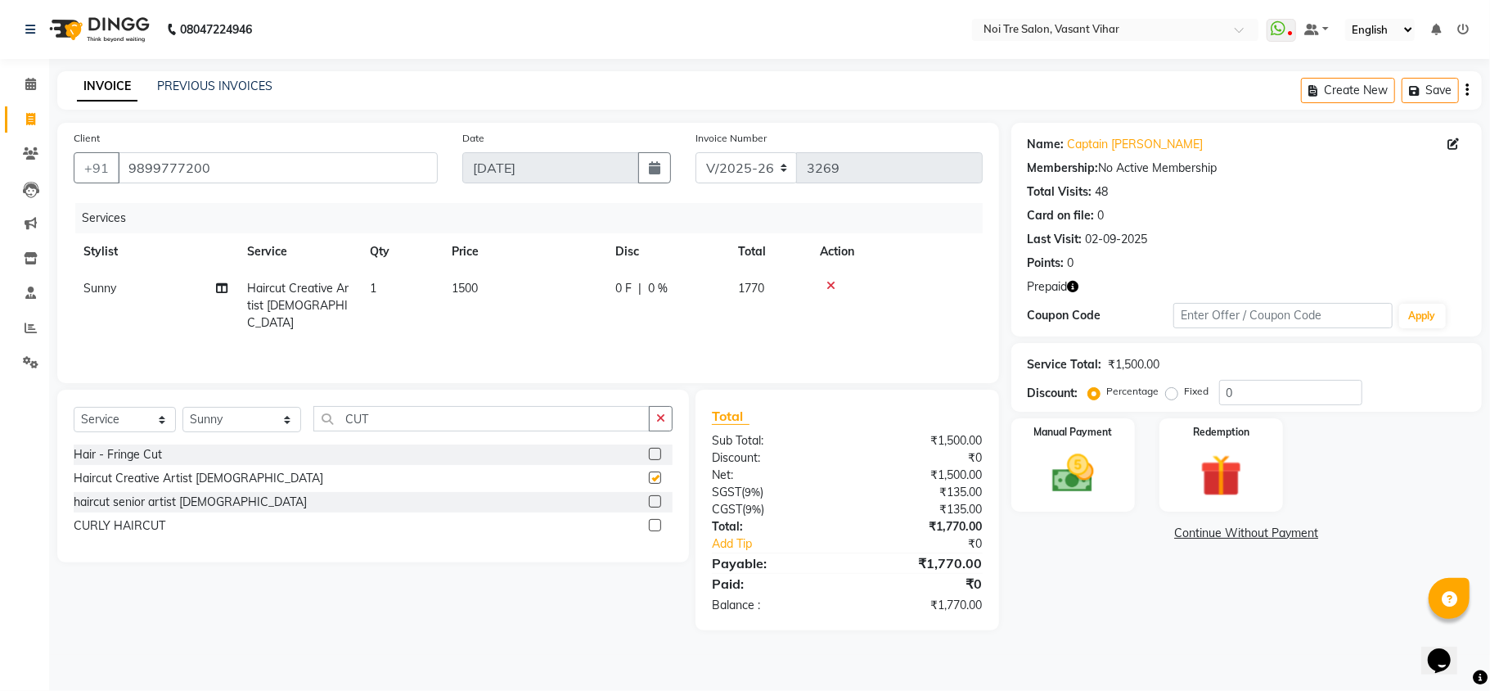
checkbox input "false"
click at [547, 303] on td "1500" at bounding box center [524, 305] width 164 height 71
select select "20380"
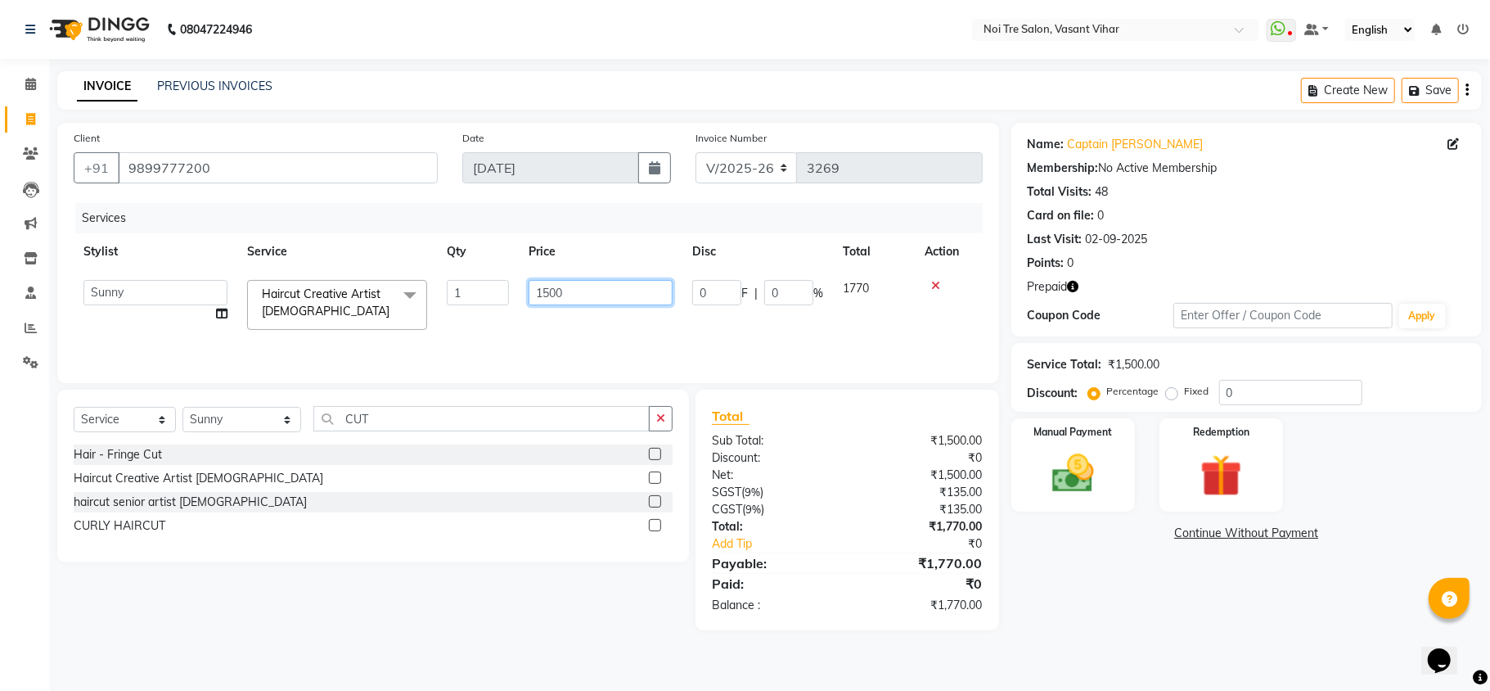
drag, startPoint x: 583, startPoint y: 291, endPoint x: 227, endPoint y: 183, distance: 371.9
click at [234, 183] on div "Client +91 9899777200 Date 03-09-2025 Invoice Number V/2025 V/2025-26 3269 Serv…" at bounding box center [528, 253] width 942 height 260
type input "1000"
click at [571, 340] on div "Services Stylist Service Qty Price Disc Total Action Abhishek AMARNATH Asif DAN…" at bounding box center [528, 285] width 909 height 164
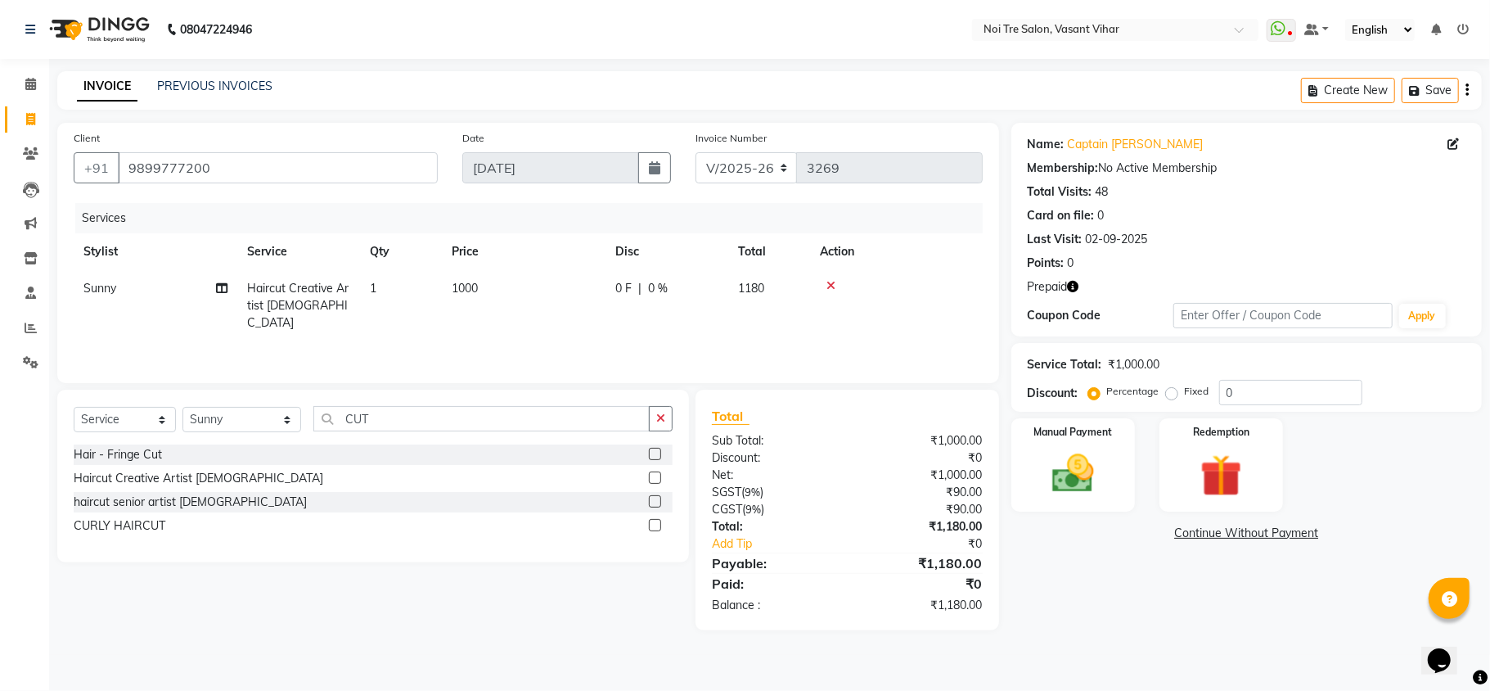
click at [1073, 289] on icon "button" at bounding box center [1073, 286] width 11 height 11
click at [511, 260] on th "Price" at bounding box center [524, 251] width 164 height 37
click at [525, 278] on td "1000" at bounding box center [524, 305] width 164 height 71
select select "20380"
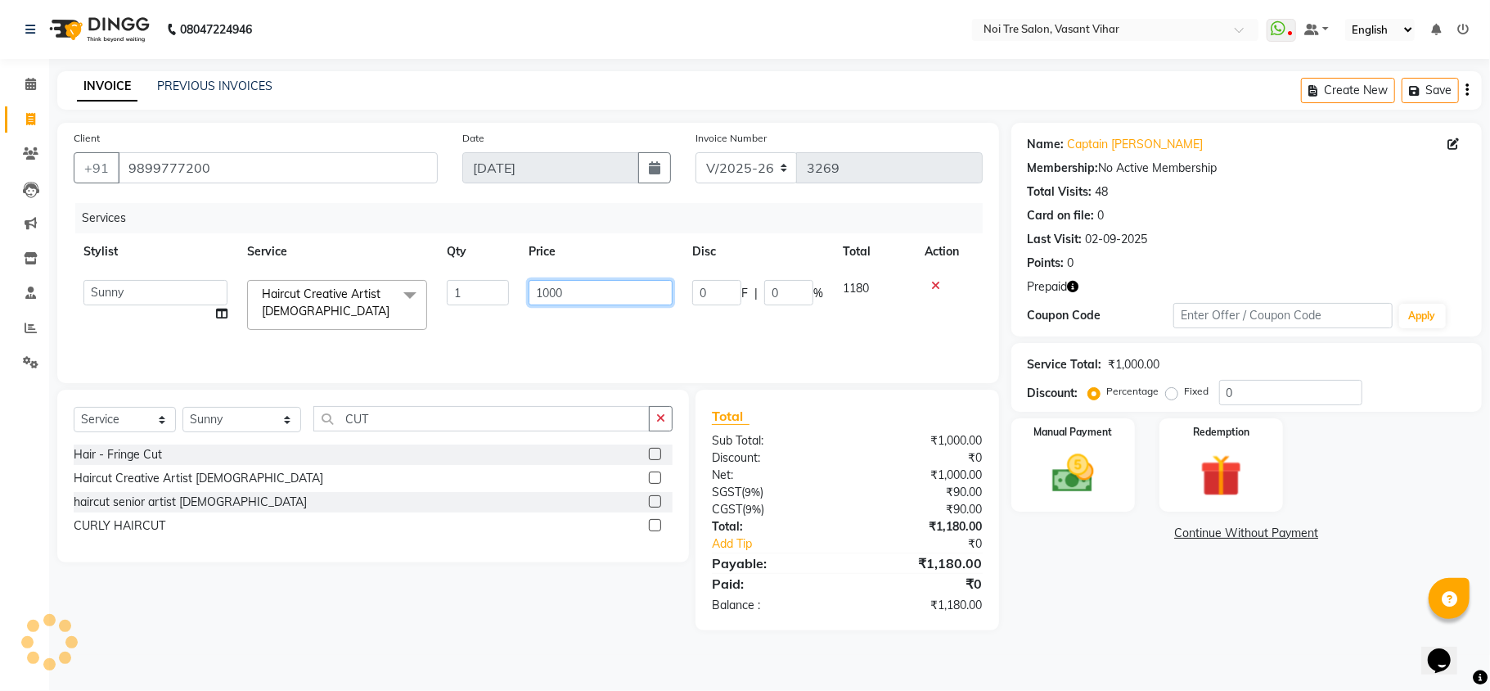
drag, startPoint x: 570, startPoint y: 293, endPoint x: 432, endPoint y: 265, distance: 141.0
click at [432, 265] on table "Stylist Service Qty Price Disc Total Action Abhishek AMARNATH Asif DANISH(PUNJA…" at bounding box center [528, 286] width 909 height 106
type input "1180"
click at [1240, 462] on img at bounding box center [1221, 475] width 71 height 54
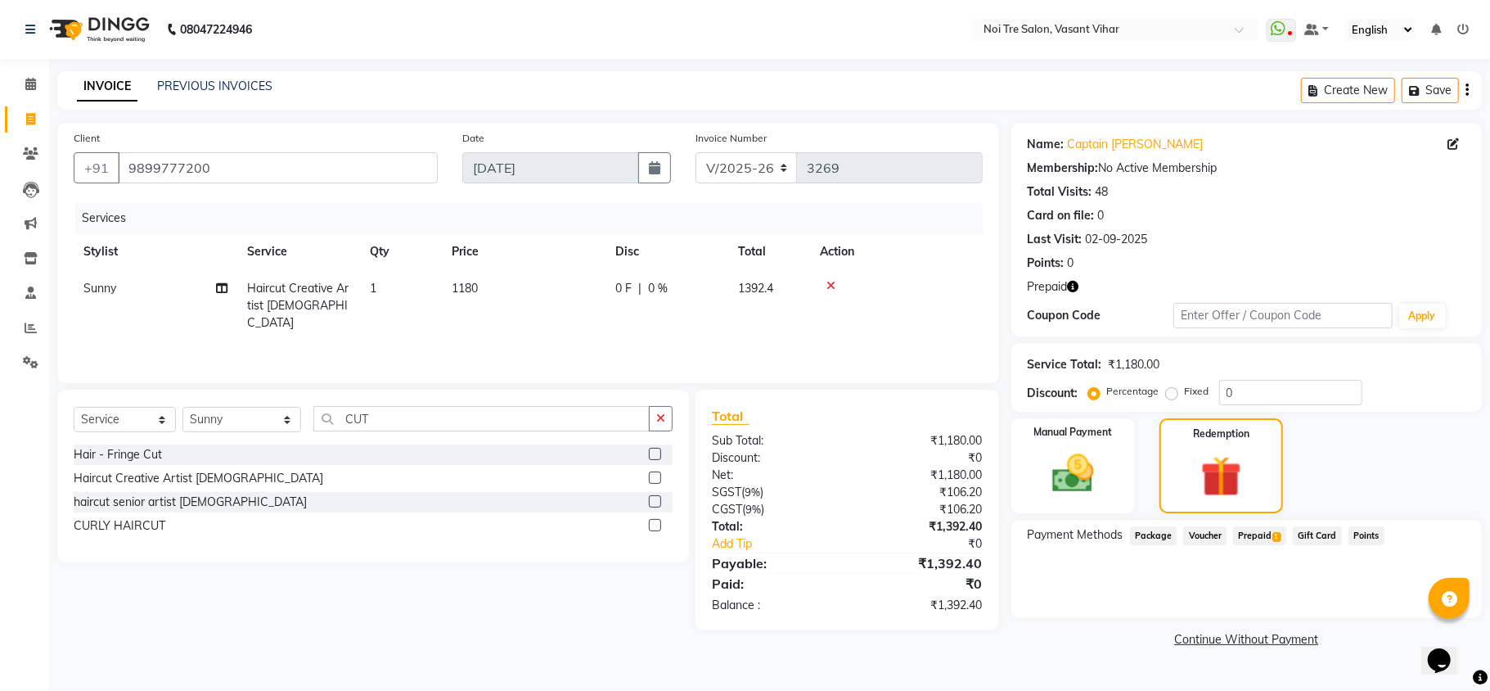
click at [1253, 527] on span "Prepaid 1" at bounding box center [1259, 535] width 53 height 19
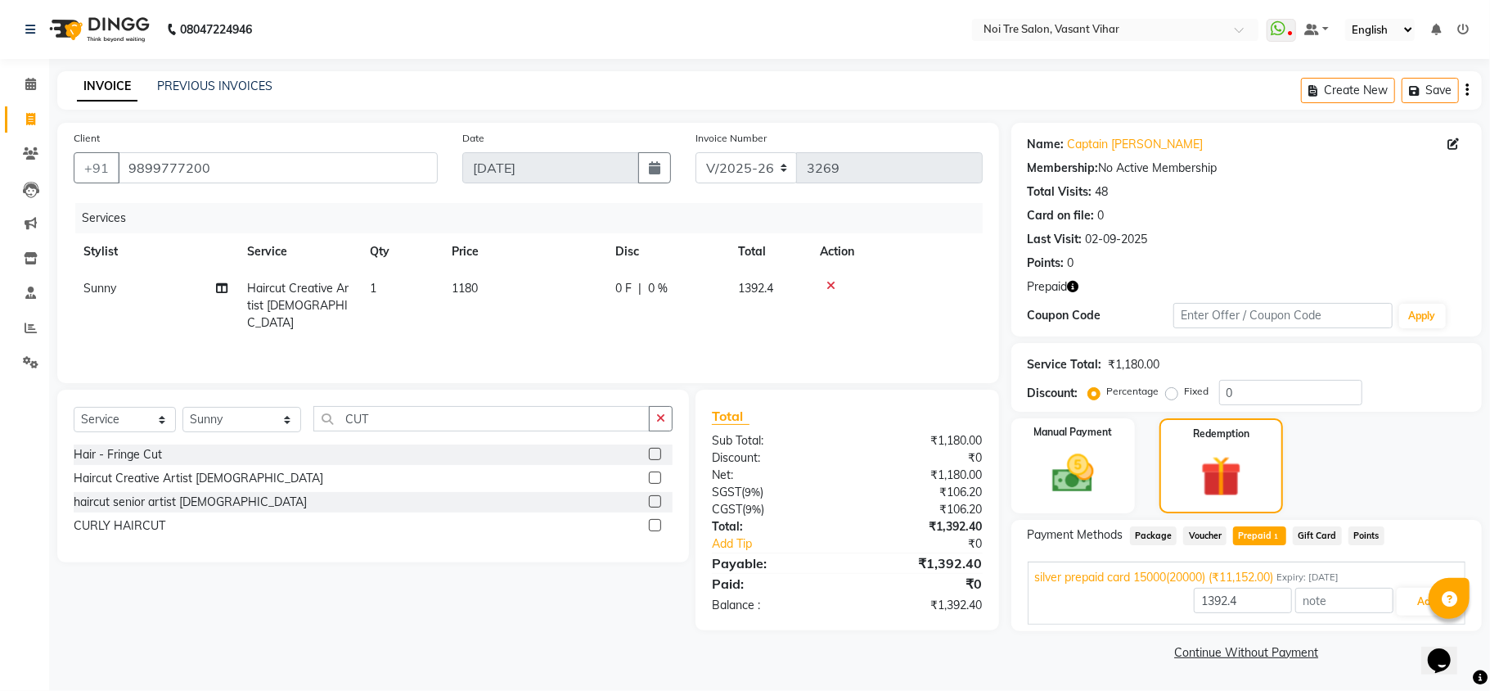
drag, startPoint x: 2910, startPoint y: 1199, endPoint x: 1437, endPoint y: 655, distance: 1569.8
click at [1409, 600] on button "Add" at bounding box center [1427, 601] width 60 height 28
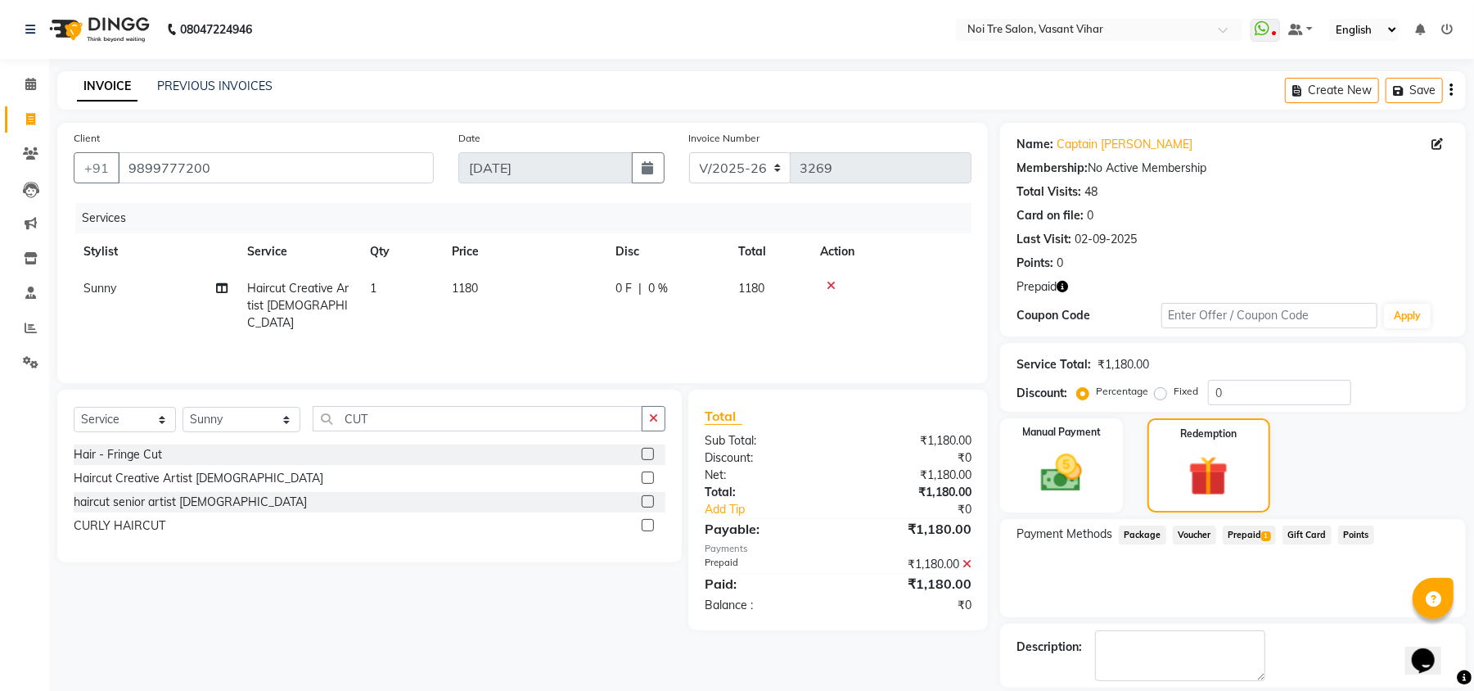
scroll to position [77, 0]
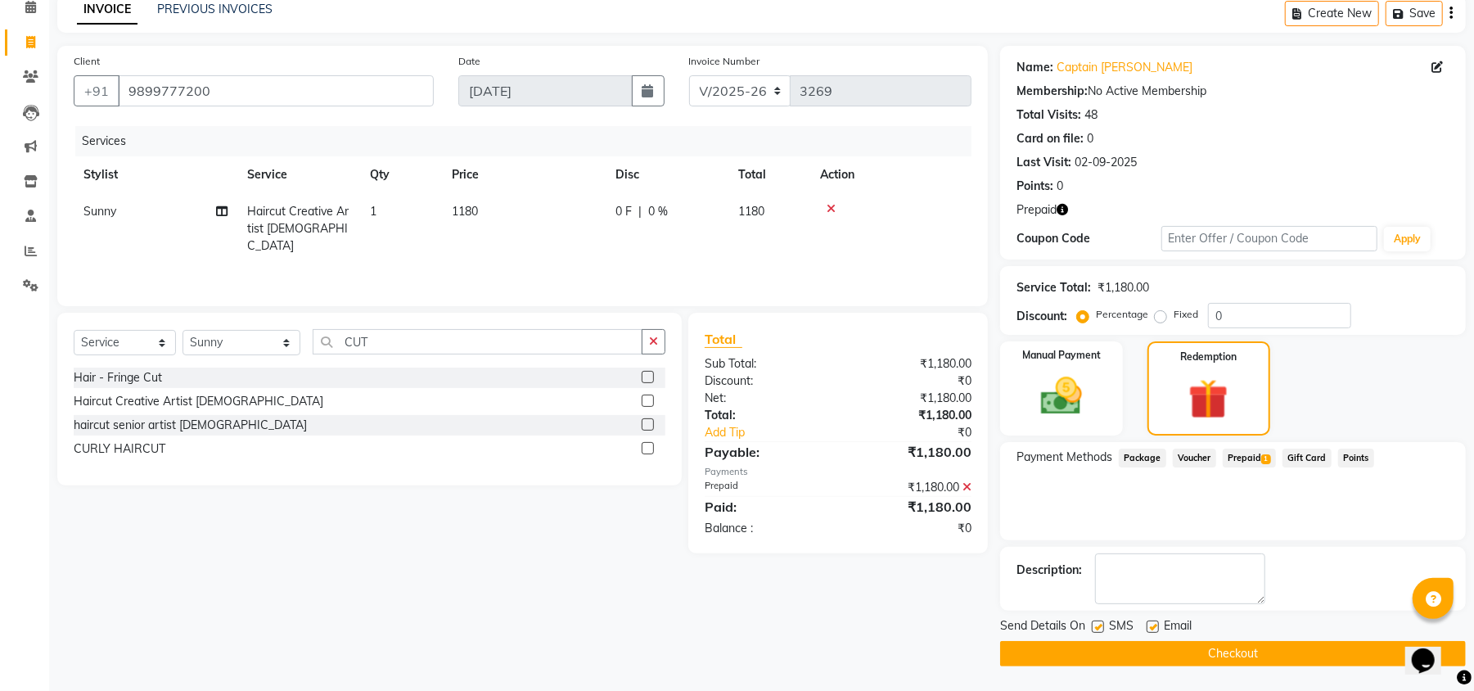
click at [1157, 622] on label at bounding box center [1152, 626] width 12 height 12
click at [1157, 622] on input "checkbox" at bounding box center [1151, 627] width 11 height 11
checkbox input "false"
click at [1104, 626] on label at bounding box center [1097, 626] width 12 height 12
click at [1102, 626] on input "checkbox" at bounding box center [1096, 627] width 11 height 11
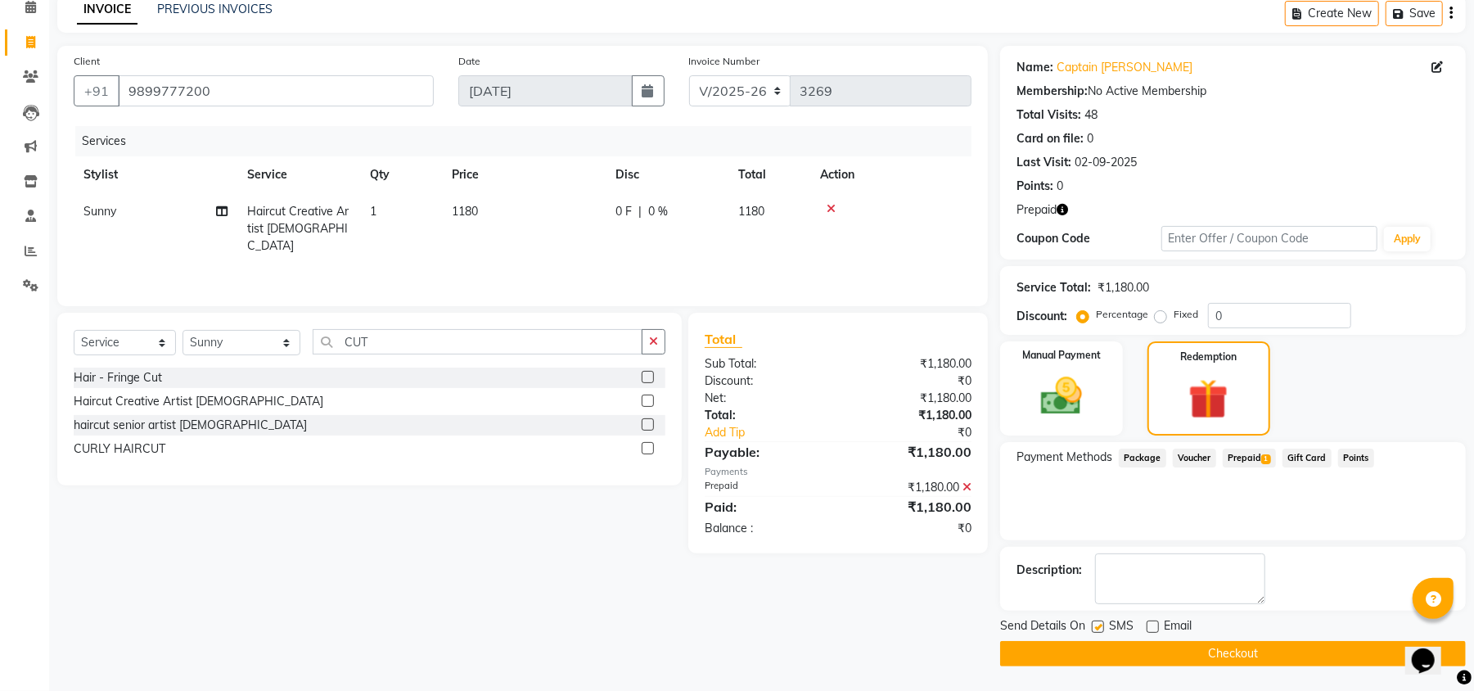
checkbox input "false"
click at [1195, 650] on button "Checkout" at bounding box center [1233, 653] width 466 height 25
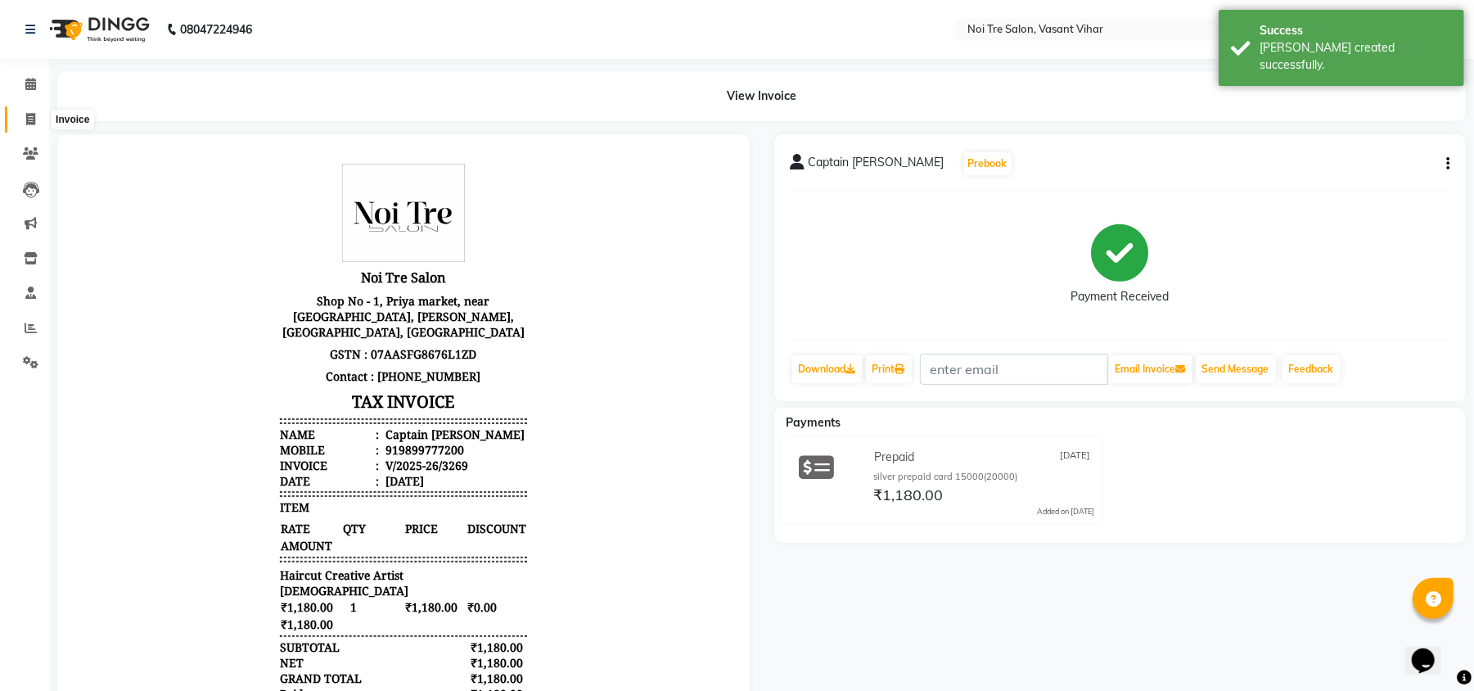
click at [30, 125] on icon at bounding box center [30, 119] width 9 height 12
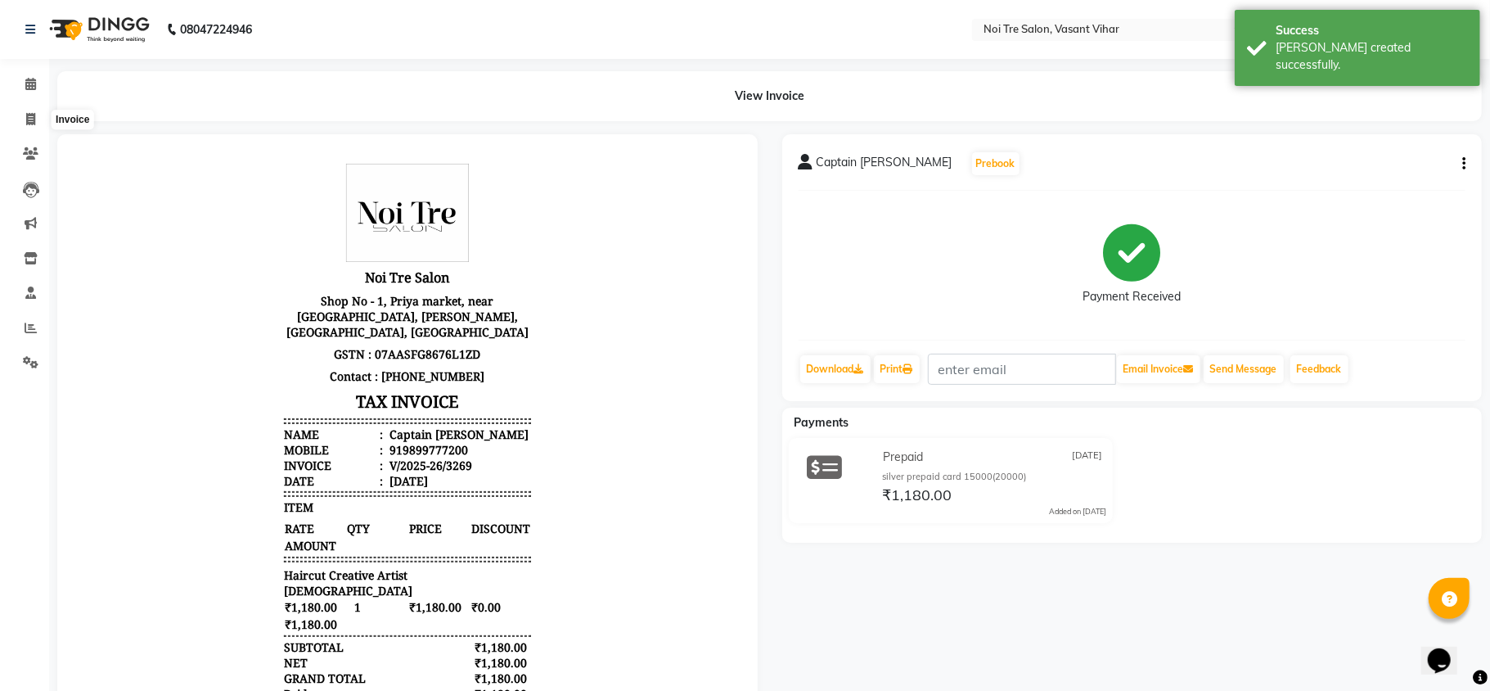
select select "3944"
select select "service"
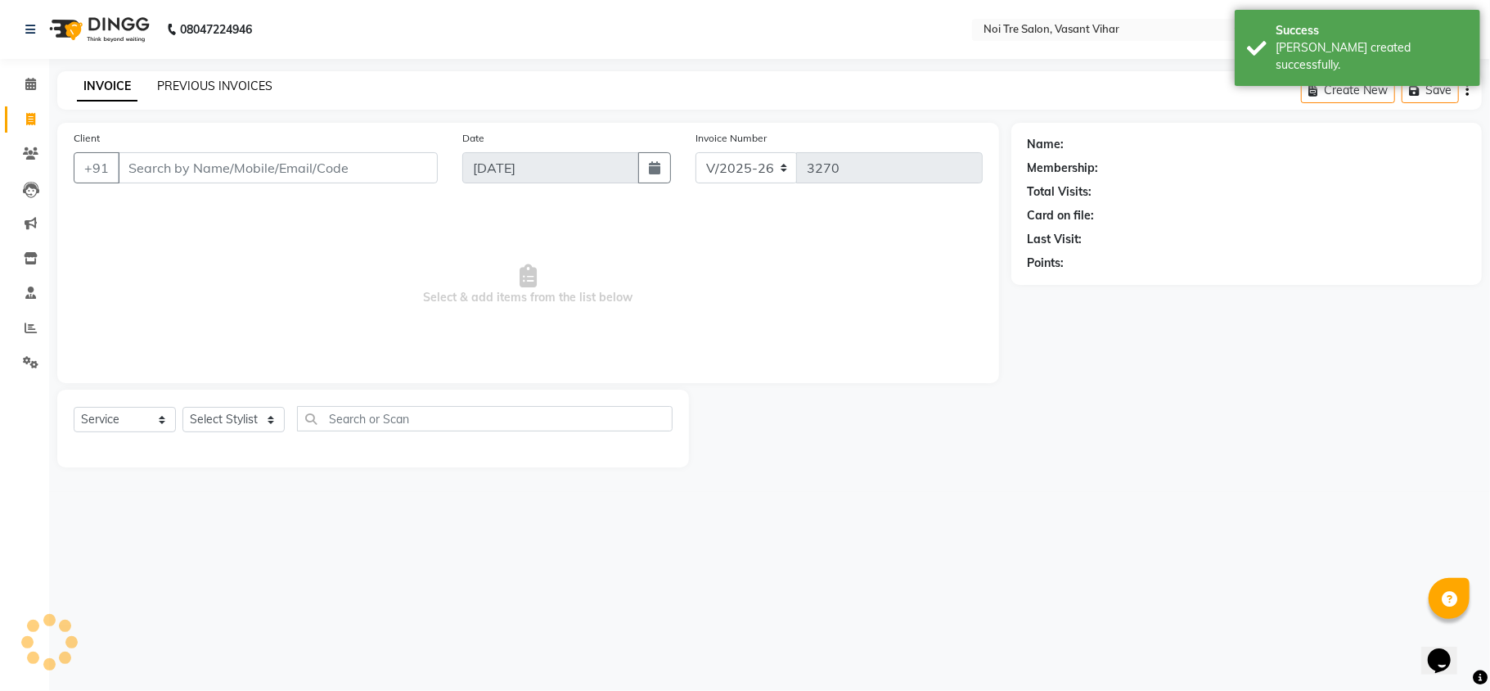
click at [233, 80] on link "PREVIOUS INVOICES" at bounding box center [214, 86] width 115 height 15
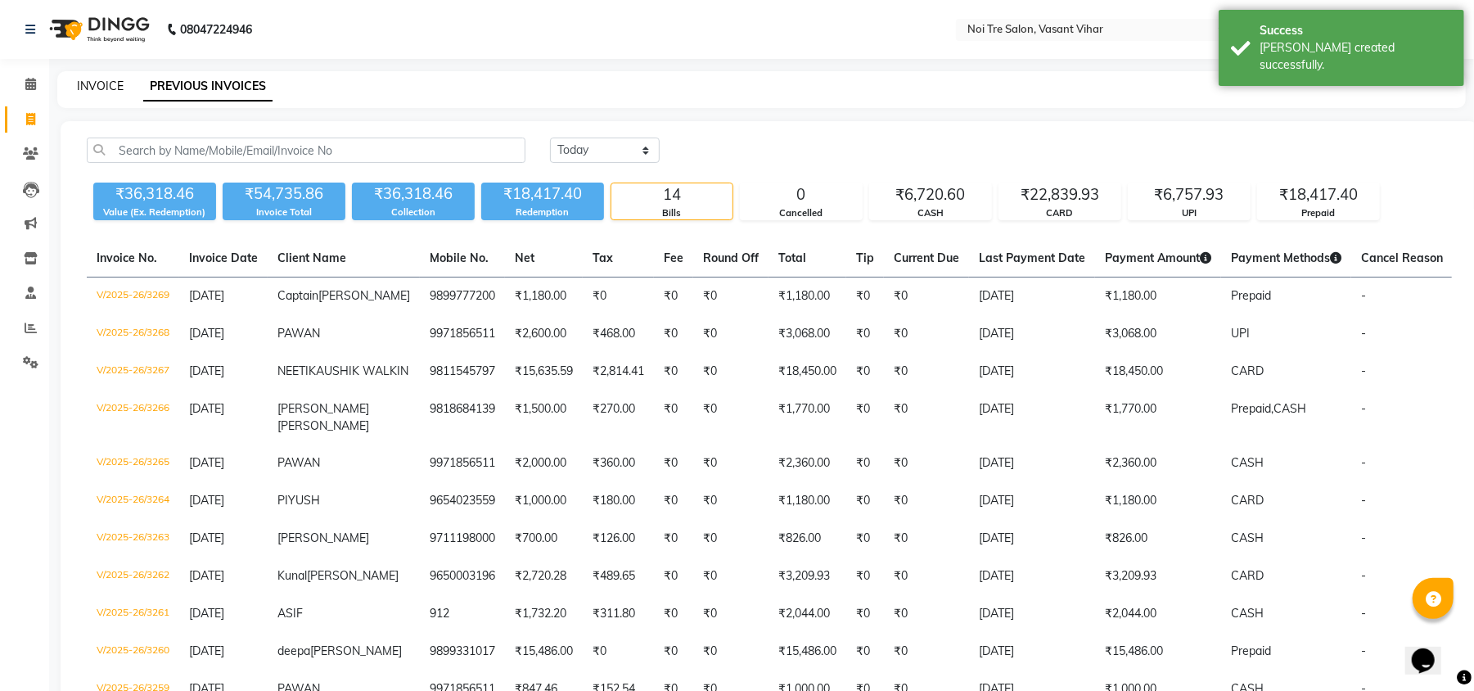
click at [93, 87] on link "INVOICE" at bounding box center [100, 86] width 47 height 15
select select "service"
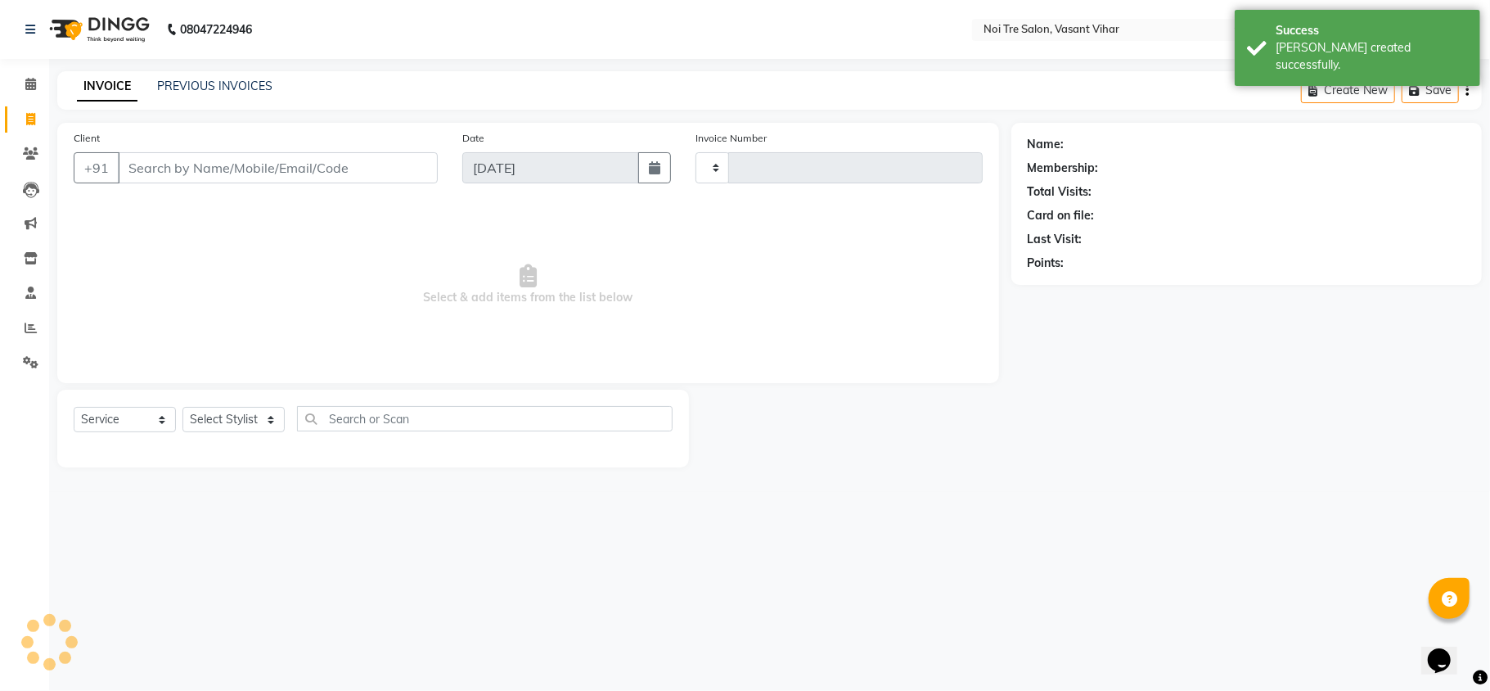
type input "3270"
select select "3944"
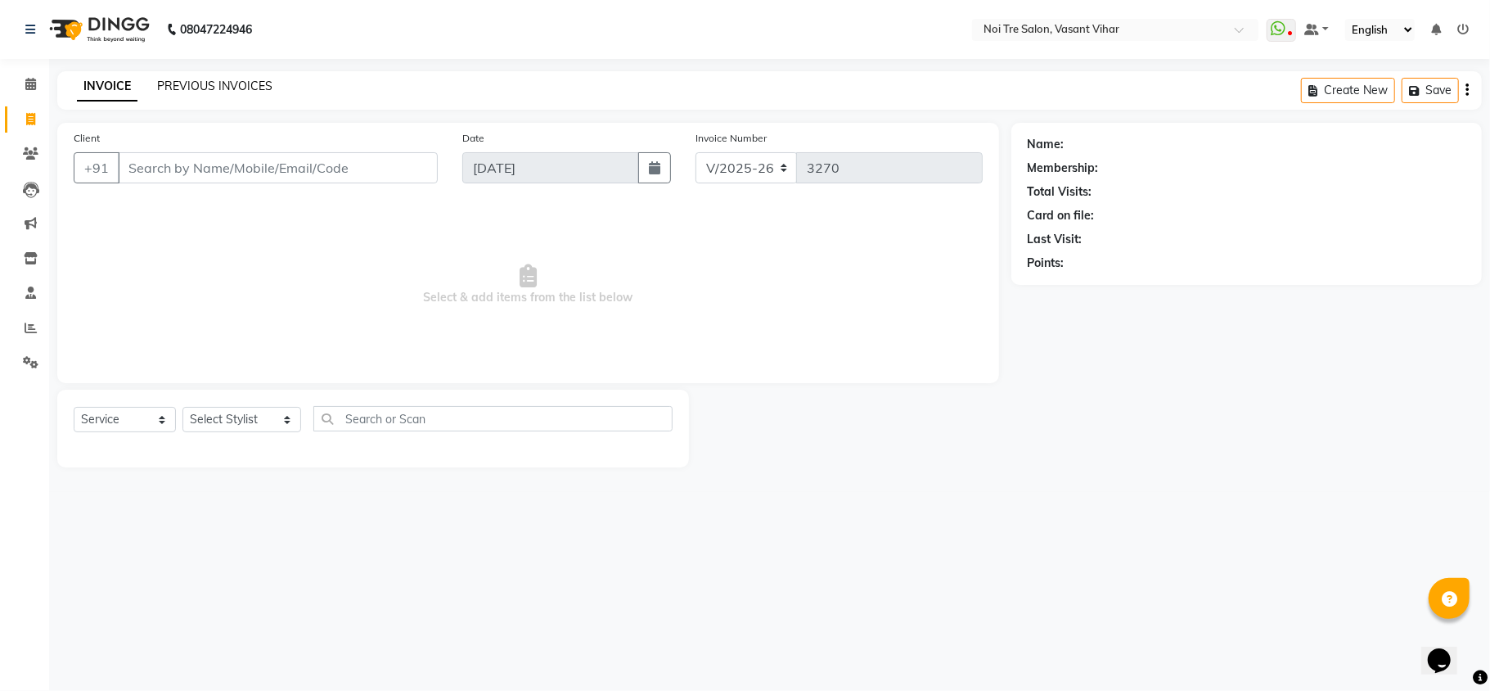
click at [249, 92] on link "PREVIOUS INVOICES" at bounding box center [214, 86] width 115 height 15
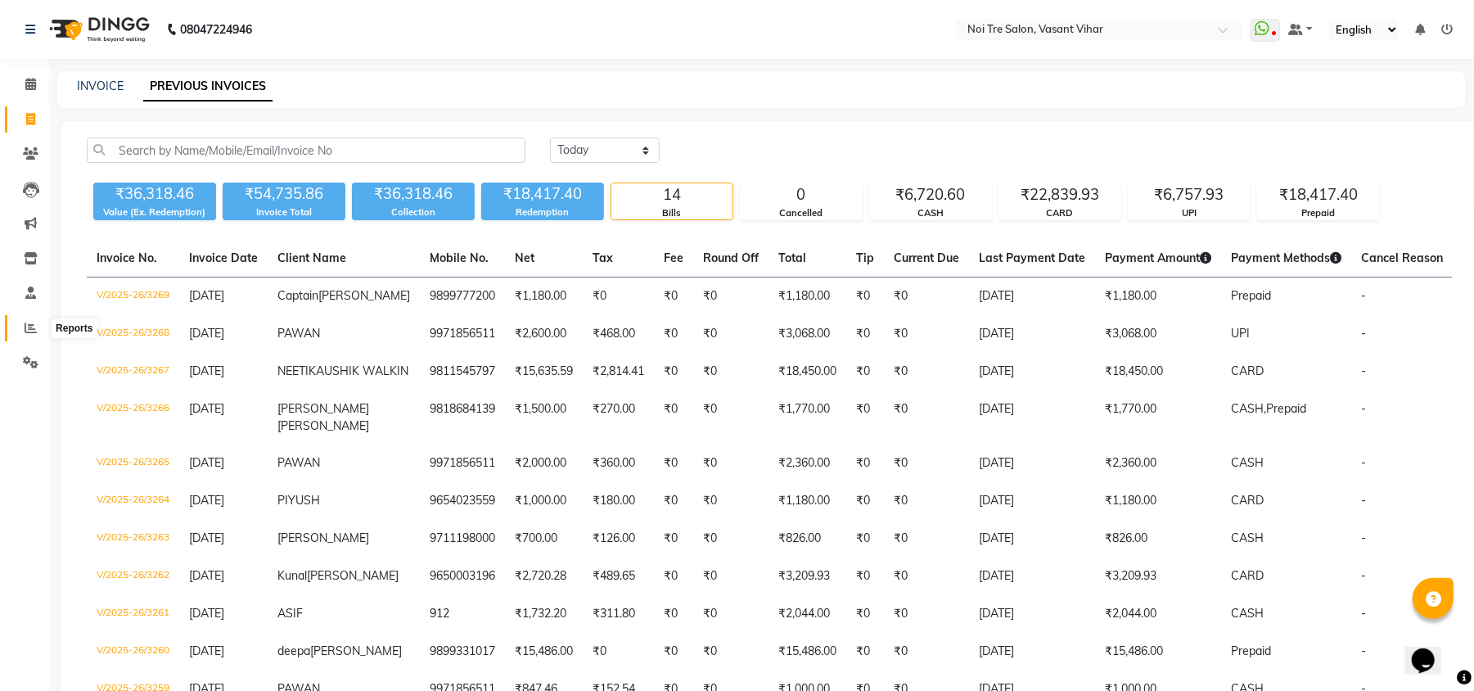
click at [33, 332] on icon at bounding box center [31, 328] width 12 height 12
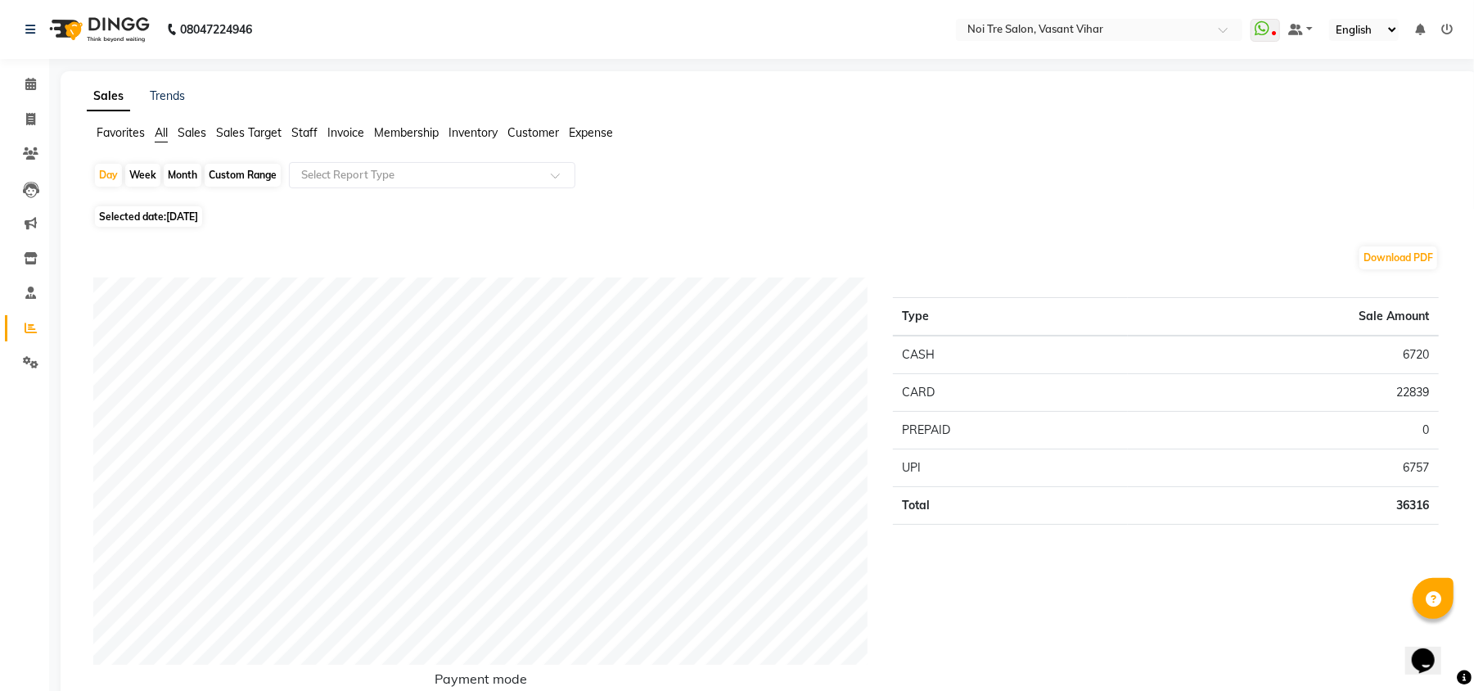
click at [305, 131] on span "Staff" at bounding box center [304, 132] width 26 height 15
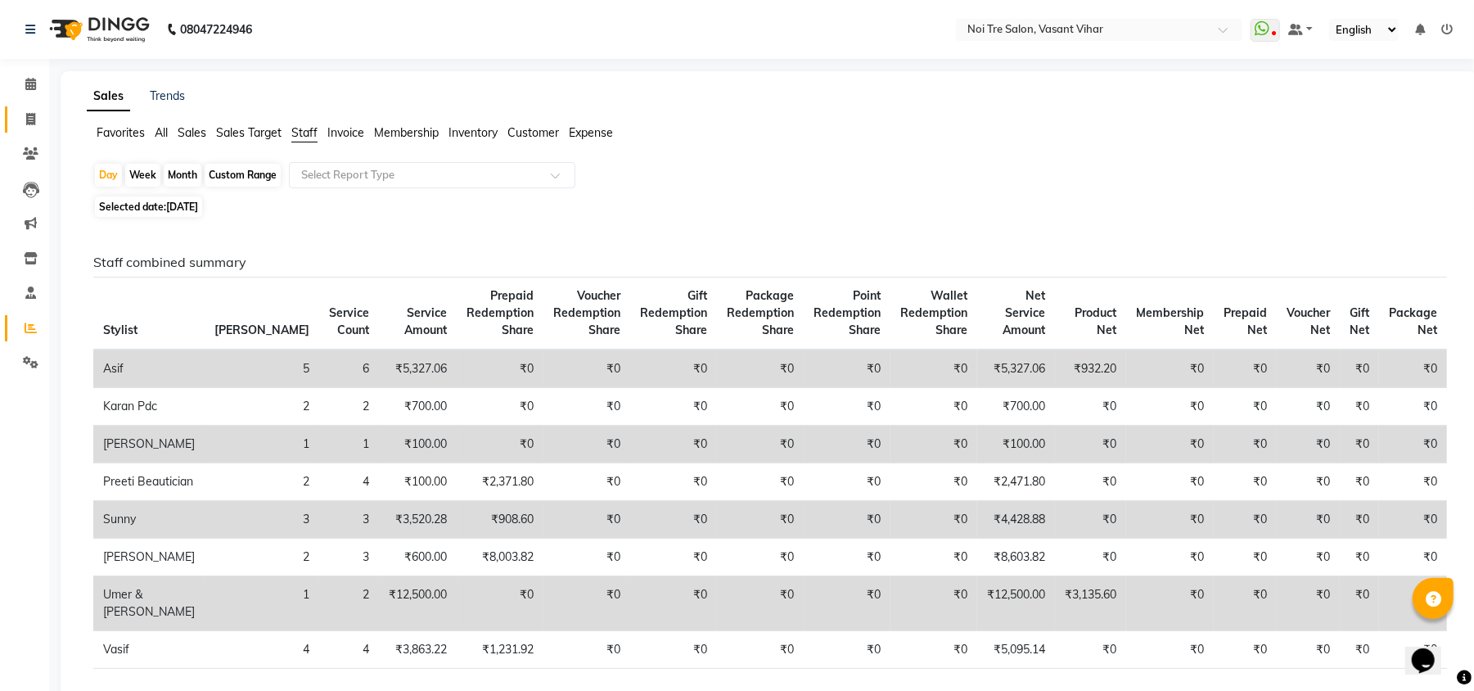
click at [26, 108] on link "Invoice" at bounding box center [24, 119] width 39 height 27
select select "service"
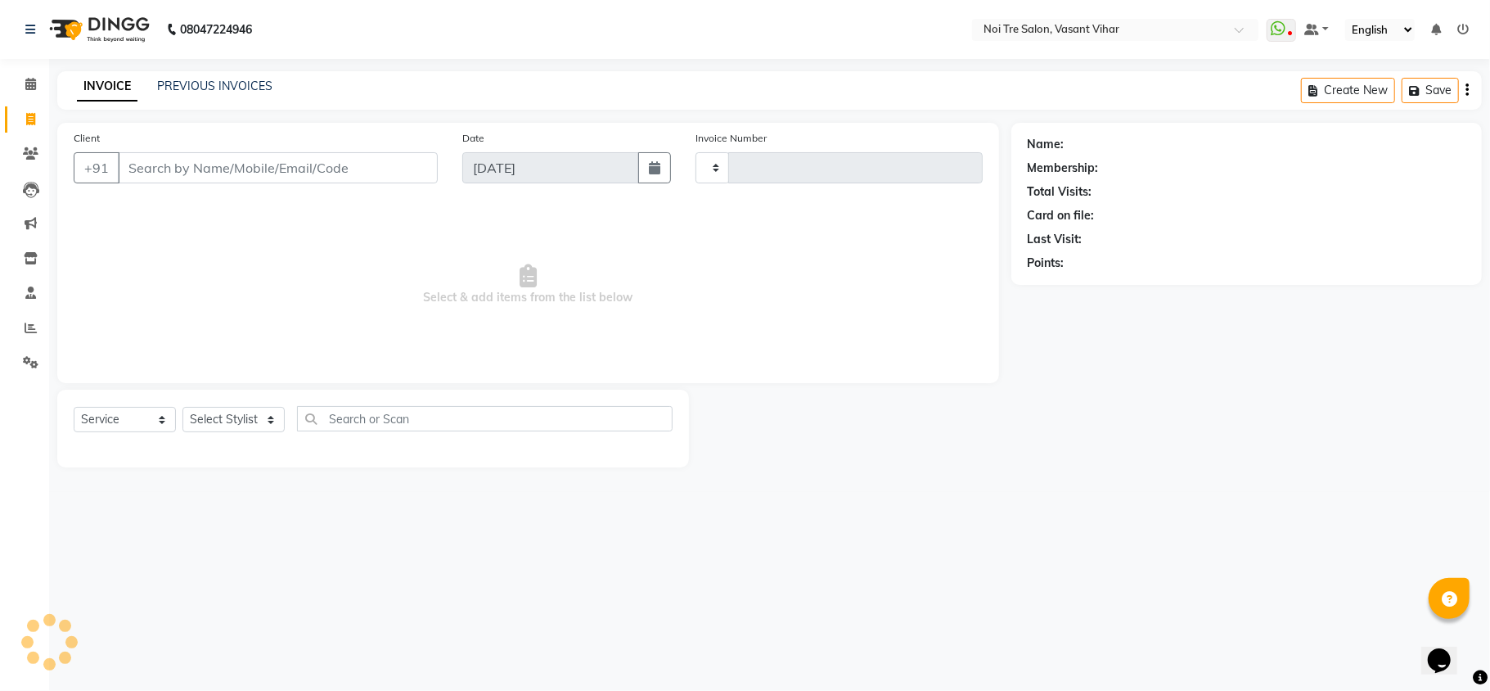
type input "3270"
select select "3944"
click at [234, 73] on div "INVOICE PREVIOUS INVOICES Create New Save" at bounding box center [769, 90] width 1424 height 38
click at [236, 79] on link "PREVIOUS INVOICES" at bounding box center [214, 86] width 115 height 15
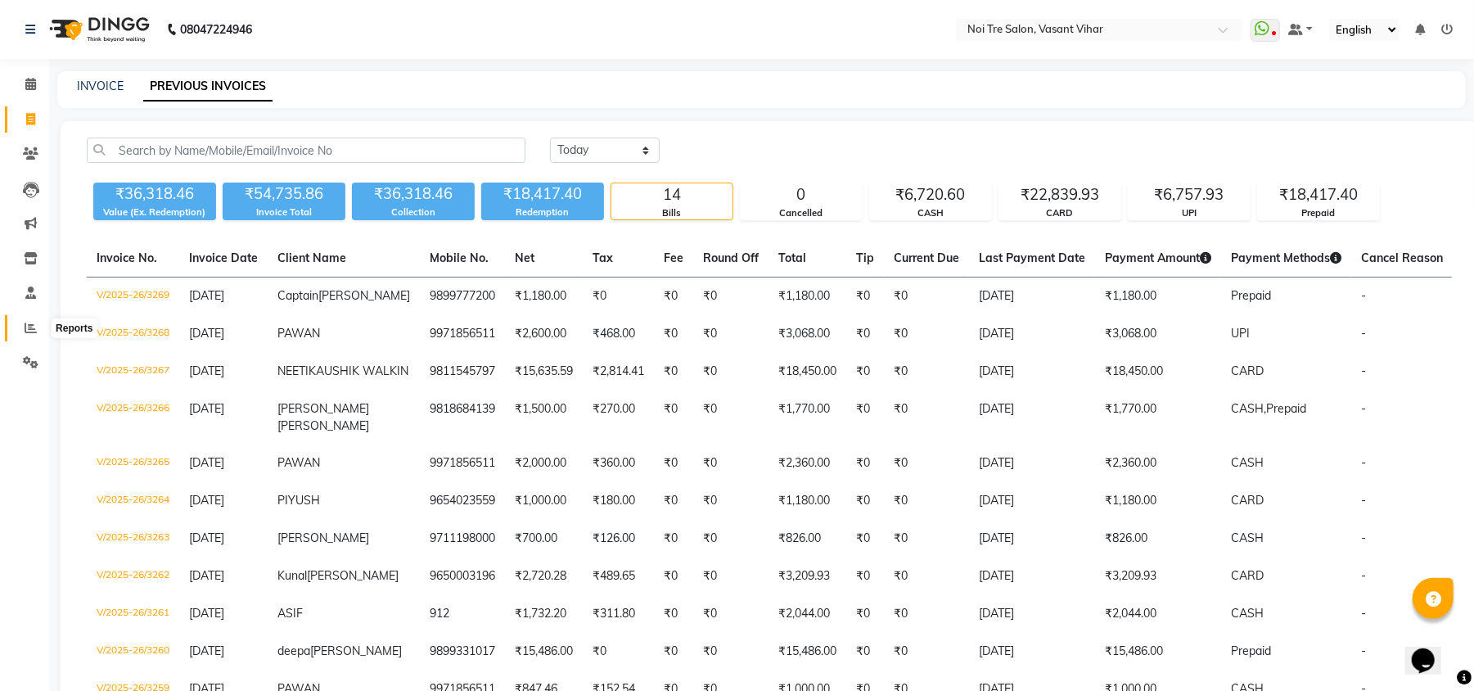
click at [23, 331] on span at bounding box center [30, 328] width 29 height 19
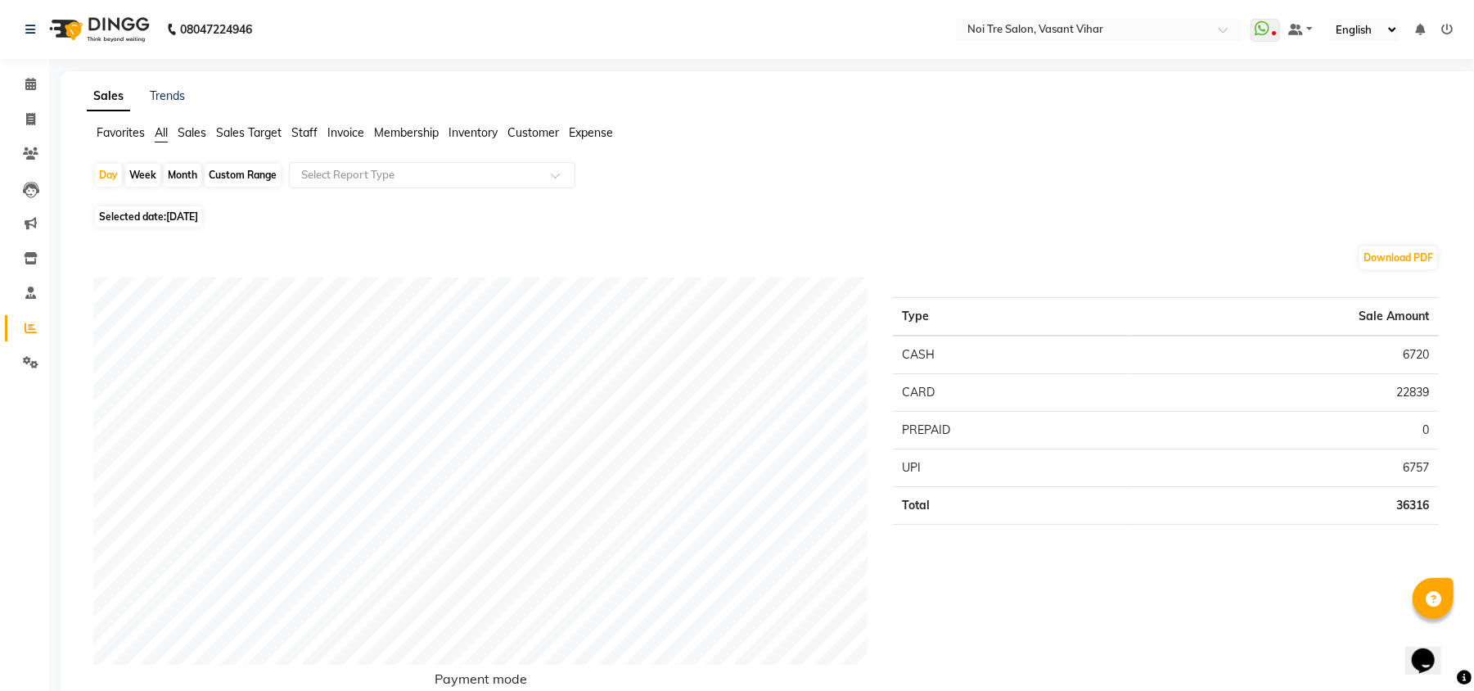
click at [304, 129] on span "Staff" at bounding box center [304, 132] width 26 height 15
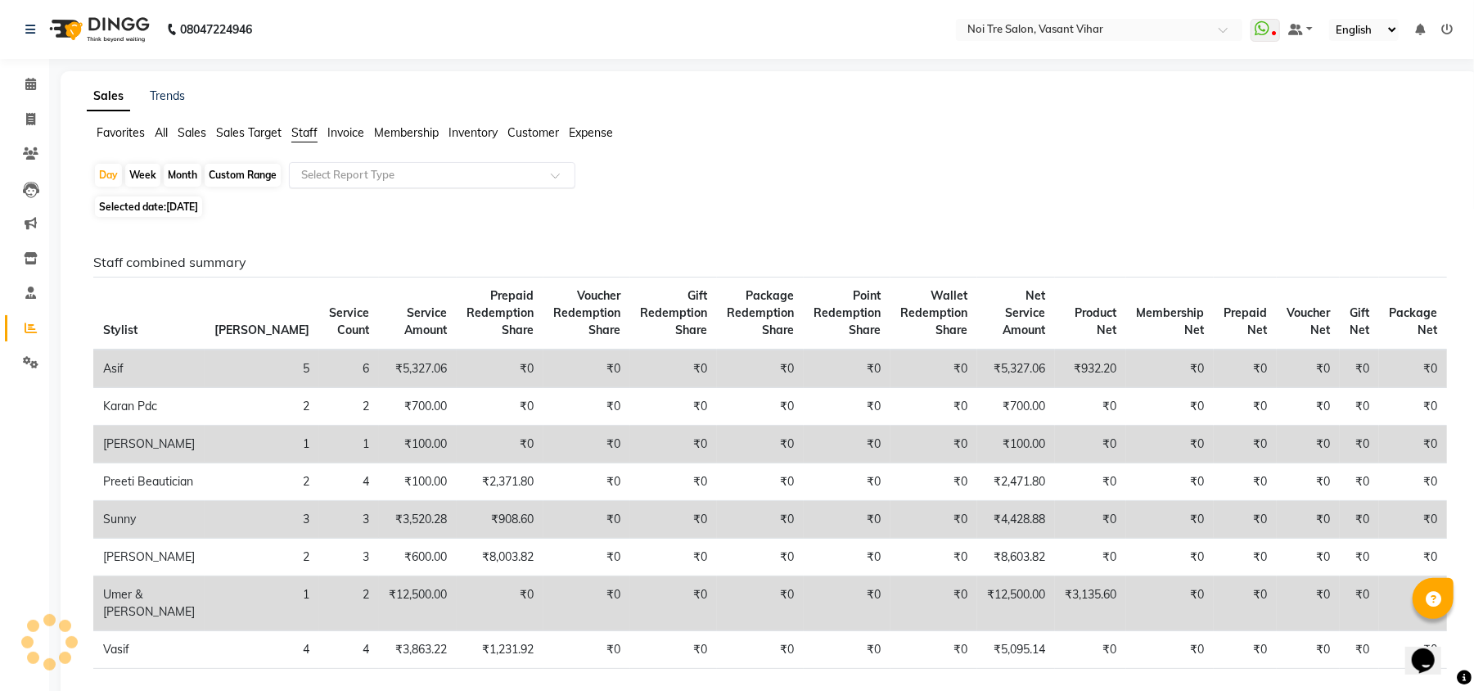
click at [388, 178] on input "text" at bounding box center [416, 175] width 236 height 16
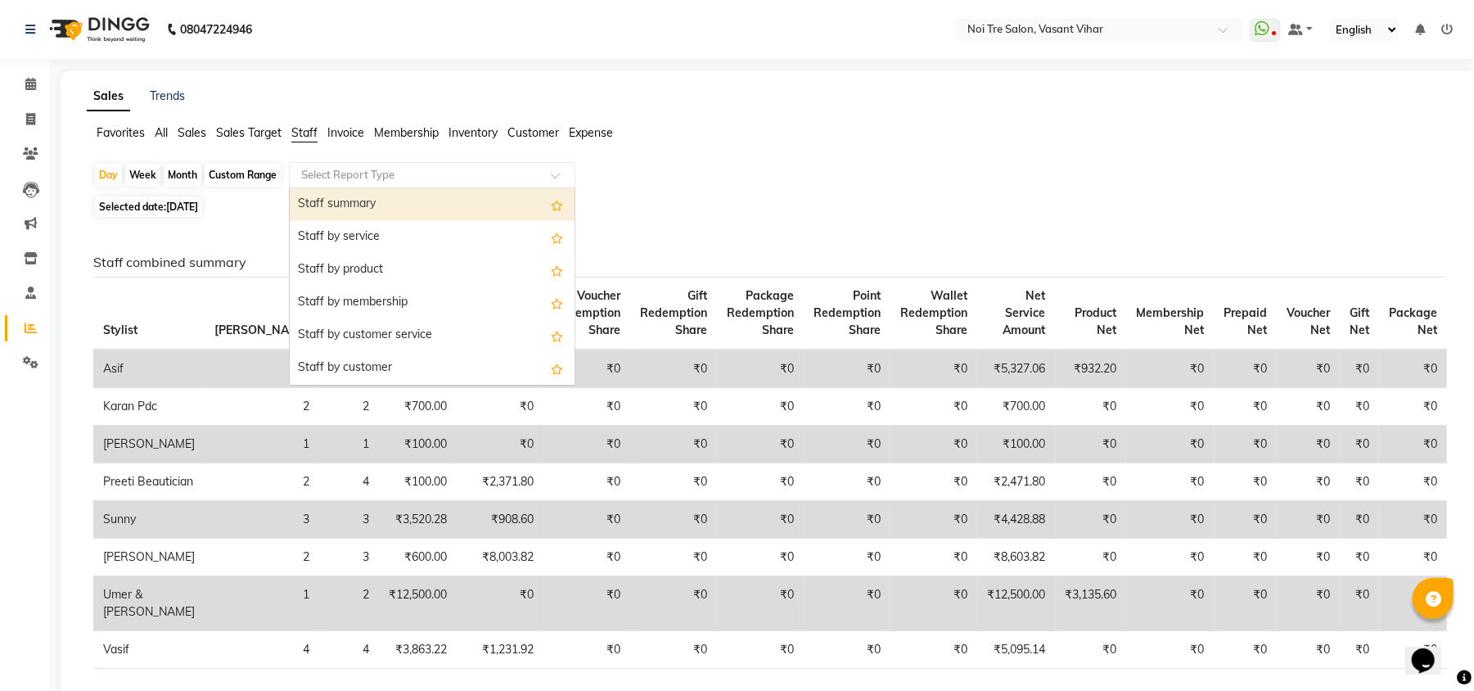
click at [376, 209] on div "Staff summary" at bounding box center [432, 204] width 285 height 33
select select "full_report"
select select "csv"
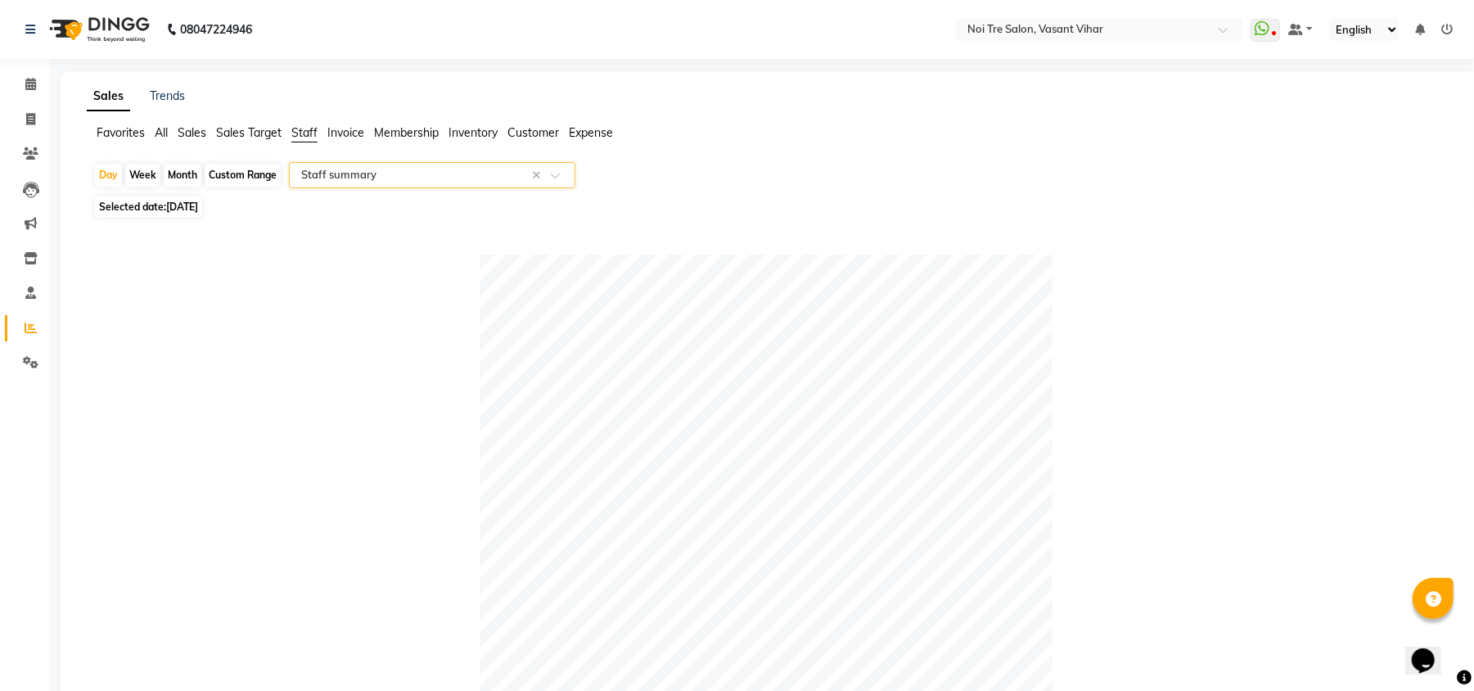
click at [350, 172] on input "text" at bounding box center [416, 175] width 236 height 16
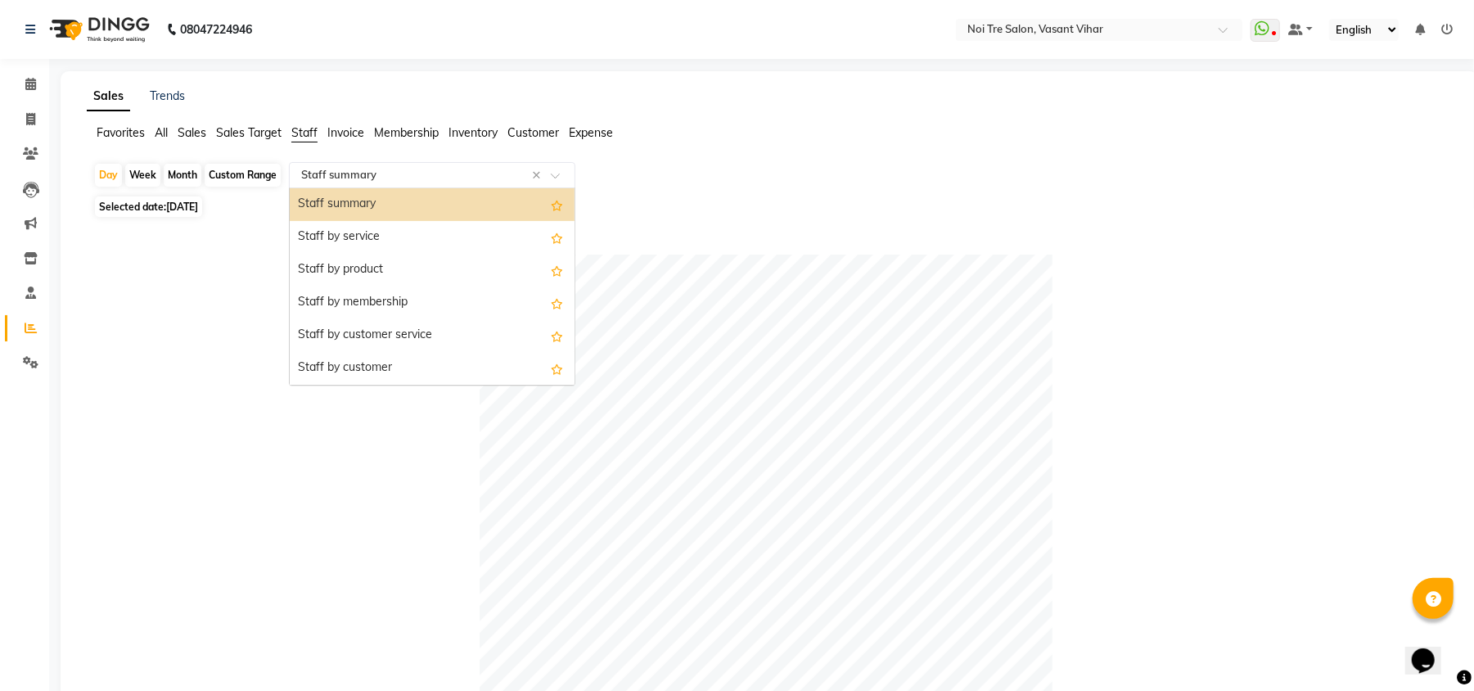
click at [352, 200] on div "Staff summary" at bounding box center [432, 204] width 285 height 33
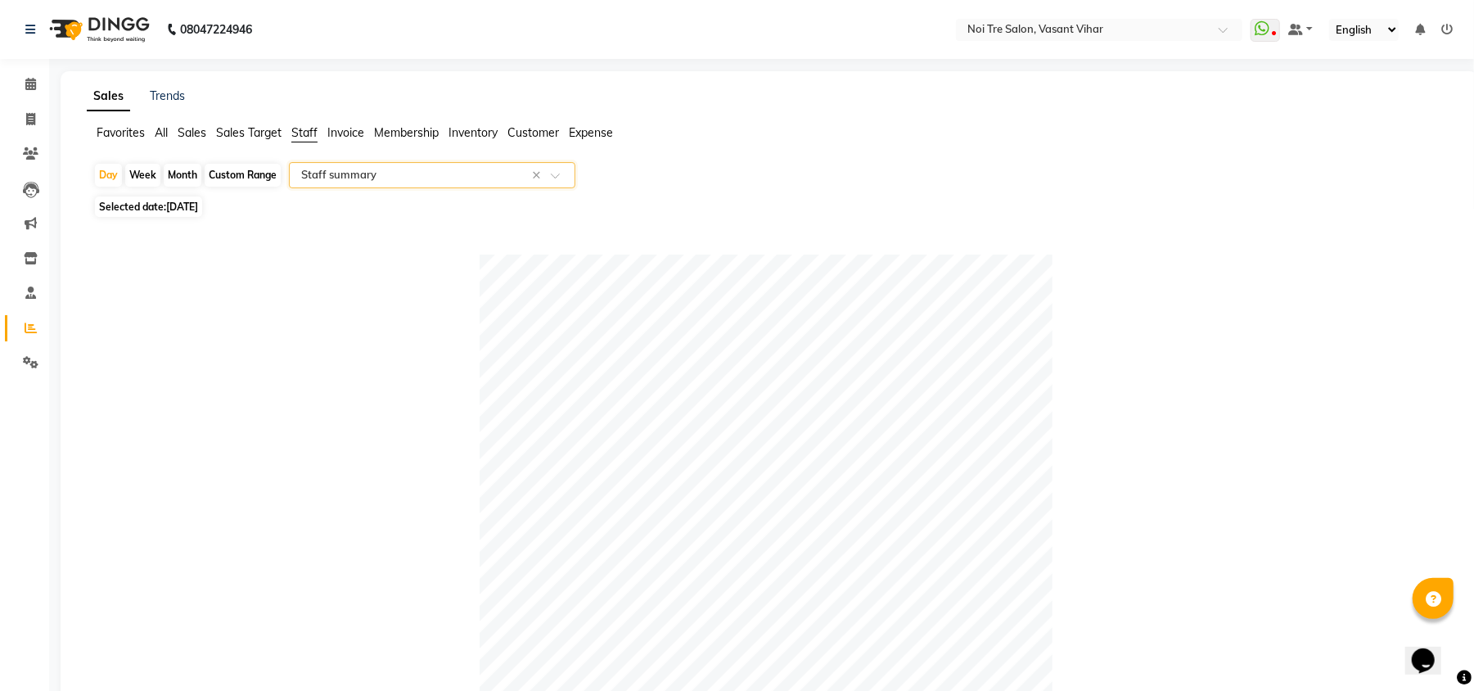
click at [154, 134] on ul "Favorites All Sales Sales Target Staff Invoice Membership Inventory Customer Ex…" at bounding box center [769, 133] width 1365 height 18
click at [162, 134] on span "All" at bounding box center [161, 132] width 13 height 15
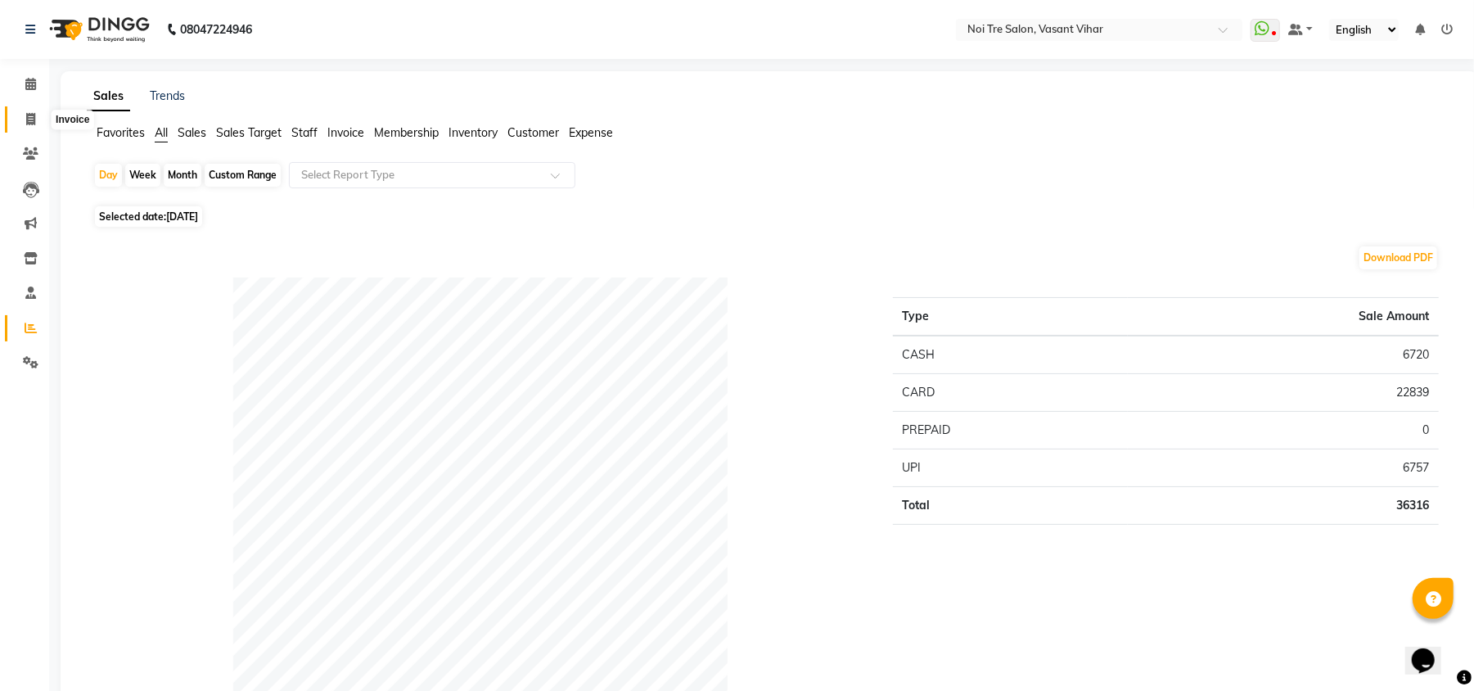
click at [34, 115] on icon at bounding box center [30, 119] width 9 height 12
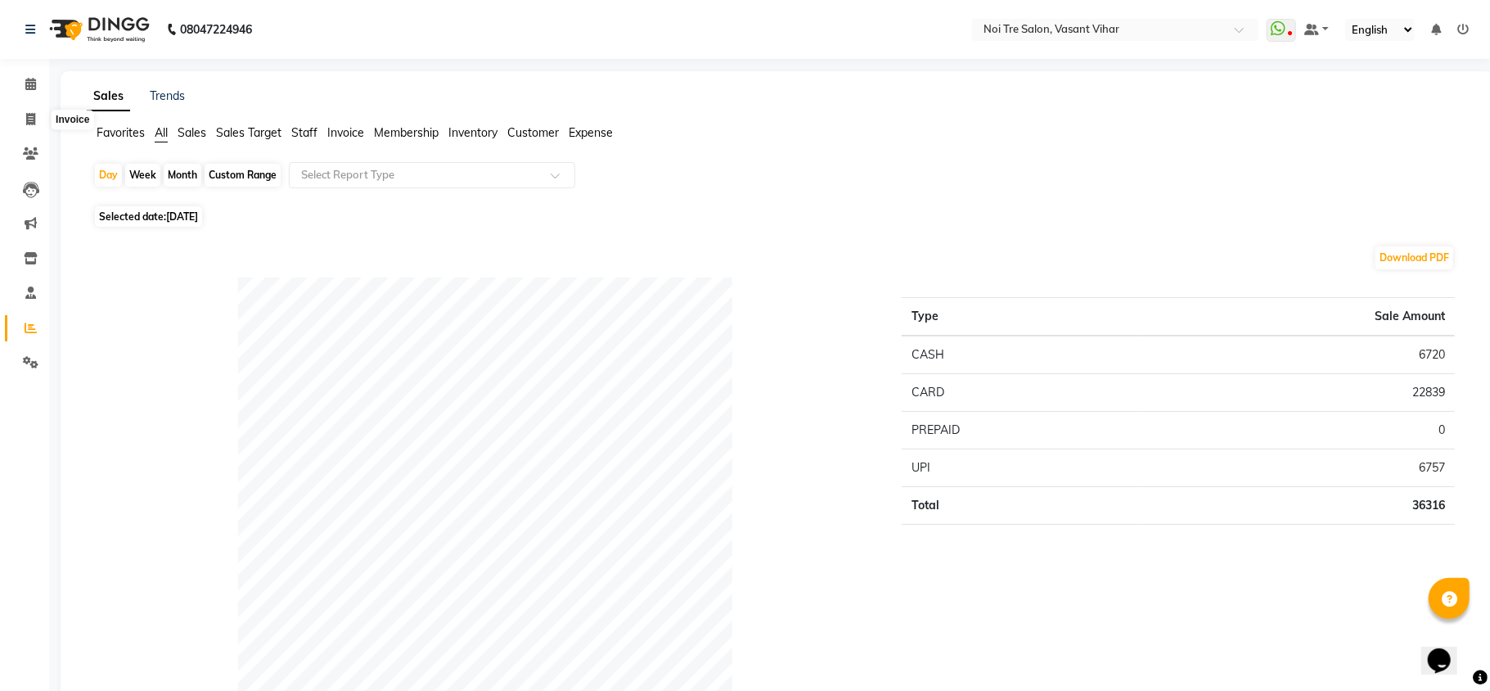
select select "3944"
select select "service"
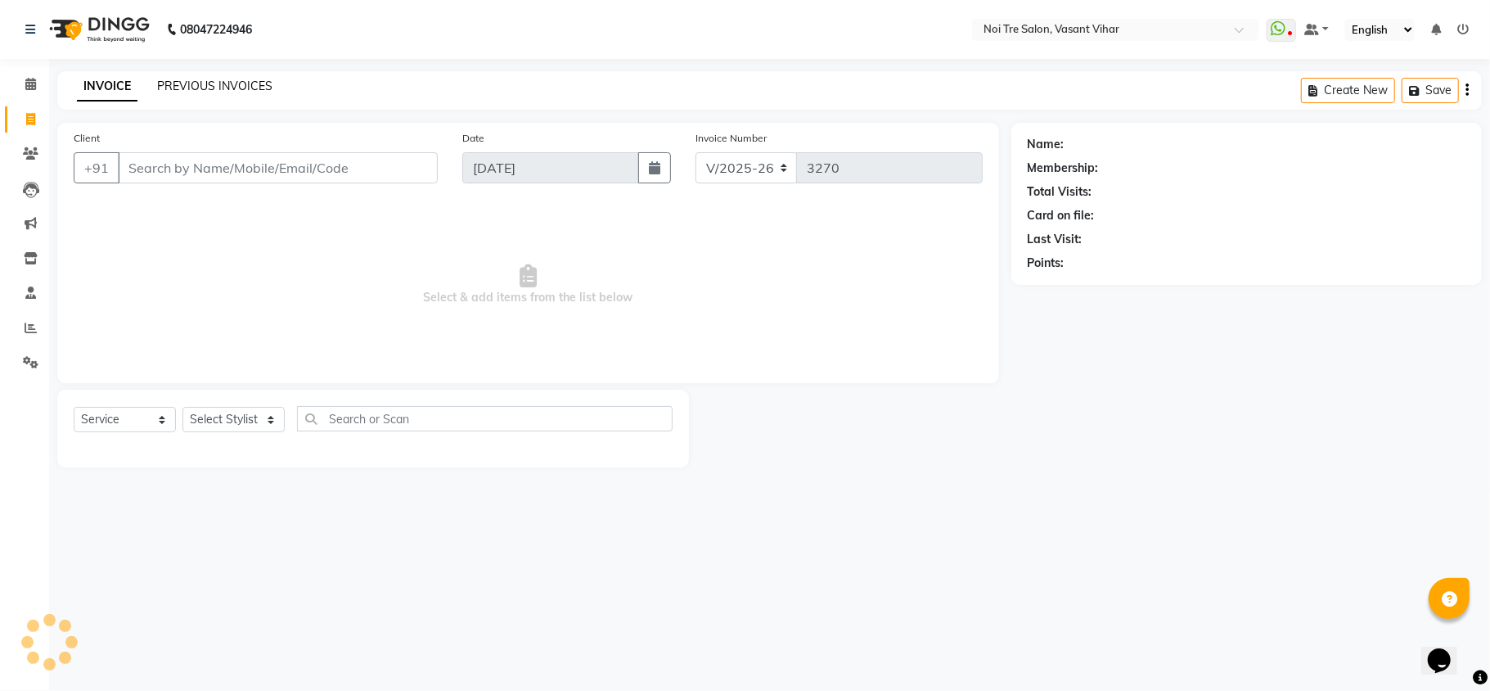
click at [169, 80] on link "PREVIOUS INVOICES" at bounding box center [214, 86] width 115 height 15
